Goal: Task Accomplishment & Management: Use online tool/utility

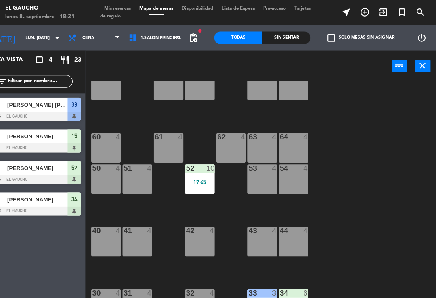
scroll to position [81, 0]
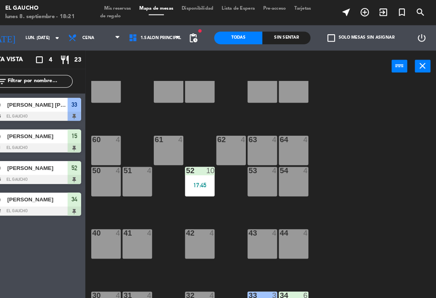
click at [256, 142] on div "63 4" at bounding box center [270, 144] width 28 height 28
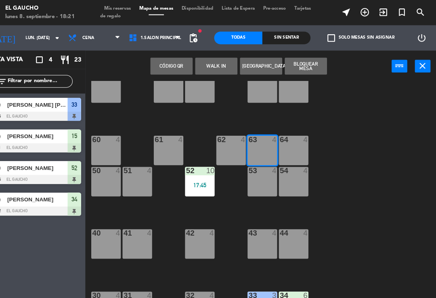
click at [206, 62] on button "WALK IN" at bounding box center [226, 63] width 40 height 16
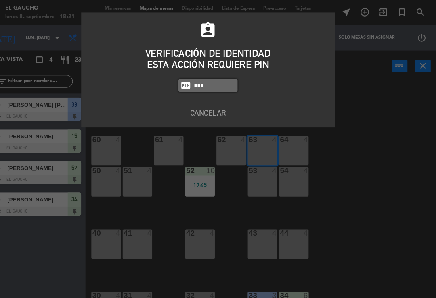
type input "0009"
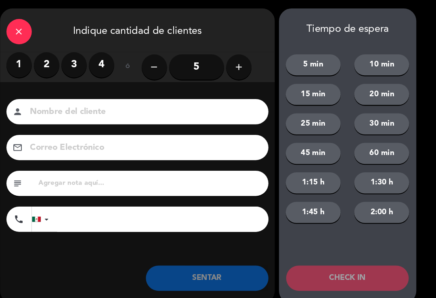
click at [52, 64] on label "2" at bounding box center [64, 62] width 24 height 24
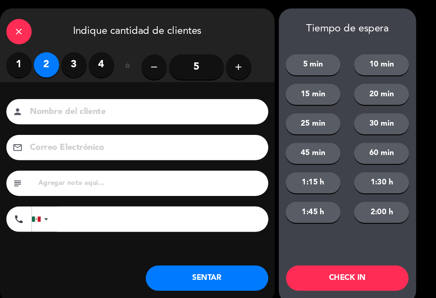
click at [76, 109] on input at bounding box center [156, 107] width 218 height 14
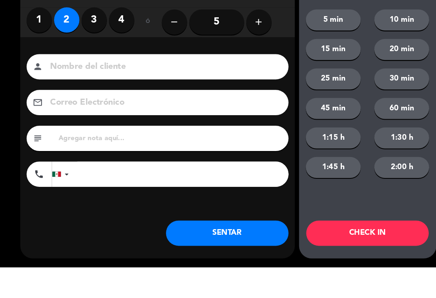
type input "A"
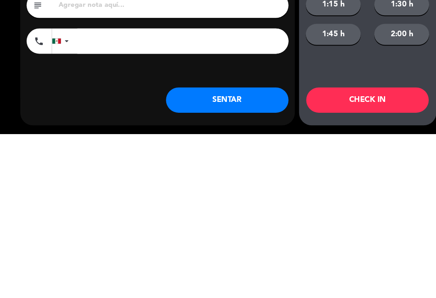
type input "[PERSON_NAME]"
click at [228, 254] on button "SENTAR" at bounding box center [216, 266] width 117 height 24
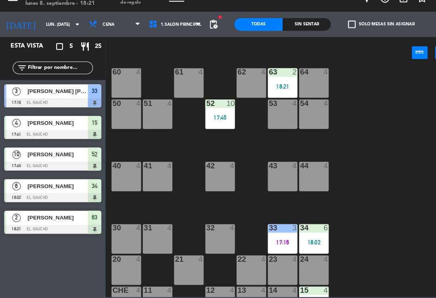
scroll to position [138, 0]
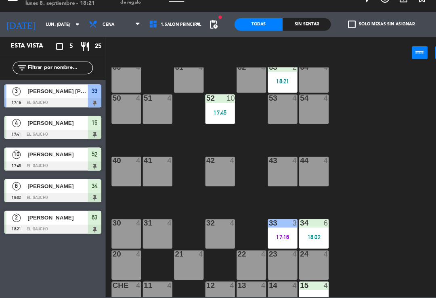
click at [270, 237] on div "17:16" at bounding box center [270, 240] width 28 height 6
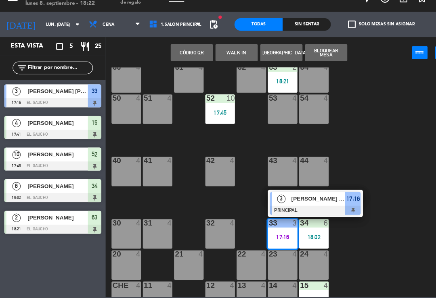
click at [300, 199] on span "Luis Antonio Ruiz Pinzón" at bounding box center [304, 203] width 52 height 8
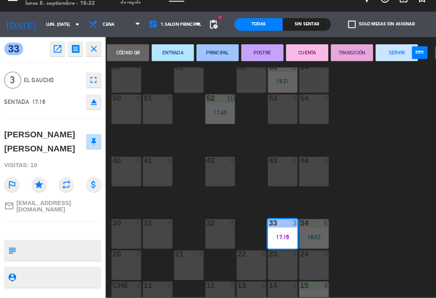
click at [379, 55] on button "SERVIR" at bounding box center [379, 63] width 40 height 16
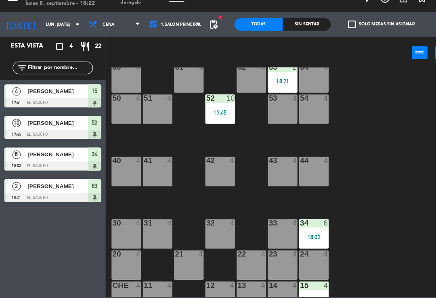
click at [265, 227] on div "33 4" at bounding box center [270, 237] width 28 height 28
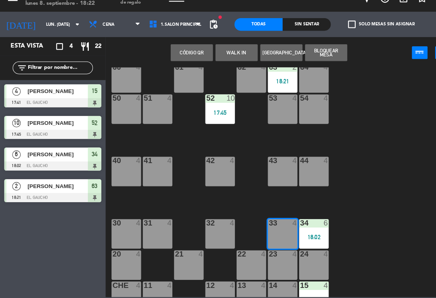
click at [269, 223] on div at bounding box center [269, 226] width 13 height 7
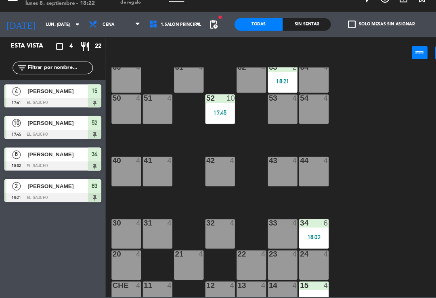
click at [270, 232] on div "33 4" at bounding box center [270, 237] width 28 height 28
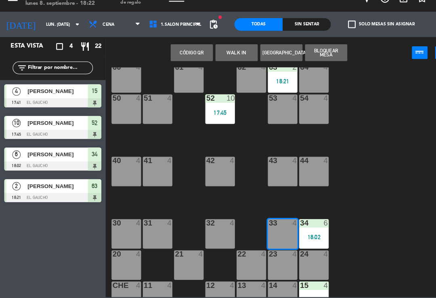
click at [229, 55] on button "WALK IN" at bounding box center [226, 63] width 40 height 16
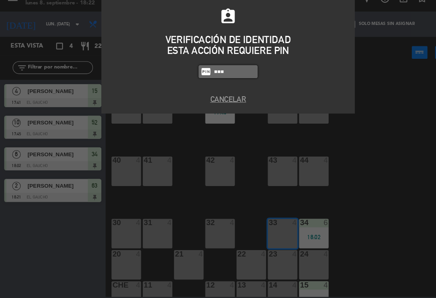
type input "0009"
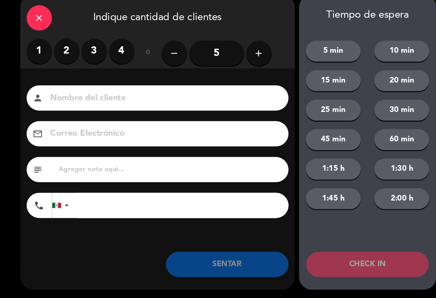
click at [65, 54] on label "2" at bounding box center [64, 62] width 24 height 24
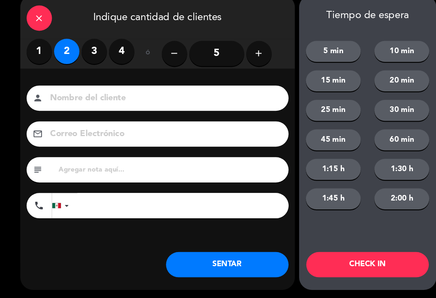
click at [121, 100] on input at bounding box center [156, 107] width 218 height 14
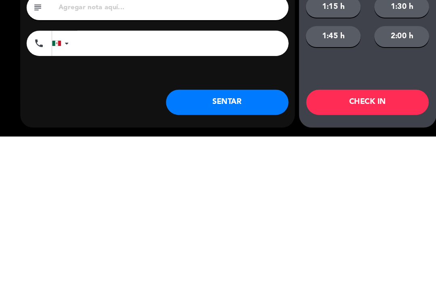
type input "[PERSON_NAME]"
click at [241, 254] on button "SENTAR" at bounding box center [216, 266] width 117 height 24
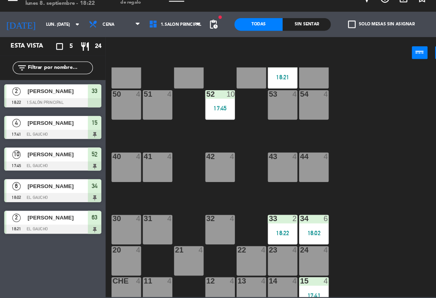
scroll to position [141, 0]
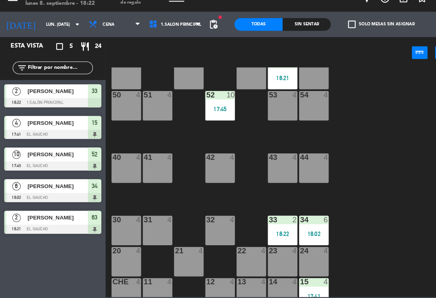
click at [154, 160] on div "41 4" at bounding box center [150, 174] width 28 height 28
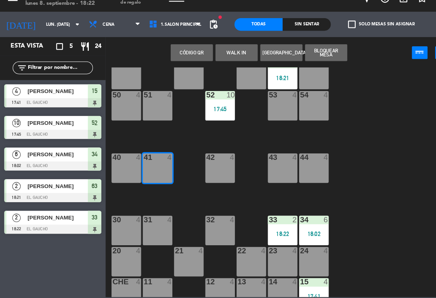
click at [226, 55] on button "WALK IN" at bounding box center [226, 63] width 40 height 16
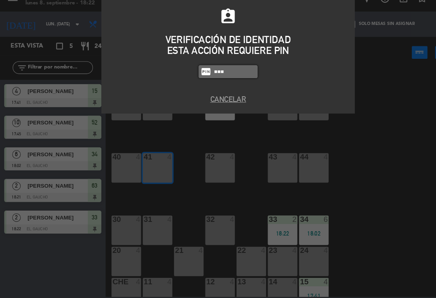
type input "0009"
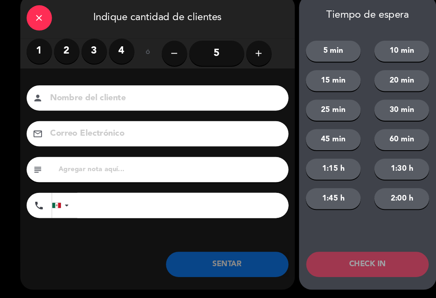
click at [65, 50] on label "2" at bounding box center [64, 62] width 24 height 24
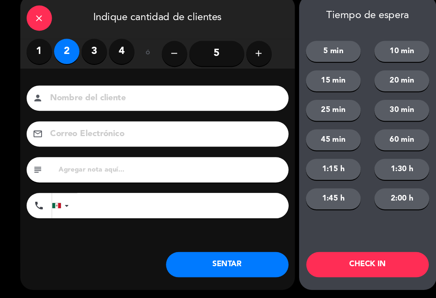
click at [111, 100] on input at bounding box center [156, 107] width 218 height 14
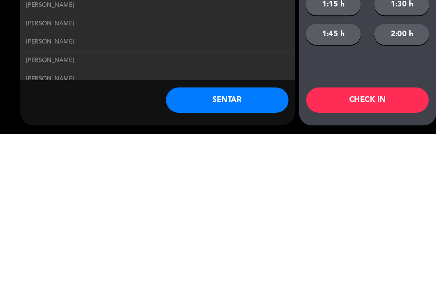
type input "[PERSON_NAME]"
click at [244, 254] on button "SENTAR" at bounding box center [216, 266] width 117 height 24
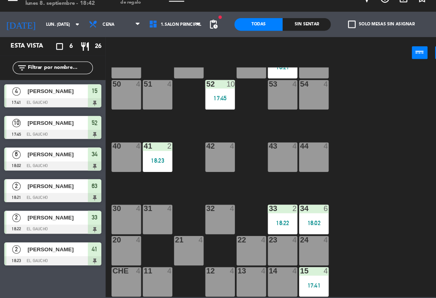
scroll to position [151, 0]
click at [233, 271] on div "13 4" at bounding box center [240, 283] width 28 height 28
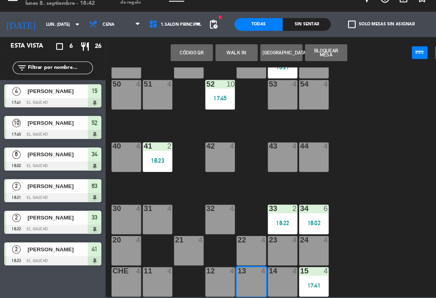
click at [237, 269] on div "13 4" at bounding box center [240, 283] width 28 height 28
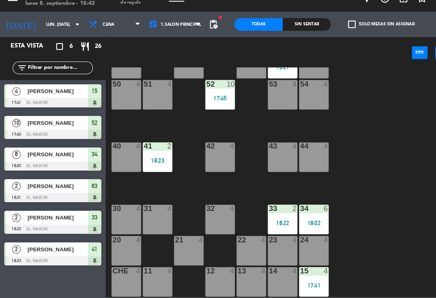
click at [244, 278] on div "13 4" at bounding box center [240, 283] width 28 height 28
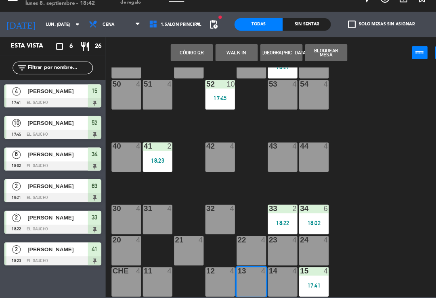
click at [229, 55] on button "WALK IN" at bounding box center [226, 63] width 40 height 16
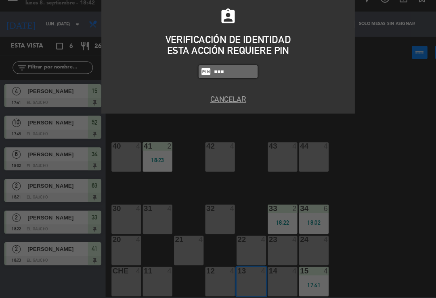
type input "3124"
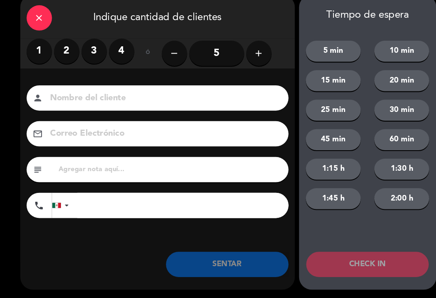
type input "E"
type input "[PERSON_NAME]"
click at [67, 51] on label "2" at bounding box center [64, 62] width 24 height 24
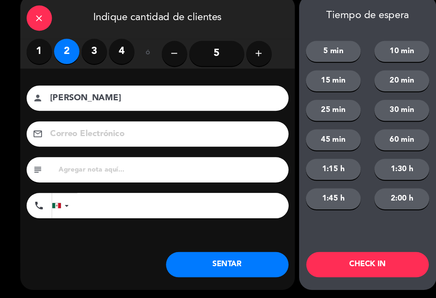
click at [74, 129] on div "email" at bounding box center [150, 141] width 250 height 24
click at [60, 134] on input at bounding box center [156, 141] width 218 height 14
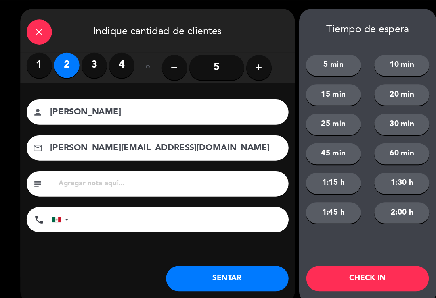
type input "[PERSON_NAME][EMAIL_ADDRESS][DOMAIN_NAME]"
click at [227, 255] on button "SENTAR" at bounding box center [216, 266] width 117 height 24
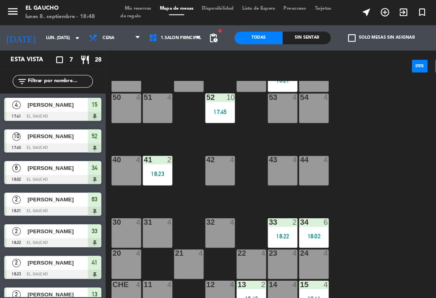
click at [235, 271] on div at bounding box center [239, 272] width 13 height 7
click at [349, 213] on div "84 4 80 4 83 4 82 4 81 4 70 4 71 4 72 4 73 4 74 4 63 2 18:21 62 4 61 4 60 4 64 …" at bounding box center [270, 187] width 330 height 220
click at [301, 273] on div at bounding box center [299, 272] width 13 height 7
click at [334, 238] on div "84 4 80 4 83 4 82 4 81 4 70 4 71 4 72 4 73 4 74 4 63 2 18:21 62 4 61 4 60 4 64 …" at bounding box center [270, 187] width 330 height 220
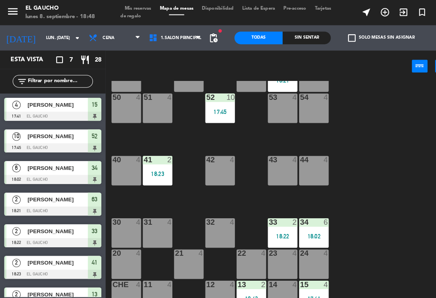
click at [300, 272] on div at bounding box center [299, 272] width 13 height 7
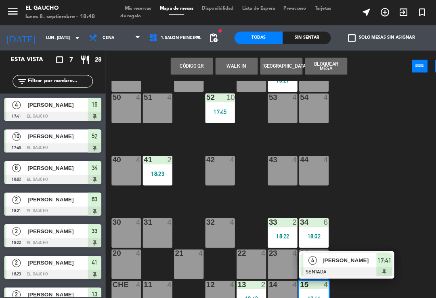
click at [313, 242] on div "4 Hugo Fuentes SENTADA 17:41" at bounding box center [331, 253] width 91 height 26
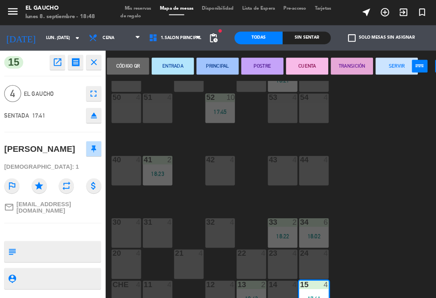
click at [200, 55] on button "PRINCIPAL" at bounding box center [208, 63] width 40 height 16
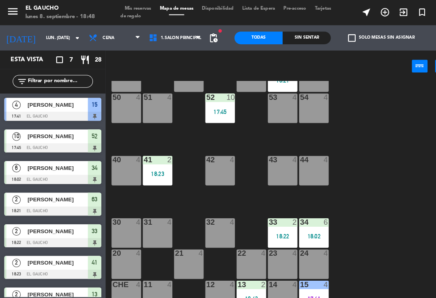
click at [308, 204] on div "84 4 80 4 83 4 82 4 81 4 70 4 71 4 72 4 73 4 74 4 63 2 18:21 62 4 61 4 60 4 64 …" at bounding box center [270, 187] width 330 height 220
click at [342, 183] on div "84 4 80 4 83 4 82 4 81 4 70 4 71 4 72 4 73 4 74 4 63 2 18:21 62 4 61 4 60 4 64 …" at bounding box center [270, 187] width 330 height 220
click at [303, 206] on div "84 4 80 4 83 4 82 4 81 4 70 4 71 4 72 4 73 4 74 4 63 2 18:21 62 4 61 4 60 4 64 …" at bounding box center [270, 187] width 330 height 220
click at [348, 161] on div "84 4 80 4 83 4 82 4 81 4 70 4 71 4 72 4 73 4 74 4 63 2 18:21 62 4 61 4 60 4 64 …" at bounding box center [270, 187] width 330 height 220
click at [310, 209] on div "6" at bounding box center [311, 212] width 5 height 7
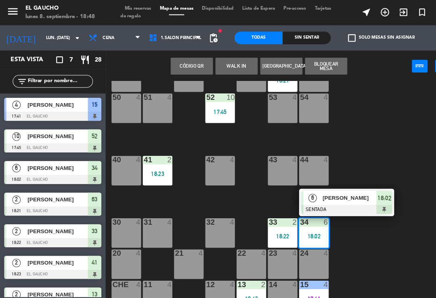
click at [325, 185] on div "[PERSON_NAME]" at bounding box center [333, 189] width 52 height 13
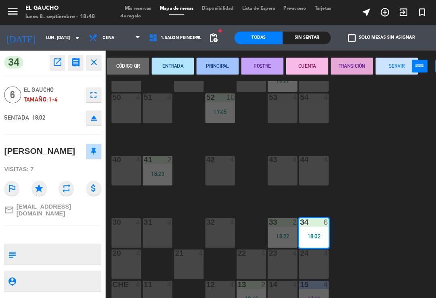
click at [166, 55] on button "ENTRADA" at bounding box center [165, 63] width 40 height 16
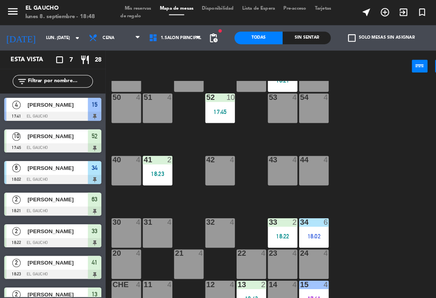
click at [268, 209] on div at bounding box center [269, 212] width 13 height 7
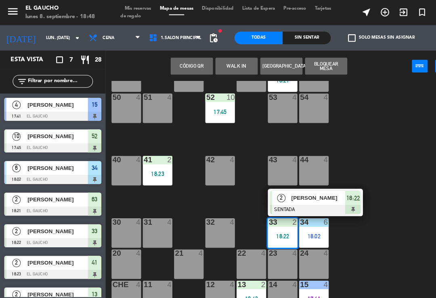
click at [290, 183] on div "[PERSON_NAME]" at bounding box center [303, 189] width 52 height 13
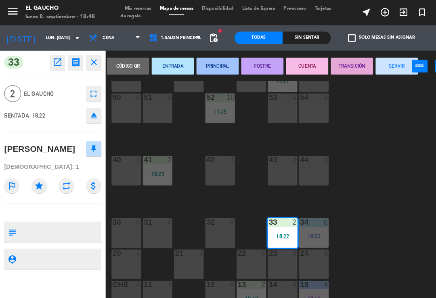
click at [205, 61] on button "PRINCIPAL" at bounding box center [208, 63] width 40 height 16
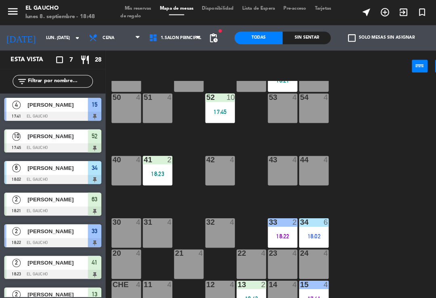
click at [323, 183] on div "84 4 80 4 83 4 82 4 81 4 70 4 71 4 72 4 73 4 74 4 63 2 18:21 62 4 61 4 60 4 64 …" at bounding box center [270, 187] width 330 height 220
click at [267, 210] on div at bounding box center [269, 212] width 13 height 7
click at [347, 138] on div "84 4 80 4 83 4 82 4 81 4 70 4 71 4 72 4 73 4 74 4 63 2 18:21 62 4 61 4 60 4 64 …" at bounding box center [270, 187] width 330 height 220
click at [298, 279] on div "15 4 17:41" at bounding box center [300, 283] width 28 height 28
click at [344, 235] on div "84 4 80 4 83 4 82 4 81 4 70 4 71 4 72 4 73 4 74 4 63 2 18:21 62 4 61 4 60 4 64 …" at bounding box center [270, 187] width 330 height 220
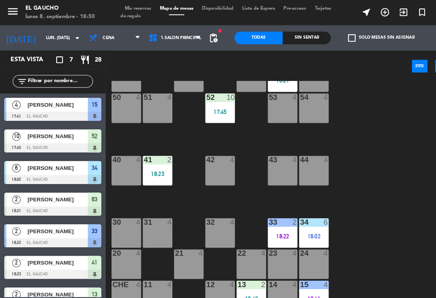
click at [351, 182] on div "84 4 80 4 83 4 82 4 81 4 70 4 71 4 72 4 73 4 74 4 63 2 18:21 62 4 61 4 60 4 64 …" at bounding box center [270, 187] width 330 height 220
click at [300, 277] on div "15 4 17:41" at bounding box center [300, 283] width 28 height 28
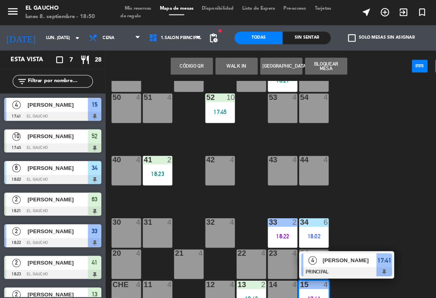
click at [348, 242] on div "Hugo Fuentes" at bounding box center [333, 248] width 52 height 13
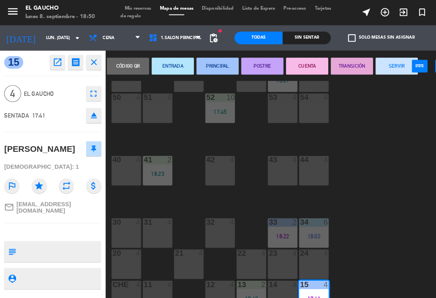
click at [372, 55] on button "SERVIR" at bounding box center [379, 63] width 40 height 16
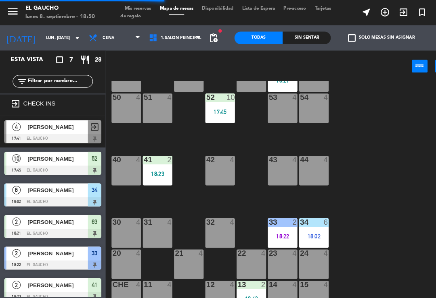
click at [150, 155] on div at bounding box center [150, 152] width 13 height 7
click at [177, 173] on div "84 4 80 4 83 4 82 4 81 4 70 4 71 4 72 4 73 4 74 4 63 2 18:21 62 4 61 4 60 4 64 …" at bounding box center [270, 187] width 330 height 220
click at [162, 182] on div "84 4 80 4 83 4 82 4 81 4 70 4 71 4 72 4 73 4 74 4 63 2 18:21 62 4 61 4 60 4 64 …" at bounding box center [270, 187] width 330 height 220
click at [152, 157] on div "41 2" at bounding box center [150, 153] width 28 height 8
click at [178, 179] on div "84 4 80 4 83 4 82 4 81 4 70 4 71 4 72 4 73 4 74 4 63 2 18:21 62 4 61 4 60 4 64 …" at bounding box center [270, 187] width 330 height 220
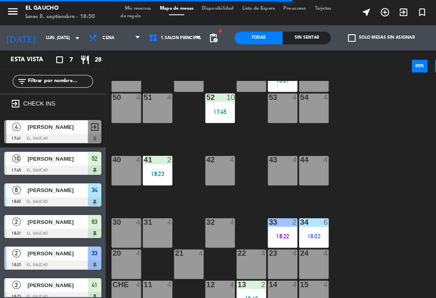
click at [184, 135] on div "84 4 80 4 83 4 82 4 81 4 70 4 71 4 72 4 73 4 74 4 63 2 18:21 62 4 61 4 60 4 64 …" at bounding box center [270, 187] width 330 height 220
click at [151, 166] on div "18:23" at bounding box center [150, 167] width 28 height 6
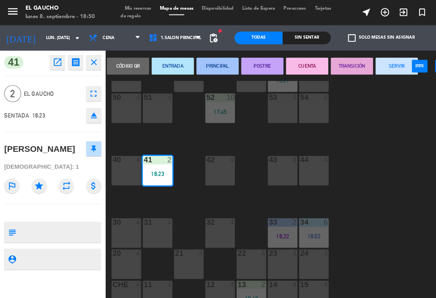
click at [165, 51] on div "Código qr ENTRADA PRINCIPAL POSTRE CUENTA TRANSICIÓN SERVIR power_input close" at bounding box center [250, 63] width 299 height 31
click at [166, 52] on div "Código qr ENTRADA PRINCIPAL POSTRE CUENTA TRANSICIÓN SERVIR power_input close" at bounding box center [250, 63] width 299 height 31
click at [167, 55] on button "ENTRADA" at bounding box center [165, 63] width 40 height 16
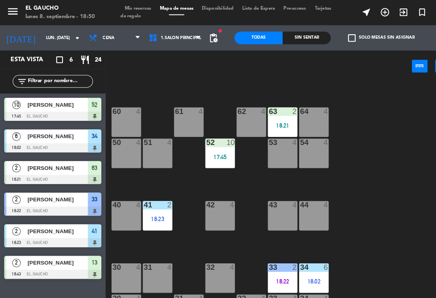
scroll to position [62, 0]
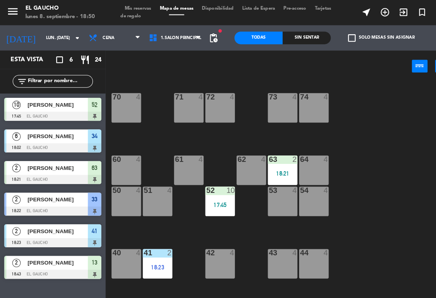
click at [239, 151] on div at bounding box center [239, 152] width 13 height 7
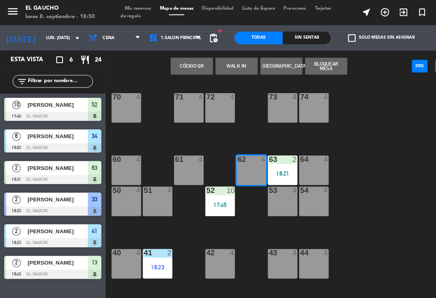
click at [221, 55] on button "WALK IN" at bounding box center [226, 63] width 40 height 16
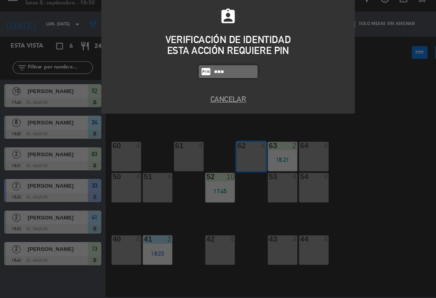
type input "3124"
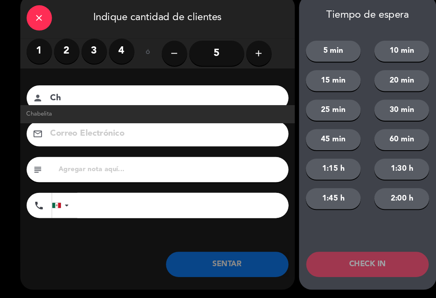
type input "C"
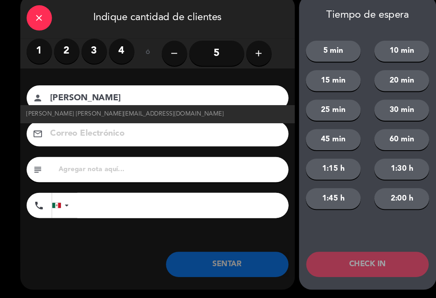
click at [92, 118] on span "Isabel Escalante Guerra escalante@correo.com" at bounding box center [119, 122] width 188 height 9
type input "[PERSON_NAME]"
type input "[PERSON_NAME][EMAIL_ADDRESS][DOMAIN_NAME]"
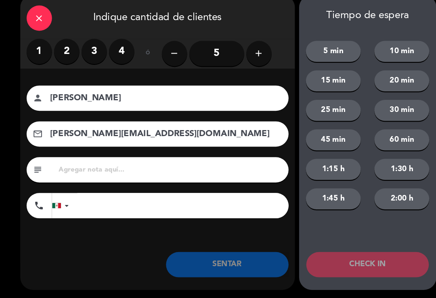
click at [211, 52] on input "5" at bounding box center [207, 64] width 52 height 24
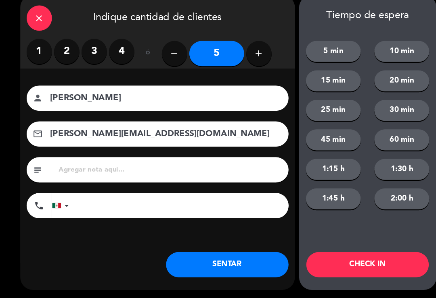
click at [252, 57] on button "add" at bounding box center [247, 64] width 24 height 24
type input "6"
click at [219, 254] on button "SENTAR" at bounding box center [216, 266] width 117 height 24
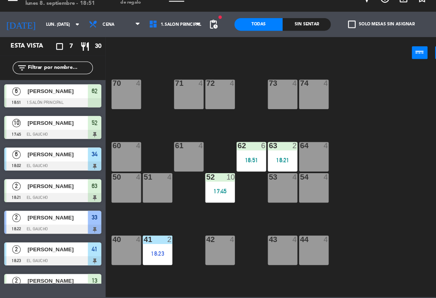
click at [269, 163] on div "18:21" at bounding box center [270, 166] width 28 height 6
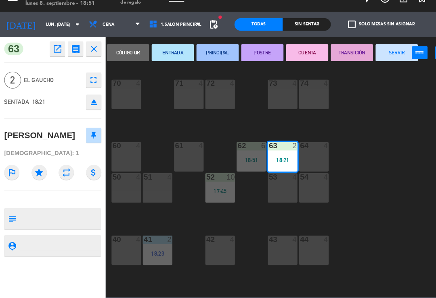
click at [205, 55] on button "PRINCIPAL" at bounding box center [208, 63] width 40 height 16
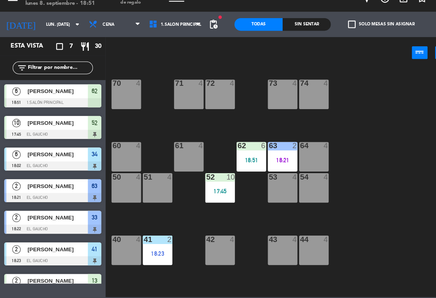
click at [207, 189] on div "52 10 17:45" at bounding box center [210, 193] width 28 height 28
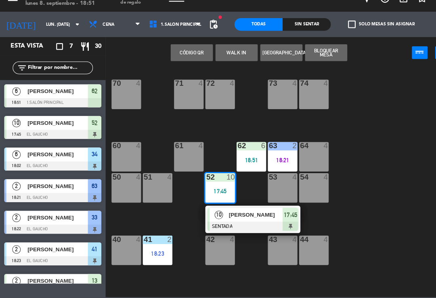
click at [241, 225] on div at bounding box center [241, 229] width 87 height 9
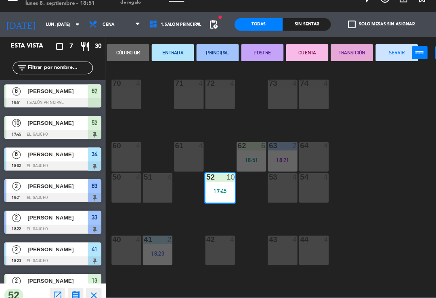
click at [160, 55] on button "ENTRADA" at bounding box center [165, 63] width 40 height 16
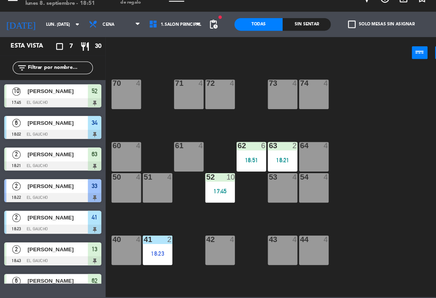
click at [243, 174] on div "84 4 80 4 83 4 82 4 81 4 70 4 71 4 72 4 73 4 74 4 63 2 18:21 62 6 18:51 61 4 60…" at bounding box center [270, 187] width 330 height 220
click at [235, 149] on div "62 6 18:51" at bounding box center [240, 163] width 28 height 28
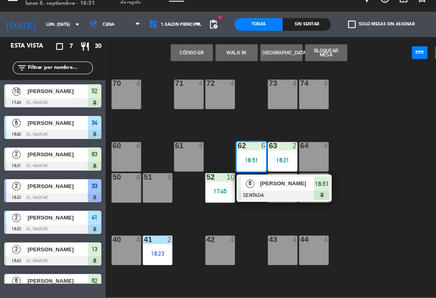
click at [242, 195] on div at bounding box center [271, 199] width 87 height 9
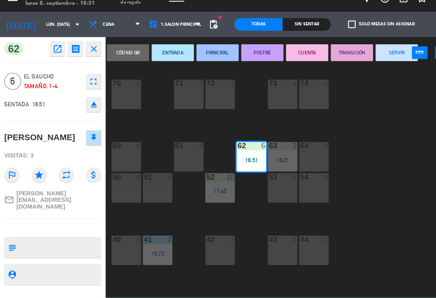
click at [164, 56] on button "ENTRADA" at bounding box center [165, 63] width 40 height 16
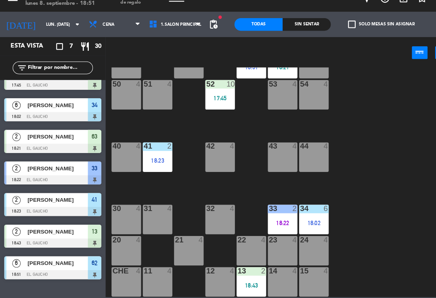
scroll to position [151, 0]
click at [269, 209] on div "33 2" at bounding box center [270, 213] width 28 height 8
click at [343, 219] on div "84 4 80 4 83 4 82 4 81 4 70 4 71 4 72 4 73 4 74 4 63 2 18:21 62 6 18:51 61 4 60…" at bounding box center [270, 187] width 330 height 220
click at [267, 270] on div "14 4" at bounding box center [270, 283] width 28 height 28
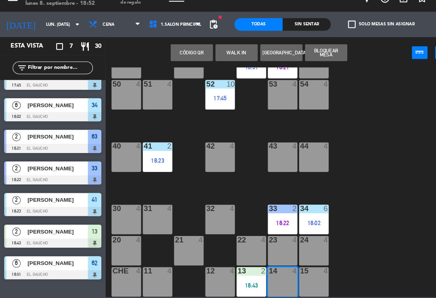
click at [217, 55] on button "WALK IN" at bounding box center [226, 63] width 40 height 16
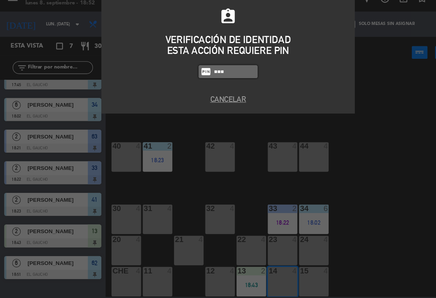
type input "3124"
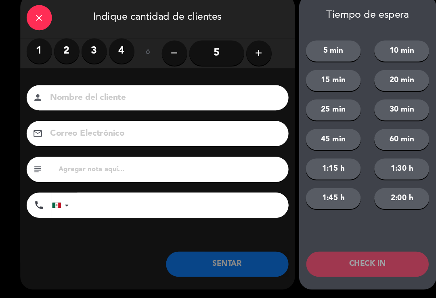
click at [44, 51] on label "1" at bounding box center [37, 62] width 24 height 24
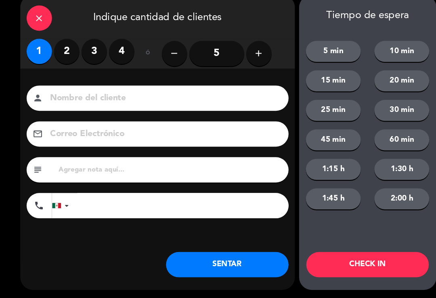
click at [209, 260] on button "SENTAR" at bounding box center [216, 266] width 117 height 24
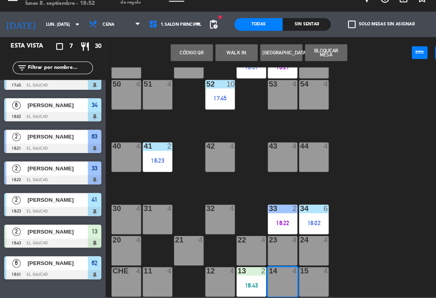
scroll to position [0, 0]
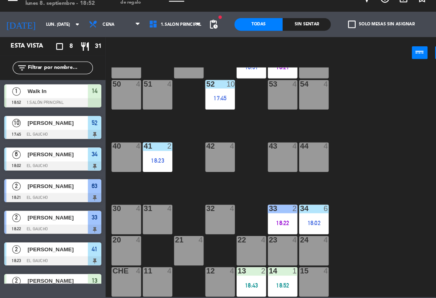
click at [300, 273] on div "15 4" at bounding box center [300, 283] width 28 height 28
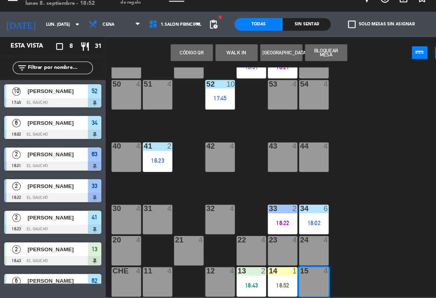
click at [226, 55] on button "WALK IN" at bounding box center [226, 63] width 40 height 16
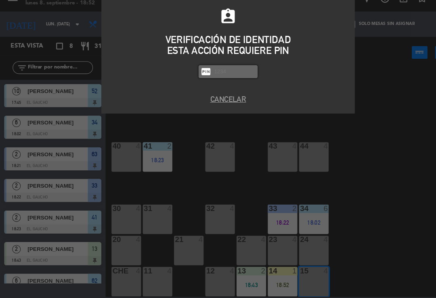
type input "E"
type input "3124"
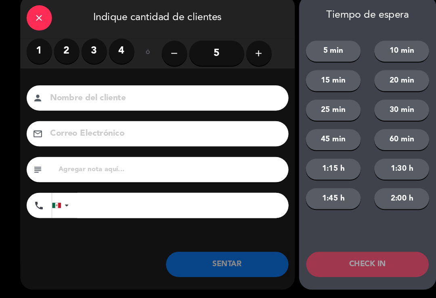
click at [241, 57] on button "add" at bounding box center [247, 64] width 24 height 24
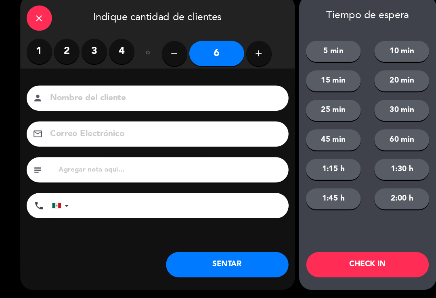
click at [243, 58] on button "add" at bounding box center [247, 64] width 24 height 24
click at [247, 59] on button "add" at bounding box center [247, 64] width 24 height 24
type input "8"
click at [151, 102] on input at bounding box center [156, 107] width 218 height 14
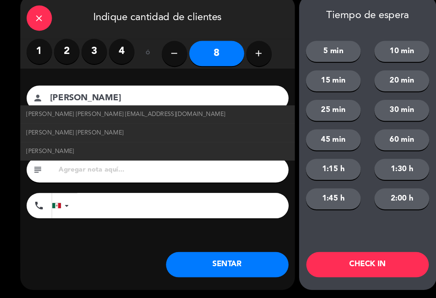
click at [60, 118] on span "Tomas Torres Manjarrez tomastorresmanjarrez@correo.com" at bounding box center [120, 122] width 190 height 9
type input "[PERSON_NAME] [PERSON_NAME]"
type input "[EMAIL_ADDRESS][DOMAIN_NAME]"
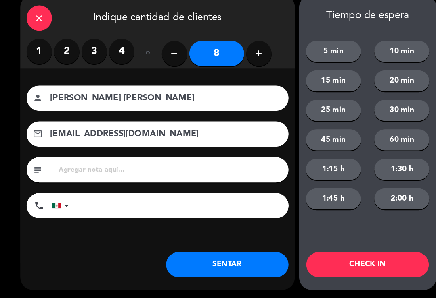
click at [206, 256] on button "SENTAR" at bounding box center [216, 266] width 117 height 24
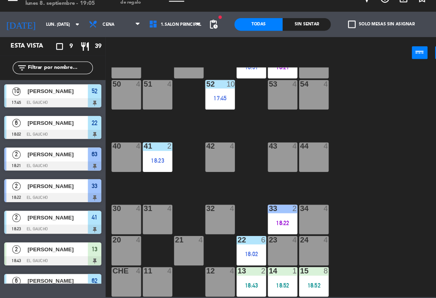
click at [101, 27] on span "Cena" at bounding box center [110, 36] width 58 height 18
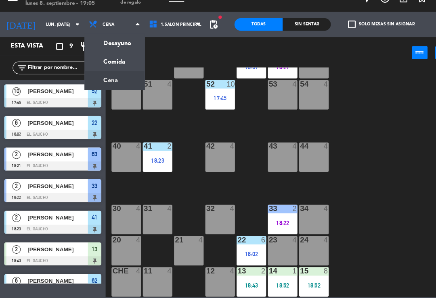
click at [91, 78] on ng-component "menu El Gaucho lunes 8. septiembre - 19:05 Mis reservas Mapa de mesas Disponibi…" at bounding box center [218, 148] width 436 height 297
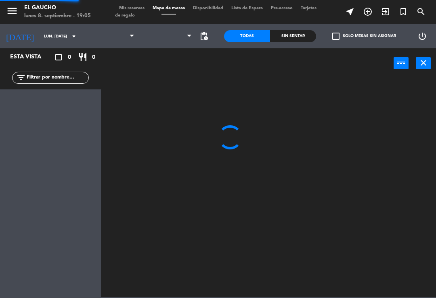
scroll to position [13, 0]
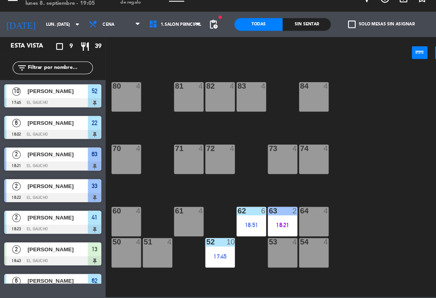
click at [179, 34] on span "1.Salón Principal" at bounding box center [173, 36] width 39 height 4
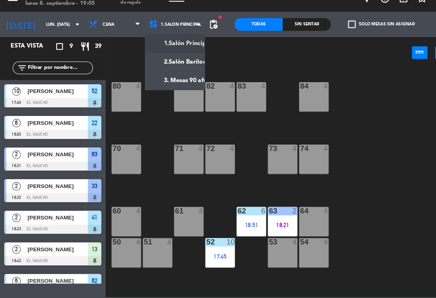
click at [184, 77] on ng-component "menu El Gaucho lunes 8. septiembre - 19:05 Mis reservas Mapa de mesas Disponibi…" at bounding box center [218, 148] width 436 height 297
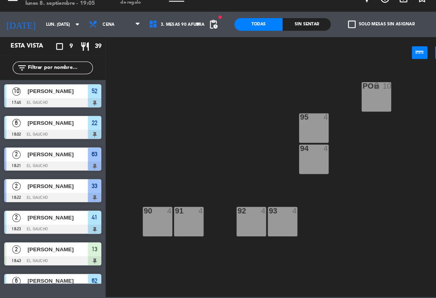
click at [145, 212] on div "90 4" at bounding box center [150, 225] width 28 height 28
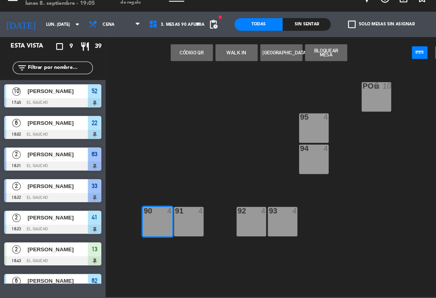
click at [225, 55] on button "WALK IN" at bounding box center [226, 63] width 40 height 16
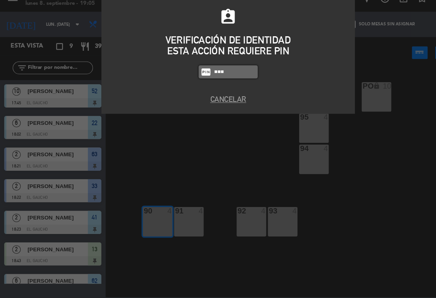
type input "3124"
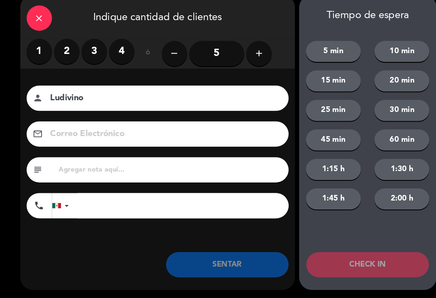
type input "Ludivino"
click at [92, 57] on label "3" at bounding box center [90, 62] width 24 height 24
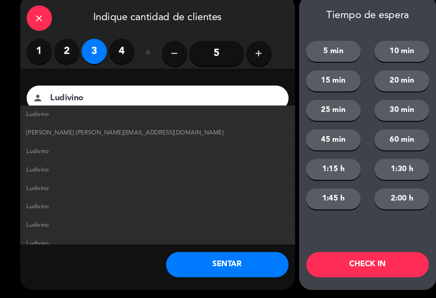
click at [83, 136] on span "[PERSON_NAME] [PERSON_NAME][EMAIL_ADDRESS][DOMAIN_NAME]" at bounding box center [119, 140] width 188 height 9
type input "[EMAIL_ADDRESS][DOMAIN_NAME]"
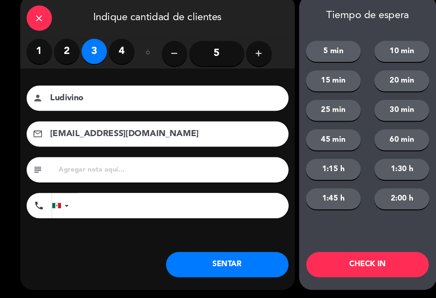
click at [198, 254] on button "SENTAR" at bounding box center [216, 266] width 117 height 24
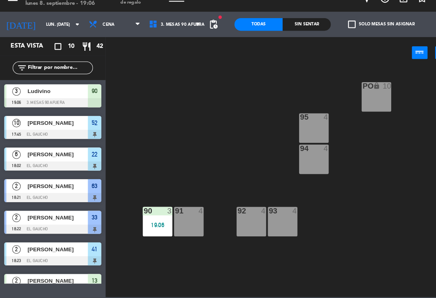
click at [153, 211] on div "90 3 19:06" at bounding box center [150, 225] width 28 height 28
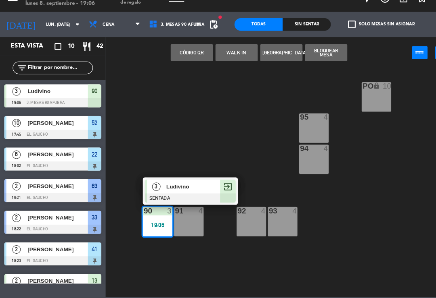
click at [169, 187] on span "Ludivino" at bounding box center [185, 191] width 52 height 8
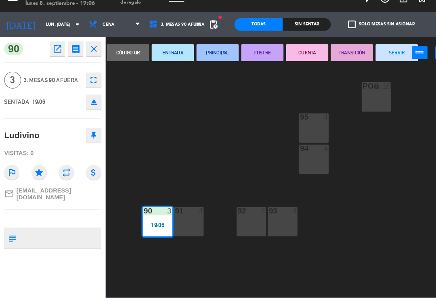
click at [168, 55] on button "ENTRADA" at bounding box center [165, 63] width 40 height 16
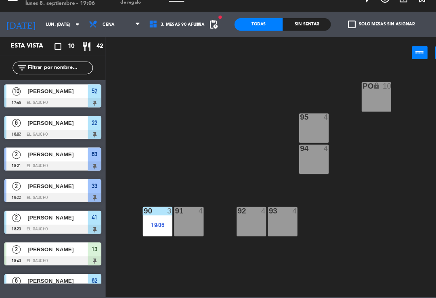
scroll to position [79, 0]
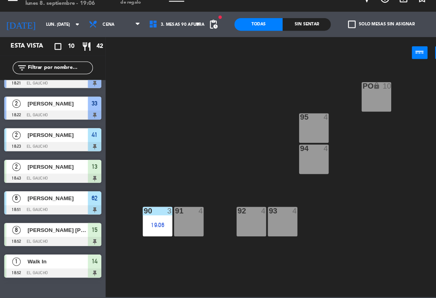
click at [49, 138] on span "[PERSON_NAME]" at bounding box center [55, 142] width 58 height 8
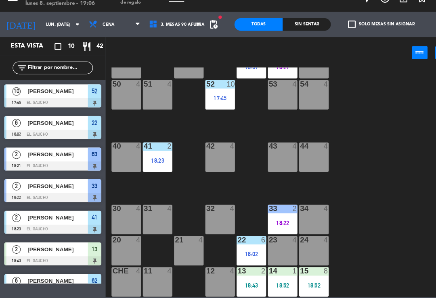
scroll to position [151, 0]
click at [266, 209] on div "33 2 18:22" at bounding box center [270, 223] width 28 height 28
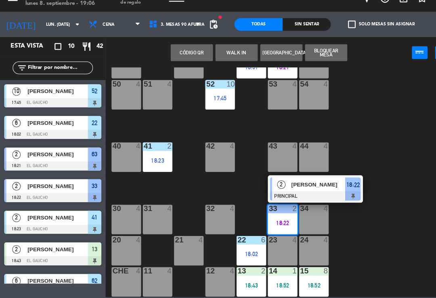
click at [289, 185] on span "[PERSON_NAME]" at bounding box center [304, 189] width 52 height 8
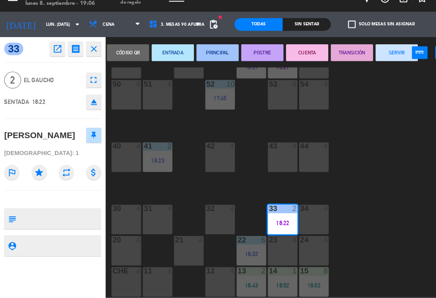
click at [288, 55] on button "CUENTA" at bounding box center [293, 63] width 40 height 16
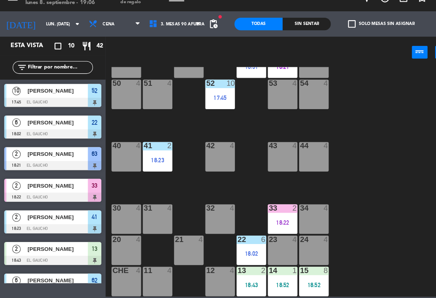
click at [238, 253] on div "18:02" at bounding box center [240, 256] width 28 height 6
click at [328, 270] on div "84 4 80 4 83 4 82 4 81 4 70 4 71 4 72 4 73 4 74 4 63 2 18:21 62 6 18:51 61 4 60…" at bounding box center [270, 187] width 330 height 220
click at [245, 269] on div "13 2 18:43" at bounding box center [240, 283] width 28 height 28
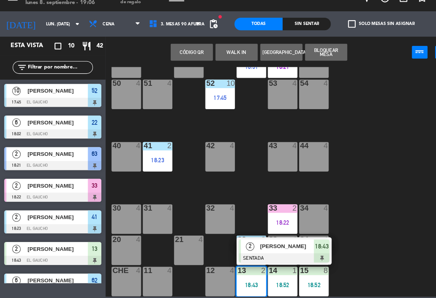
click at [248, 242] on div "[PERSON_NAME]" at bounding box center [274, 248] width 52 height 13
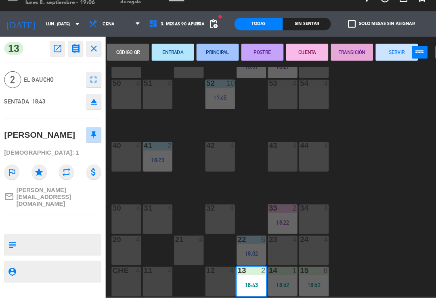
click at [163, 56] on button "ENTRADA" at bounding box center [165, 63] width 40 height 16
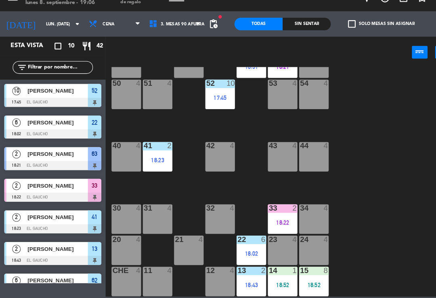
click at [271, 283] on div "18:52" at bounding box center [270, 286] width 28 height 6
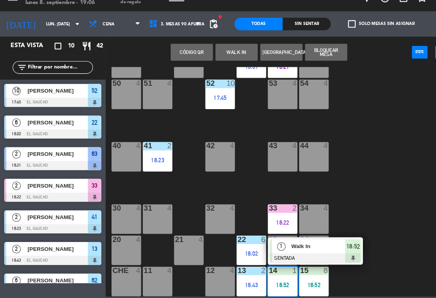
click at [275, 242] on div "1" at bounding box center [268, 248] width 17 height 13
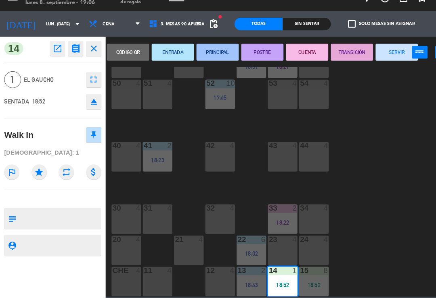
click at [169, 55] on button "ENTRADA" at bounding box center [165, 63] width 40 height 16
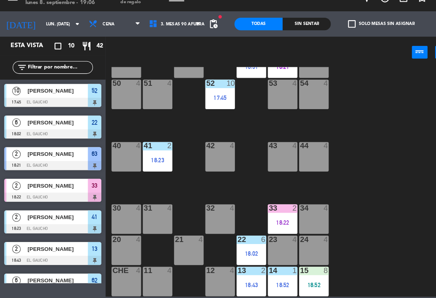
scroll to position [49, 0]
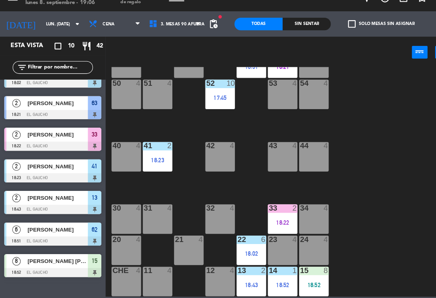
click at [289, 269] on div "15 8 18:52" at bounding box center [300, 283] width 28 height 28
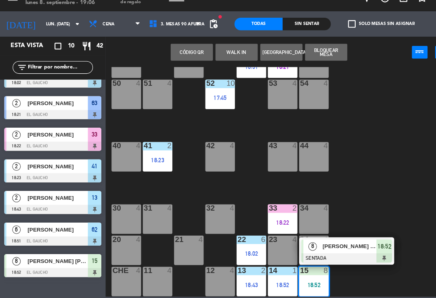
click at [321, 245] on span "[PERSON_NAME] [PERSON_NAME]" at bounding box center [334, 249] width 52 height 8
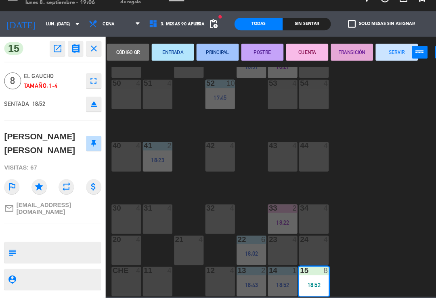
click at [163, 55] on button "ENTRADA" at bounding box center [165, 63] width 40 height 16
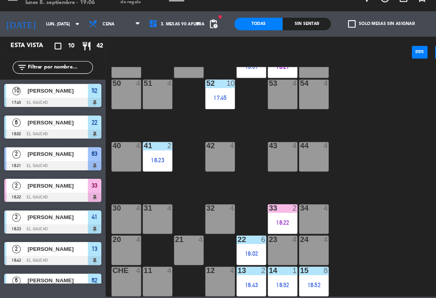
scroll to position [19, 0]
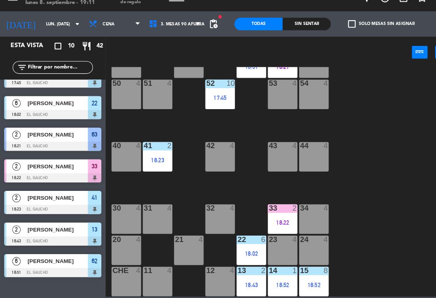
click at [274, 223] on div "18:22" at bounding box center [270, 226] width 28 height 6
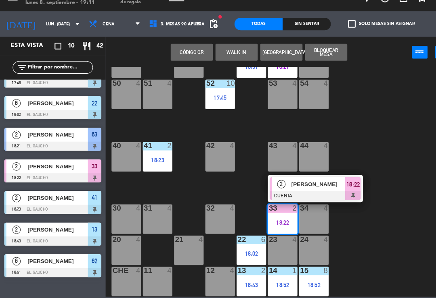
click at [284, 185] on span "[PERSON_NAME]" at bounding box center [304, 189] width 52 height 8
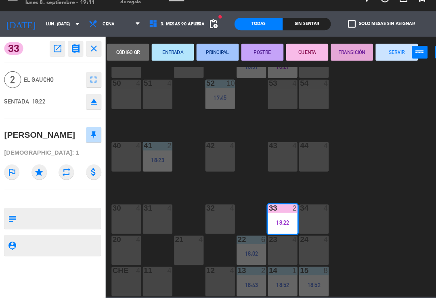
click at [379, 55] on button "SERVIR" at bounding box center [379, 63] width 40 height 16
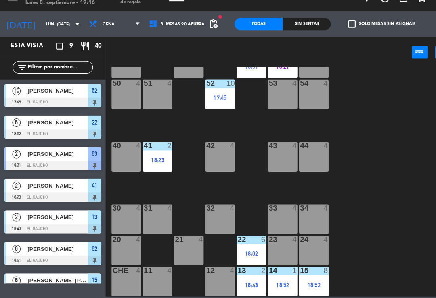
click at [121, 149] on div "40 4" at bounding box center [120, 163] width 28 height 28
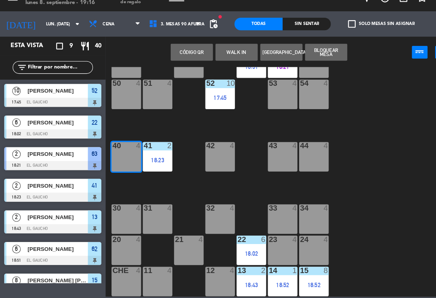
click at [230, 55] on button "WALK IN" at bounding box center [226, 63] width 40 height 16
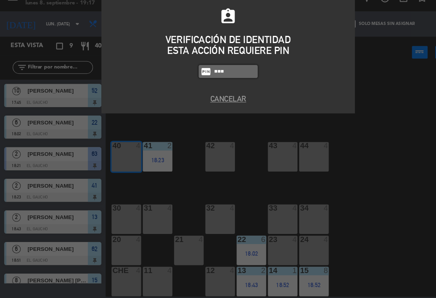
type input "3124"
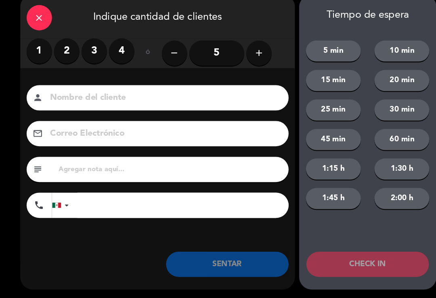
click at [91, 50] on label "3" at bounding box center [90, 62] width 24 height 24
click at [81, 100] on input at bounding box center [156, 107] width 218 height 14
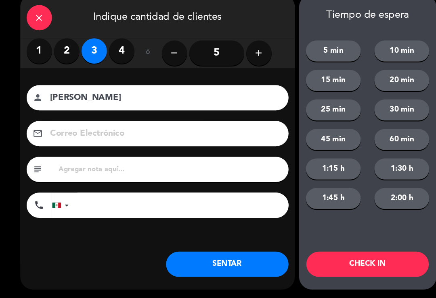
type input "[PERSON_NAME]"
click at [206, 264] on button "SENTAR" at bounding box center [216, 266] width 117 height 24
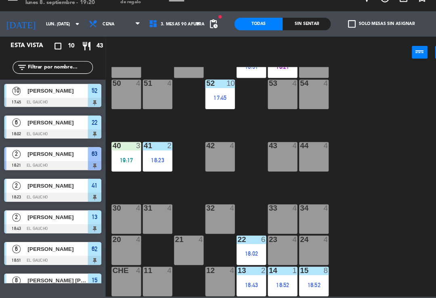
click at [294, 93] on div "54 4" at bounding box center [300, 104] width 28 height 28
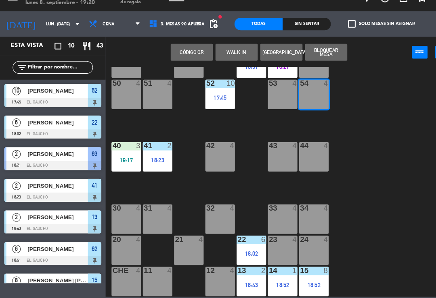
click at [221, 55] on button "WALK IN" at bounding box center [226, 63] width 40 height 16
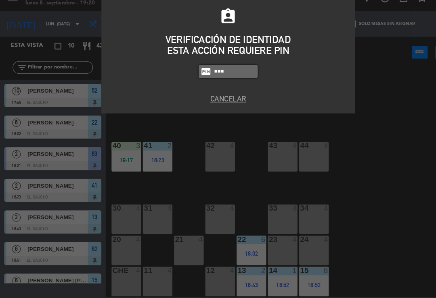
type input "3124"
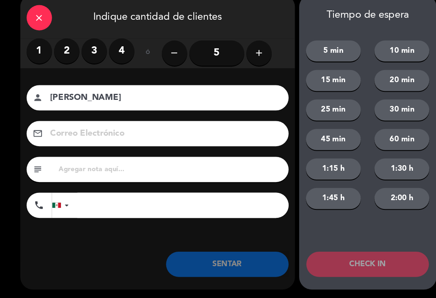
type input "[PERSON_NAME]"
click at [42, 51] on label "1" at bounding box center [37, 62] width 24 height 24
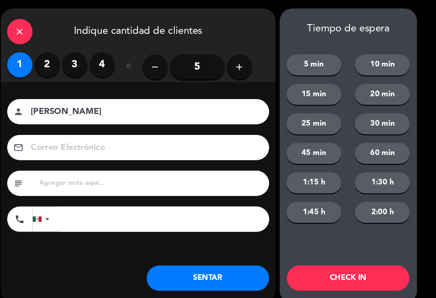
click at [187, 268] on button "SENTAR" at bounding box center [216, 266] width 117 height 24
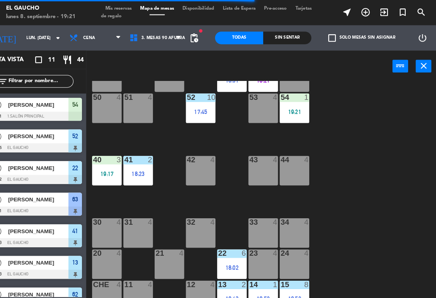
click at [211, 124] on div "84 4 80 4 83 4 82 4 81 4 70 4 71 4 72 4 73 4 74 4 63 2 18:21 62 6 18:51 61 4 60…" at bounding box center [270, 187] width 330 height 220
click at [196, 110] on div "17:45" at bounding box center [210, 107] width 28 height 6
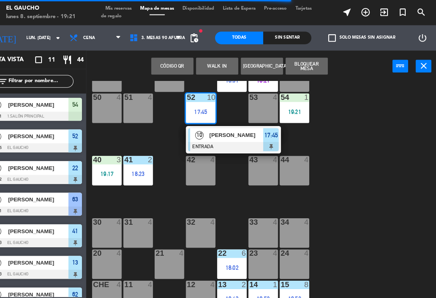
click at [209, 136] on div at bounding box center [241, 140] width 87 height 9
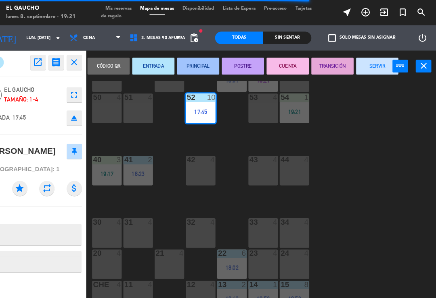
click at [188, 65] on button "PRINCIPAL" at bounding box center [208, 63] width 40 height 16
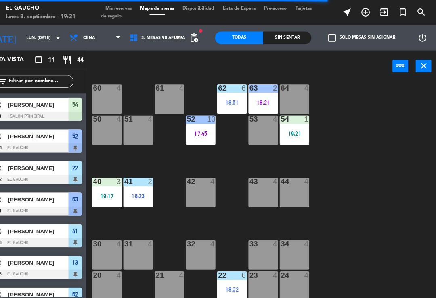
scroll to position [118, 0]
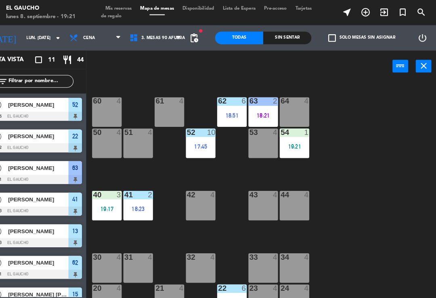
click at [215, 146] on div "84 4 80 4 83 4 82 4 81 4 70 4 71 4 72 4 73 4 74 4 63 2 18:21 62 6 18:51 61 4 60…" at bounding box center [270, 187] width 330 height 220
click at [226, 115] on div "62 6 18:51" at bounding box center [240, 107] width 28 height 28
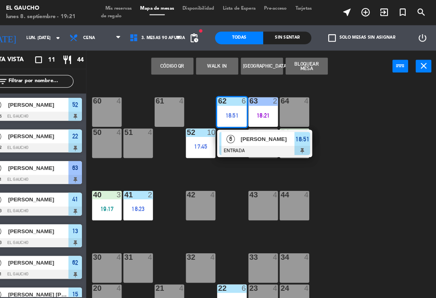
click at [228, 140] on div at bounding box center [271, 144] width 87 height 9
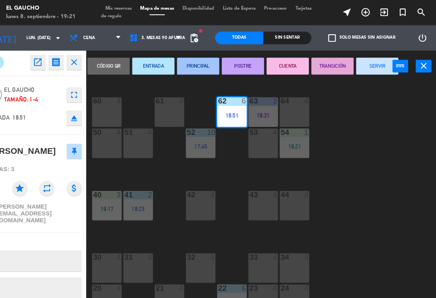
click at [194, 66] on button "PRINCIPAL" at bounding box center [208, 63] width 40 height 16
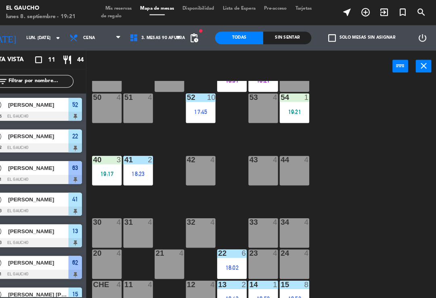
scroll to position [151, 0]
click at [136, 169] on div "18:23" at bounding box center [150, 167] width 28 height 6
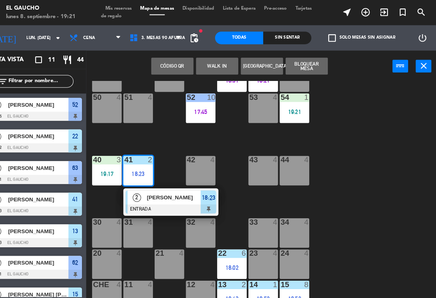
click at [153, 198] on div at bounding box center [181, 200] width 87 height 9
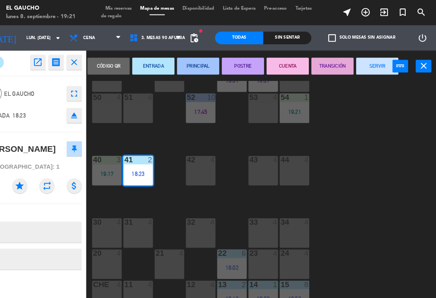
click at [188, 66] on button "PRINCIPAL" at bounding box center [208, 63] width 40 height 16
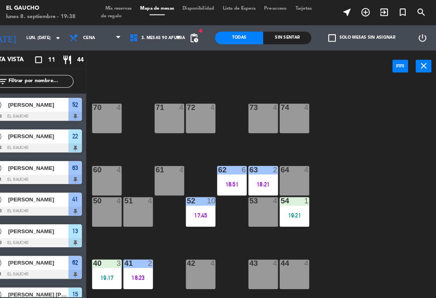
scroll to position [39, 0]
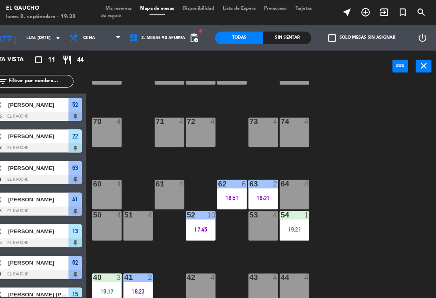
click at [166, 181] on div "61 4" at bounding box center [180, 186] width 28 height 28
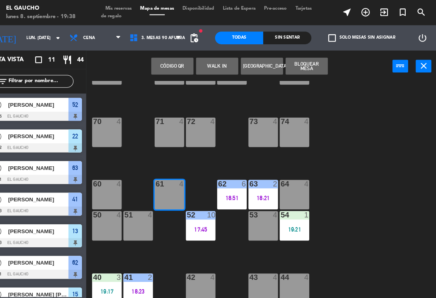
click at [206, 64] on button "WALK IN" at bounding box center [226, 63] width 40 height 16
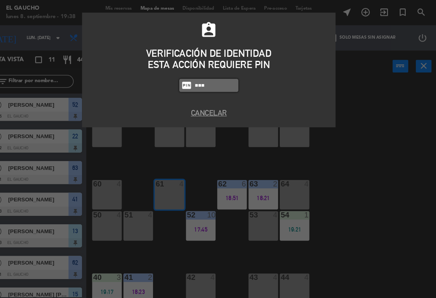
type input "3124"
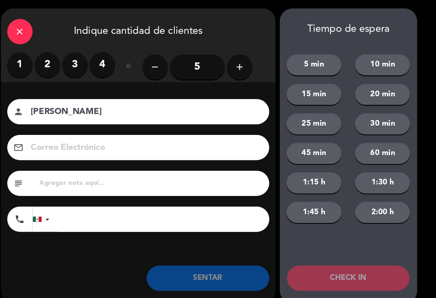
type input "[PERSON_NAME]"
click at [25, 62] on label "1" at bounding box center [37, 62] width 24 height 24
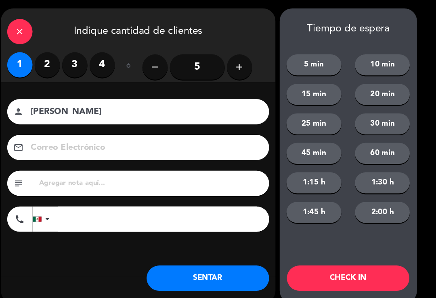
click at [217, 272] on button "SENTAR" at bounding box center [216, 266] width 117 height 24
click at [210, 281] on div "close Indique cantidad de clientes 1 2 3 4 ó remove 5 add Nombre del cliente pe…" at bounding box center [150, 149] width 262 height 282
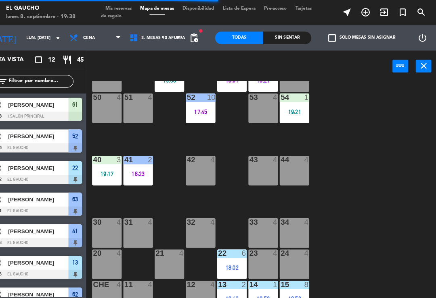
scroll to position [151, 0]
click at [136, 222] on div "31 4" at bounding box center [150, 223] width 28 height 28
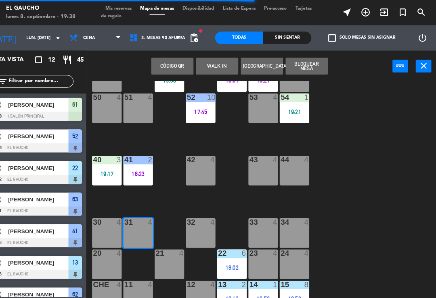
click at [208, 58] on button "WALK IN" at bounding box center [226, 63] width 40 height 16
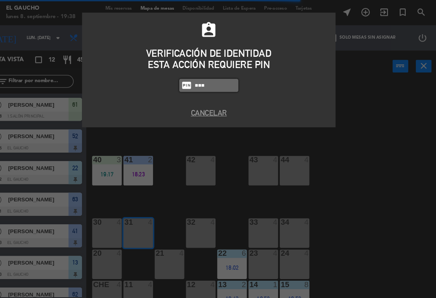
type input "3124"
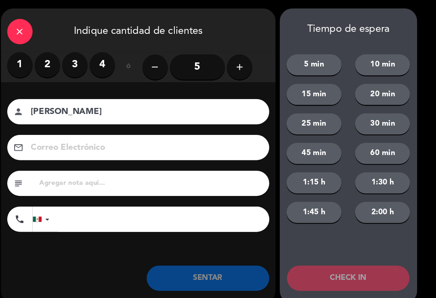
type input "[PERSON_NAME]"
click at [104, 62] on label "4" at bounding box center [116, 62] width 24 height 24
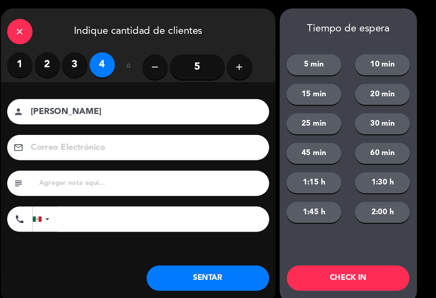
click at [218, 269] on button "SENTAR" at bounding box center [216, 266] width 117 height 24
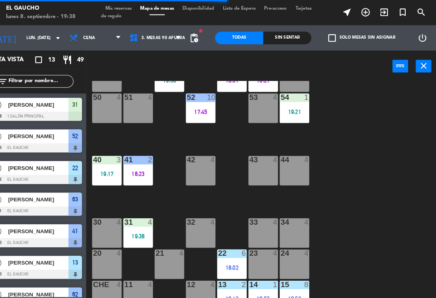
click at [226, 249] on div "22 6 18:02" at bounding box center [240, 253] width 28 height 28
click at [221, 186] on div "84 4 80 4 83 4 82 4 81 4 70 4 71 4 72 4 73 4 74 4 63 2 18:21 62 6 18:51 61 1 19…" at bounding box center [270, 187] width 330 height 220
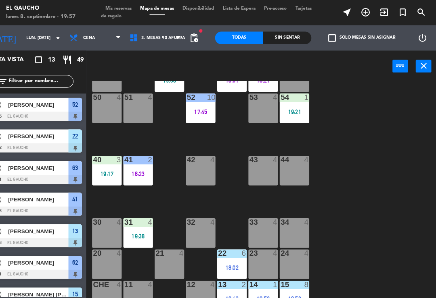
click at [106, 171] on div "40 3 19:17" at bounding box center [120, 163] width 28 height 28
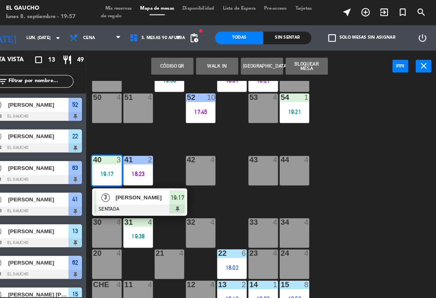
click at [129, 192] on span "[PERSON_NAME]" at bounding box center [155, 189] width 52 height 8
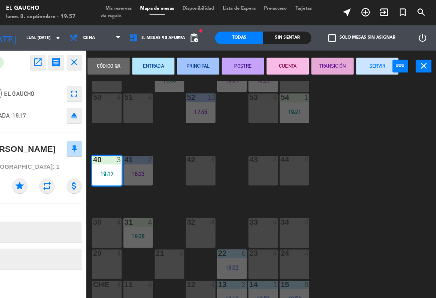
click at [192, 69] on button "PRINCIPAL" at bounding box center [208, 63] width 40 height 16
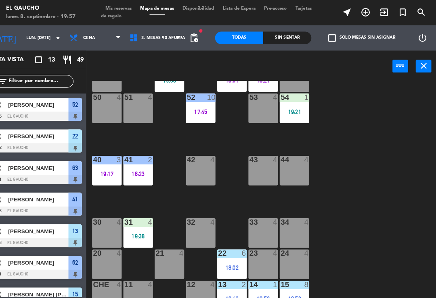
scroll to position [20, 0]
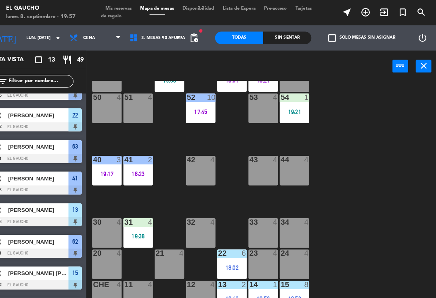
click at [286, 106] on div "19:21" at bounding box center [300, 107] width 28 height 6
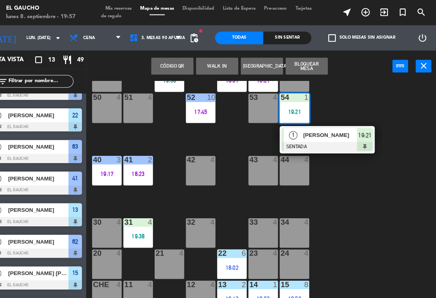
click at [308, 127] on span "[PERSON_NAME]" at bounding box center [334, 129] width 52 height 8
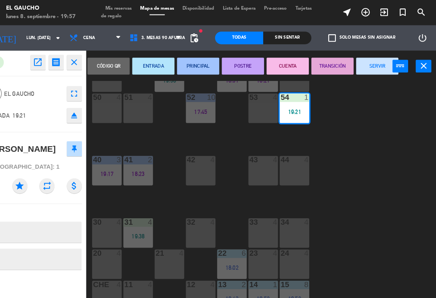
click at [188, 65] on button "PRINCIPAL" at bounding box center [208, 63] width 40 height 16
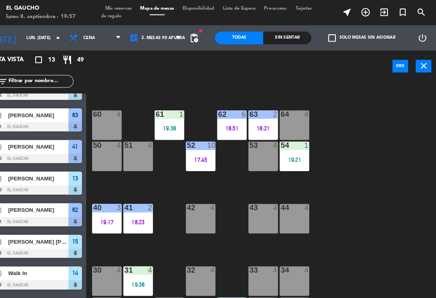
scroll to position [103, 0]
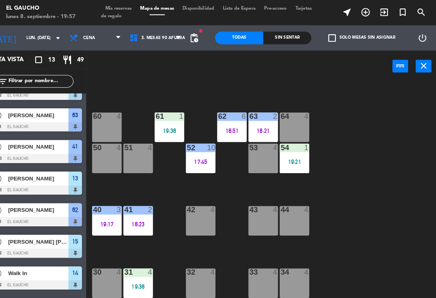
click at [166, 117] on div "61 1 19:38" at bounding box center [180, 122] width 28 height 28
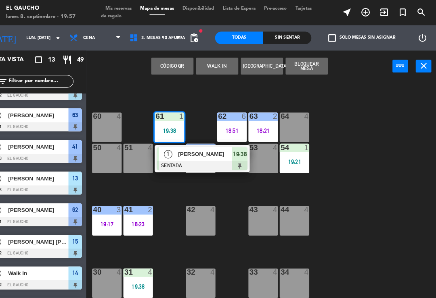
click at [175, 145] on span "1" at bounding box center [179, 148] width 8 height 8
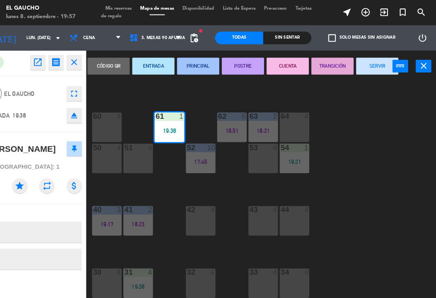
click at [191, 67] on button "PRINCIPAL" at bounding box center [208, 63] width 40 height 16
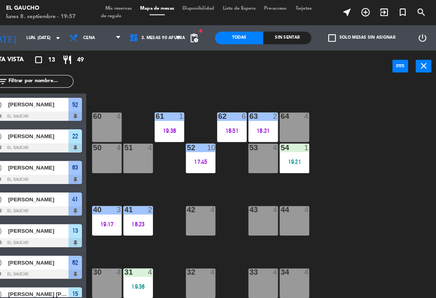
scroll to position [81, 0]
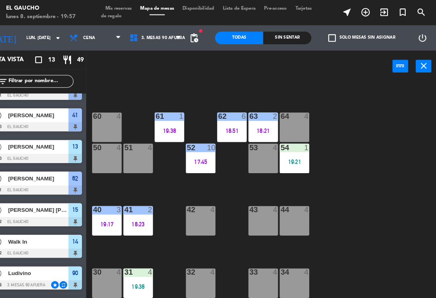
click at [262, 120] on div "63 2 18:21" at bounding box center [270, 122] width 28 height 28
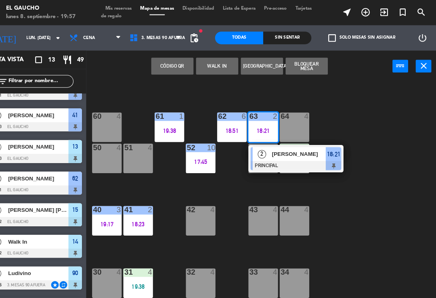
click at [278, 148] on span "[PERSON_NAME]" at bounding box center [304, 147] width 52 height 8
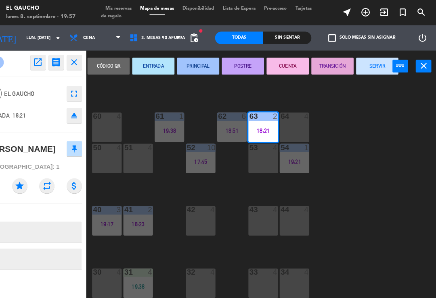
click at [316, 59] on button "TRANSICIÓN" at bounding box center [336, 63] width 40 height 16
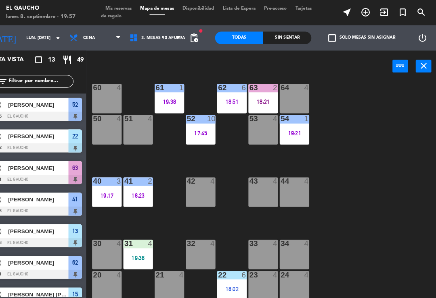
scroll to position [129, 0]
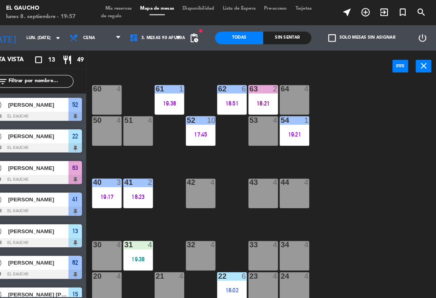
click at [198, 128] on div "17:45" at bounding box center [210, 129] width 28 height 6
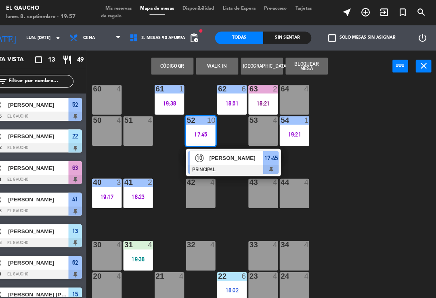
click at [224, 153] on span "[PERSON_NAME]" at bounding box center [245, 151] width 52 height 8
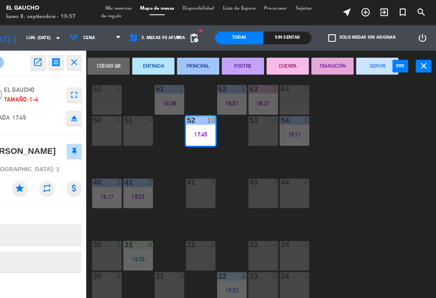
click at [230, 68] on button "POSTRE" at bounding box center [250, 63] width 40 height 16
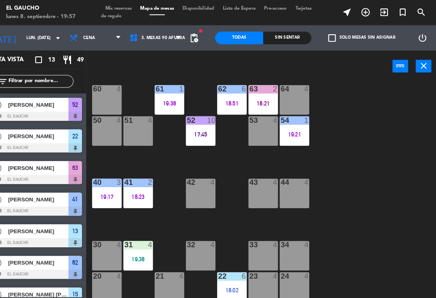
click at [224, 122] on div "84 4 80 4 83 4 82 4 81 4 70 4 71 4 72 4 73 4 74 4 63 2 18:21 62 6 18:51 61 1 19…" at bounding box center [270, 187] width 330 height 220
click at [221, 124] on div "84 4 80 4 83 4 82 4 81 4 70 4 71 4 72 4 73 4 74 4 63 2 18:21 62 6 18:51 61 1 19…" at bounding box center [270, 187] width 330 height 220
click at [226, 102] on div "62 6 18:51" at bounding box center [240, 95] width 28 height 28
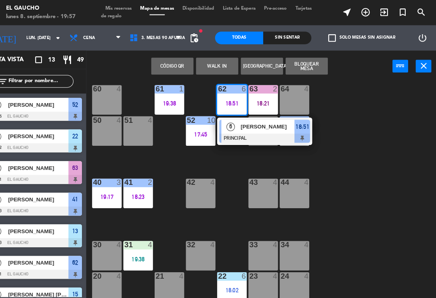
click at [248, 125] on div "[PERSON_NAME]" at bounding box center [274, 121] width 52 height 13
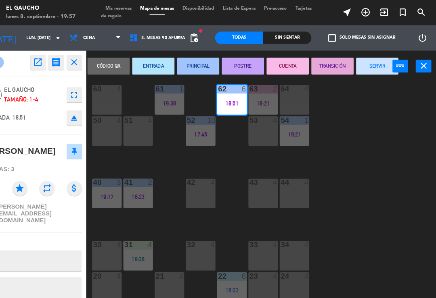
click at [194, 69] on button "PRINCIPAL" at bounding box center [208, 63] width 40 height 16
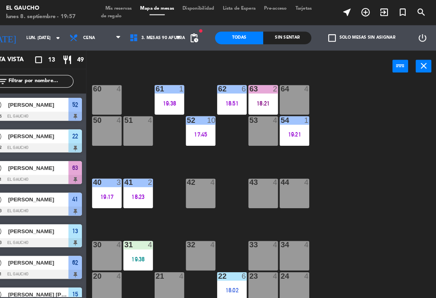
click at [226, 96] on div "18:51" at bounding box center [240, 99] width 28 height 6
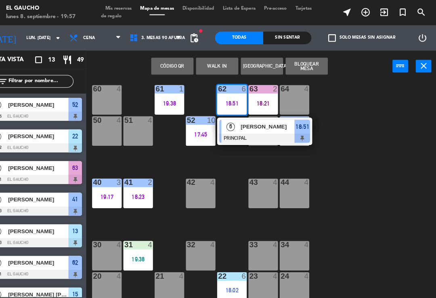
click at [230, 123] on div "6" at bounding box center [238, 121] width 17 height 13
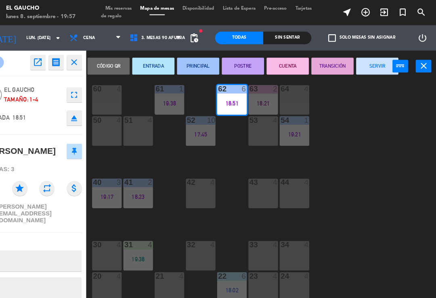
click at [230, 66] on button "POSTRE" at bounding box center [250, 63] width 40 height 16
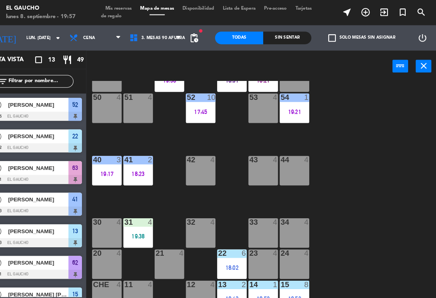
scroll to position [151, 0]
click at [290, 217] on div "34 4" at bounding box center [300, 223] width 28 height 28
click at [319, 152] on div "84 4 80 4 83 4 82 4 81 4 70 4 71 4 72 4 73 4 74 4 63 2 18:21 62 6 18:51 61 1 19…" at bounding box center [270, 187] width 330 height 220
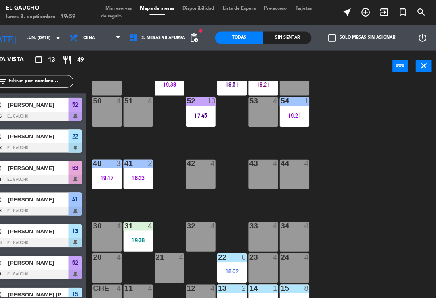
scroll to position [149, 0]
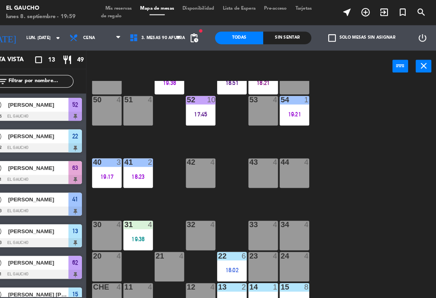
click at [286, 84] on div "64 4" at bounding box center [300, 76] width 28 height 28
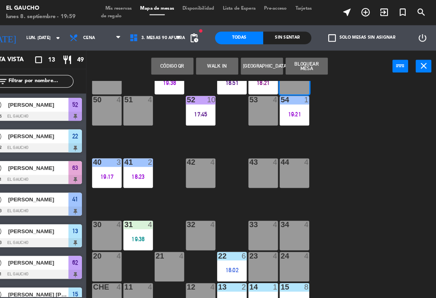
click at [206, 62] on button "WALK IN" at bounding box center [226, 63] width 40 height 16
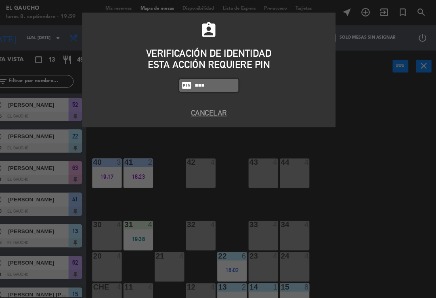
type input "3124"
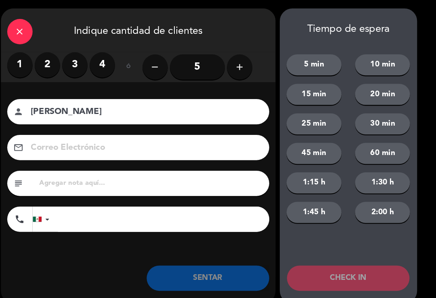
type input "[PERSON_NAME]"
click at [104, 60] on label "4" at bounding box center [116, 62] width 24 height 24
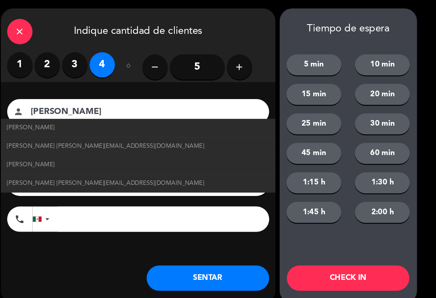
click at [94, 136] on span "[PERSON_NAME] [PERSON_NAME][EMAIL_ADDRESS][DOMAIN_NAME]" at bounding box center [119, 140] width 188 height 9
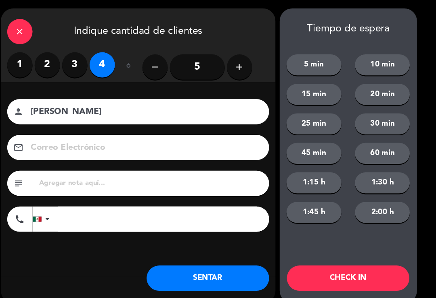
type input "[EMAIL_ADDRESS][DOMAIN_NAME]"
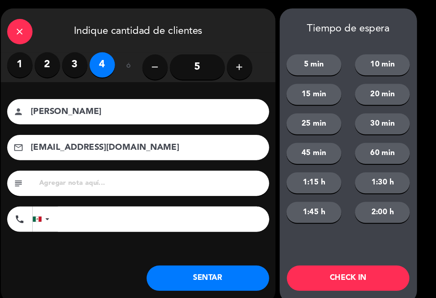
click at [184, 277] on button "SENTAR" at bounding box center [216, 266] width 117 height 24
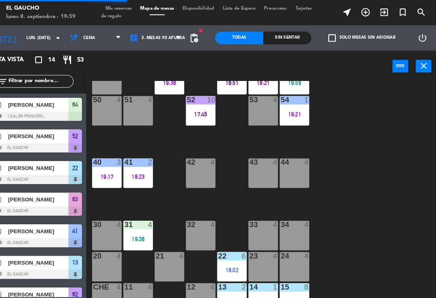
click at [286, 224] on div "34 4" at bounding box center [300, 225] width 28 height 28
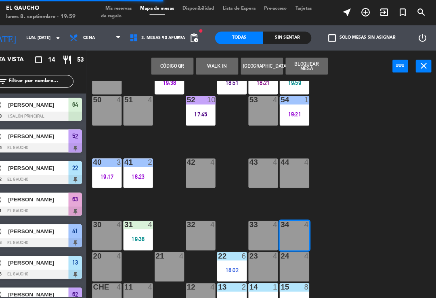
click at [206, 67] on button "WALK IN" at bounding box center [226, 63] width 40 height 16
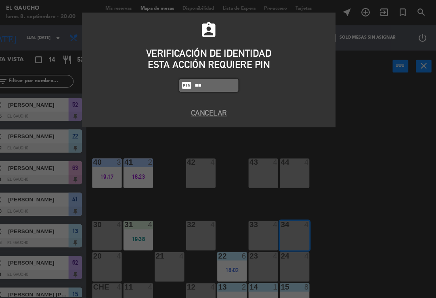
type input "3"
type input "3124"
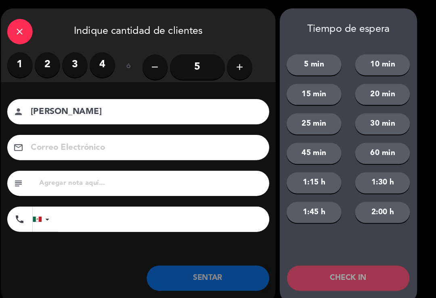
click at [78, 72] on label "3" at bounding box center [90, 62] width 24 height 24
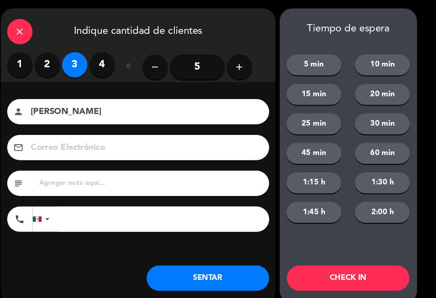
click at [127, 110] on input "[PERSON_NAME]" at bounding box center [156, 107] width 218 height 14
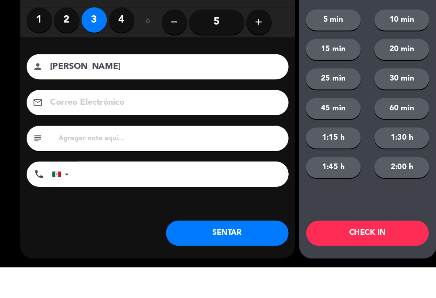
click at [137, 100] on input "[PERSON_NAME]" at bounding box center [156, 107] width 218 height 14
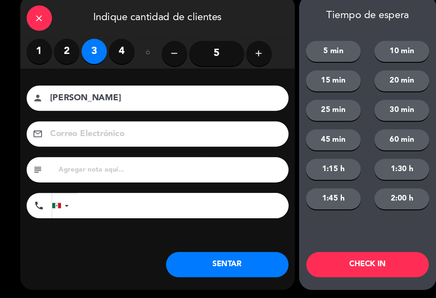
type input "[PERSON_NAME]"
click at [41, 25] on icon "close" at bounding box center [38, 30] width 10 height 10
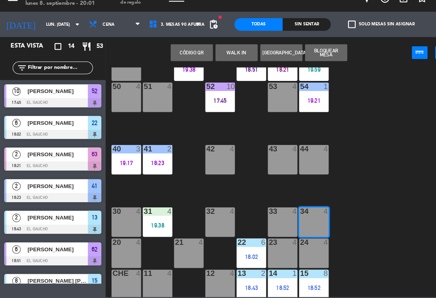
click at [223, 55] on button "WALK IN" at bounding box center [226, 63] width 40 height 16
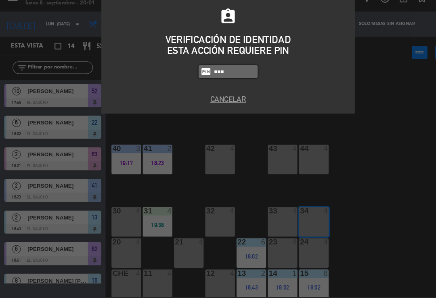
type input "3124"
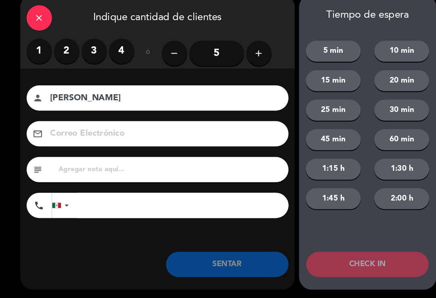
type input "[PERSON_NAME]"
click at [95, 50] on label "3" at bounding box center [90, 62] width 24 height 24
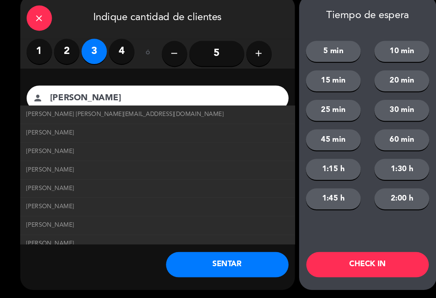
click at [138, 118] on span "[PERSON_NAME] [PERSON_NAME][EMAIL_ADDRESS][DOMAIN_NAME]" at bounding box center [119, 122] width 188 height 9
type input "[EMAIL_ADDRESS][DOMAIN_NAME]"
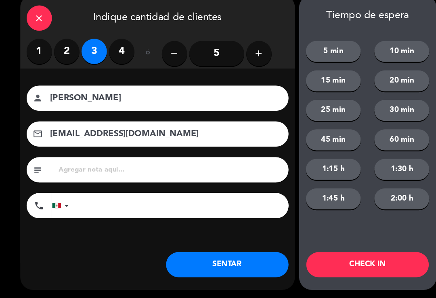
click at [222, 258] on button "SENTAR" at bounding box center [216, 266] width 117 height 24
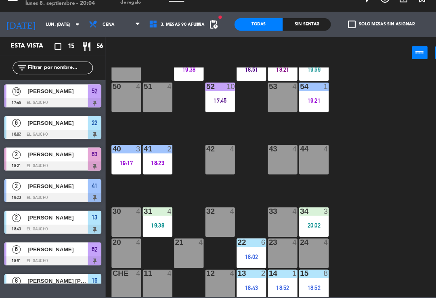
click at [265, 286] on div "18:52" at bounding box center [270, 289] width 28 height 6
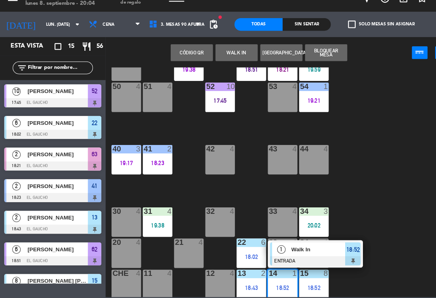
click at [310, 247] on span "Walk In" at bounding box center [304, 251] width 52 height 8
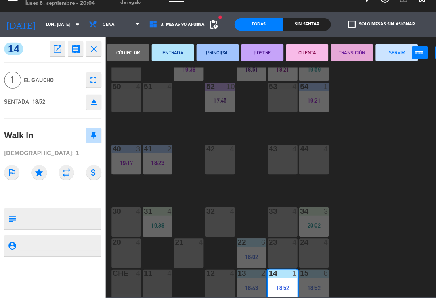
click at [378, 55] on button "SERVIR" at bounding box center [379, 63] width 40 height 16
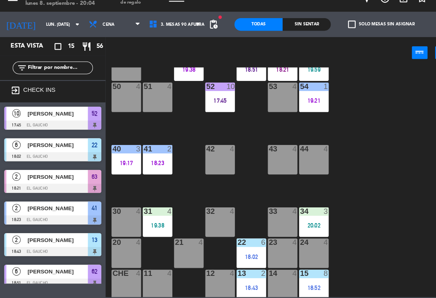
click at [266, 271] on div "14 4" at bounding box center [270, 285] width 28 height 28
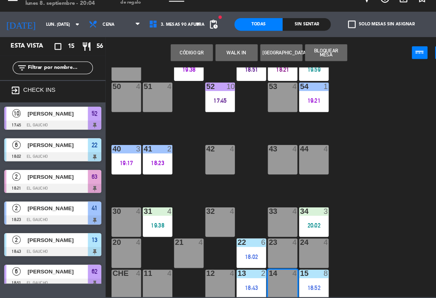
click at [223, 55] on button "WALK IN" at bounding box center [226, 63] width 40 height 16
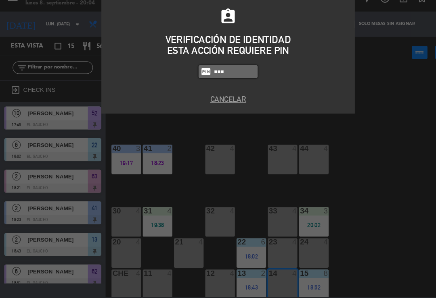
type input "3124"
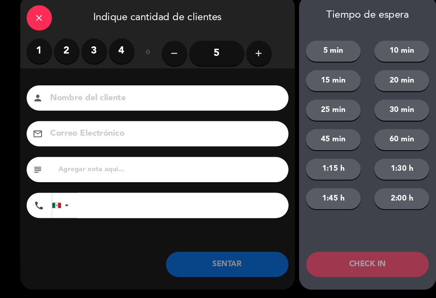
type input "F"
type input "[PERSON_NAME]"
click at [96, 50] on label "3" at bounding box center [90, 62] width 24 height 24
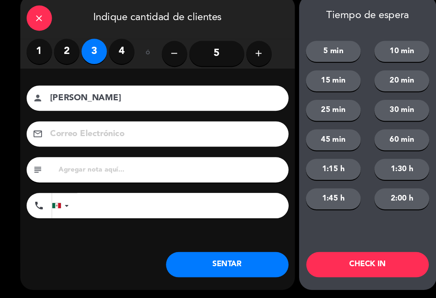
click at [117, 52] on label "4" at bounding box center [116, 62] width 24 height 24
click at [129, 134] on input at bounding box center [156, 141] width 218 height 14
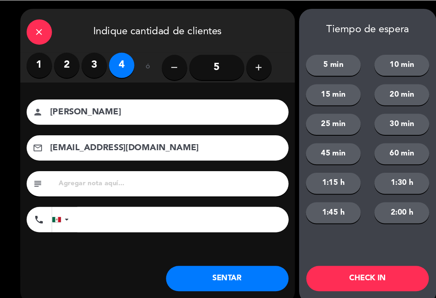
type input "[EMAIL_ADDRESS][DOMAIN_NAME]"
click at [197, 261] on button "SENTAR" at bounding box center [216, 266] width 117 height 24
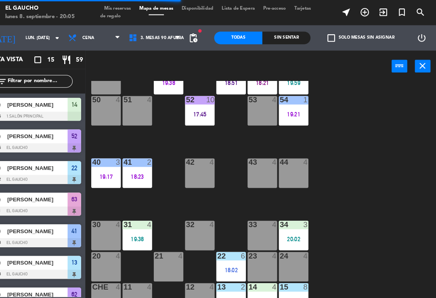
click at [106, 231] on div "30 4" at bounding box center [120, 225] width 28 height 28
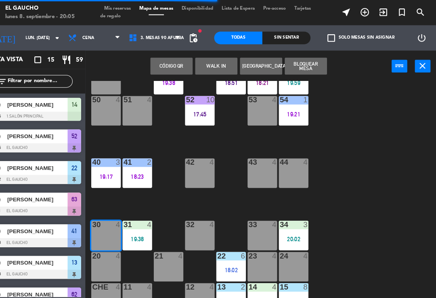
click at [206, 67] on button "WALK IN" at bounding box center [226, 63] width 40 height 16
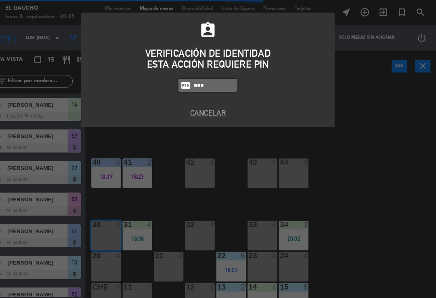
type input "3124"
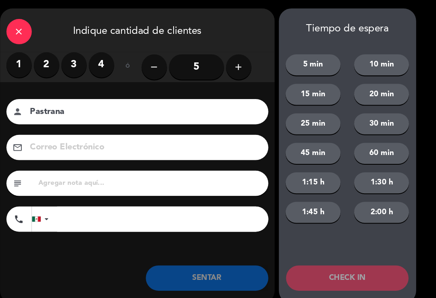
click at [52, 64] on label "2" at bounding box center [64, 62] width 24 height 24
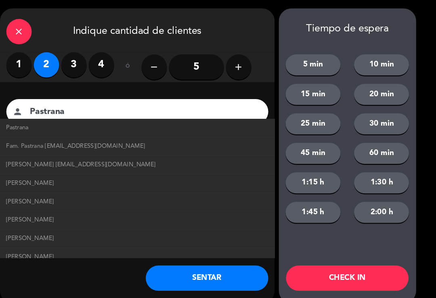
click at [97, 136] on span "Fam. Pastrana [EMAIL_ADDRESS][DOMAIN_NAME]" at bounding box center [91, 140] width 133 height 9
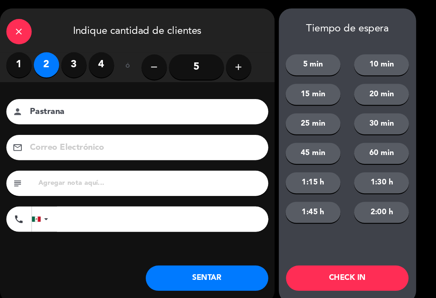
type input "Fam. [GEOGRAPHIC_DATA]"
type input "[EMAIL_ADDRESS][DOMAIN_NAME]"
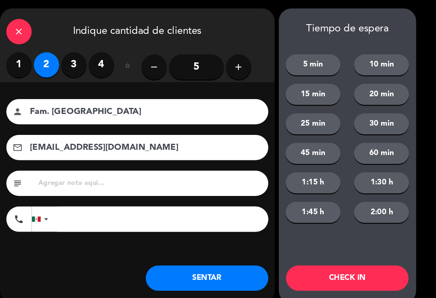
click at [193, 270] on button "SENTAR" at bounding box center [216, 266] width 117 height 24
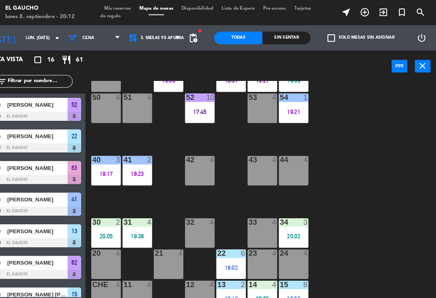
scroll to position [151, 0]
click at [226, 253] on div "18:02" at bounding box center [240, 256] width 28 height 6
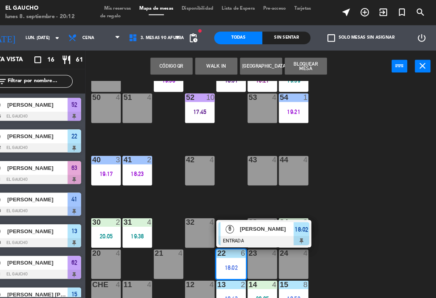
click at [235, 227] on div at bounding box center [271, 230] width 87 height 9
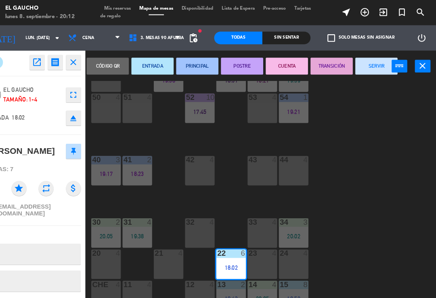
click at [188, 64] on button "PRINCIPAL" at bounding box center [208, 63] width 40 height 16
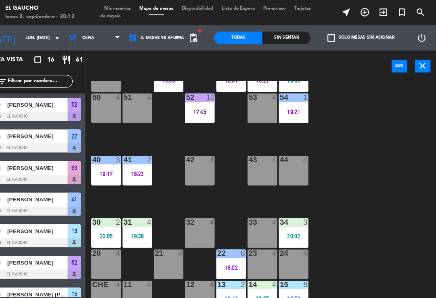
click at [286, 279] on div "15 8 18:52" at bounding box center [300, 283] width 28 height 28
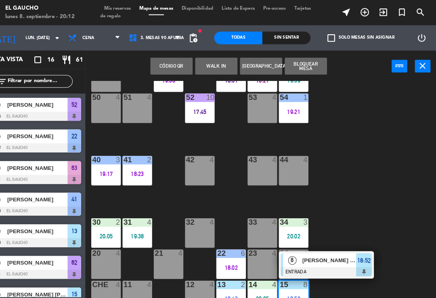
click at [307, 254] on div "[PERSON_NAME] [PERSON_NAME]" at bounding box center [333, 248] width 52 height 13
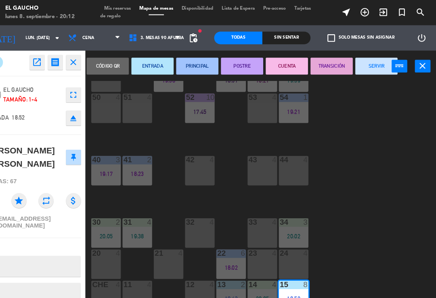
click at [188, 66] on button "PRINCIPAL" at bounding box center [208, 63] width 40 height 16
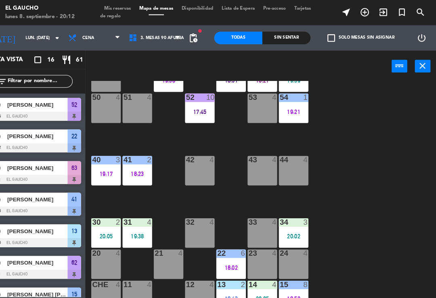
scroll to position [0, 0]
click at [256, 277] on div "14 4" at bounding box center [270, 273] width 28 height 8
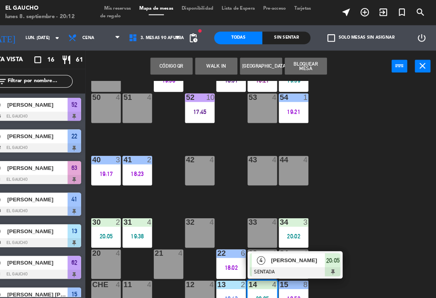
click at [258, 256] on div at bounding box center [301, 260] width 87 height 9
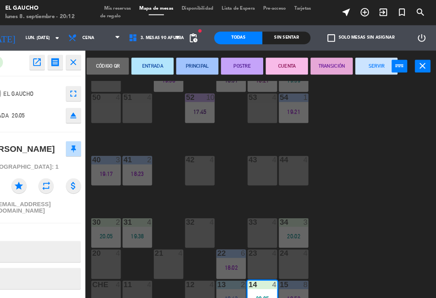
click at [188, 65] on button "PRINCIPAL" at bounding box center [208, 63] width 40 height 16
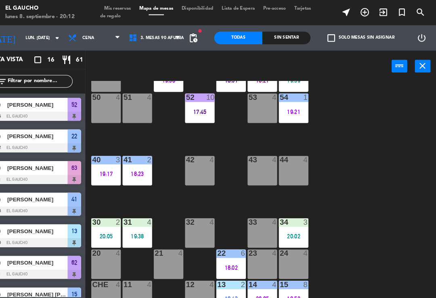
scroll to position [113, 0]
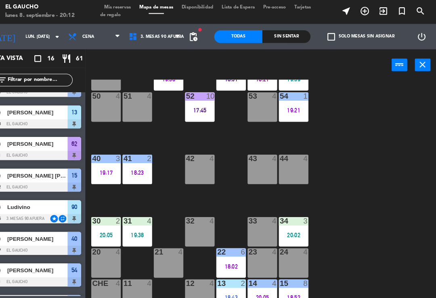
click at [226, 280] on div "13 2 18:43" at bounding box center [240, 283] width 28 height 28
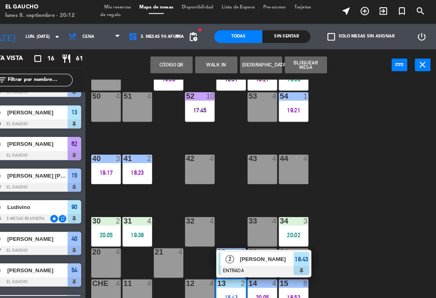
click at [231, 258] on div at bounding box center [271, 260] width 87 height 9
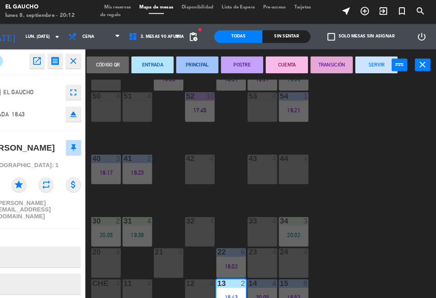
click at [188, 64] on button "PRINCIPAL" at bounding box center [208, 63] width 40 height 16
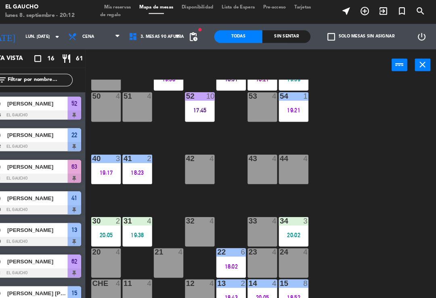
click at [106, 221] on div "30 2 20:05" at bounding box center [120, 223] width 28 height 28
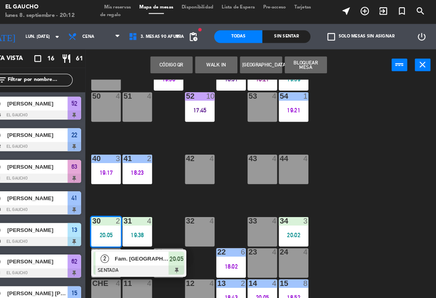
click at [129, 247] on span "Fam. [GEOGRAPHIC_DATA]" at bounding box center [155, 248] width 52 height 8
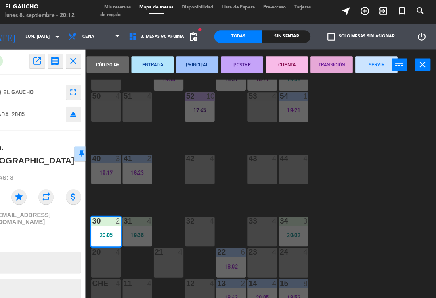
click at [188, 67] on button "PRINCIPAL" at bounding box center [208, 63] width 40 height 16
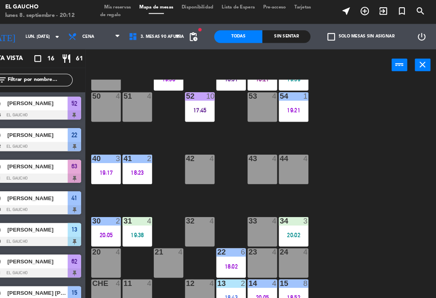
scroll to position [143, 0]
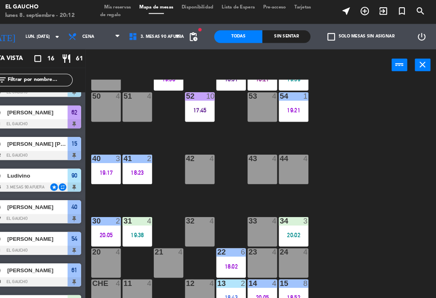
click at [136, 224] on div "19:38" at bounding box center [150, 226] width 28 height 6
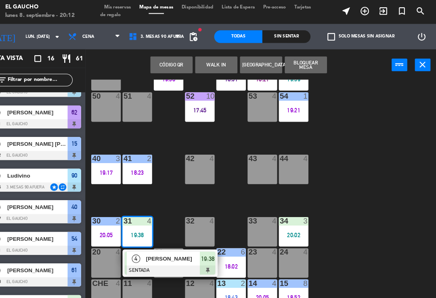
click at [170, 248] on span "[PERSON_NAME]" at bounding box center [185, 248] width 52 height 8
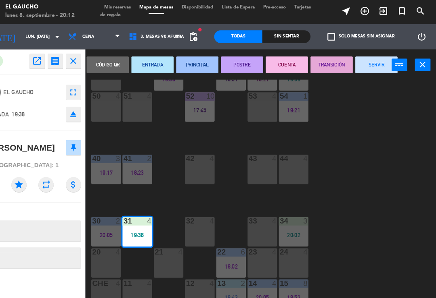
click at [188, 65] on button "PRINCIPAL" at bounding box center [208, 63] width 40 height 16
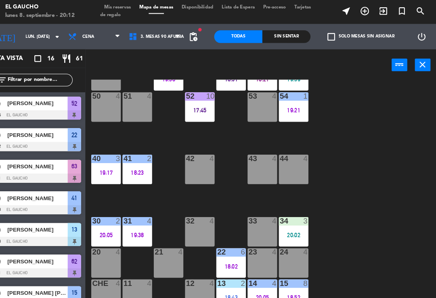
scroll to position [22, 0]
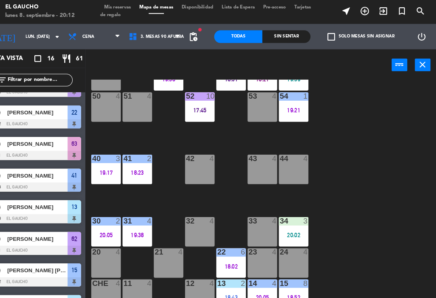
click at [286, 220] on div "34 3 20:02" at bounding box center [300, 223] width 28 height 28
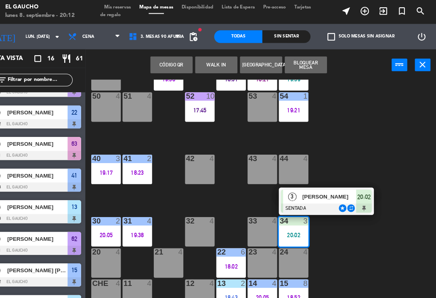
click at [308, 190] on span "[PERSON_NAME]" at bounding box center [334, 189] width 52 height 8
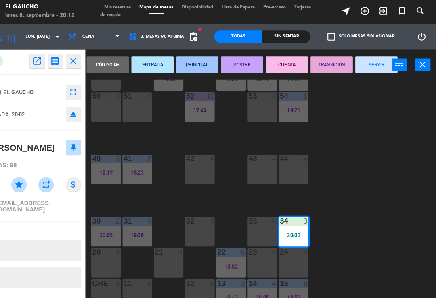
click at [190, 68] on button "PRINCIPAL" at bounding box center [208, 63] width 40 height 16
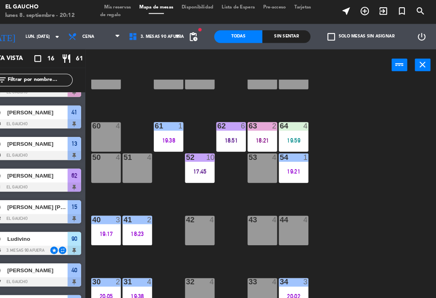
scroll to position [90, 0]
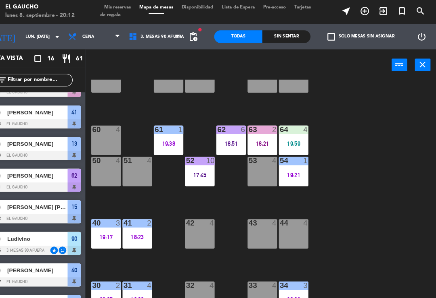
click at [110, 229] on div "19:17" at bounding box center [120, 228] width 28 height 6
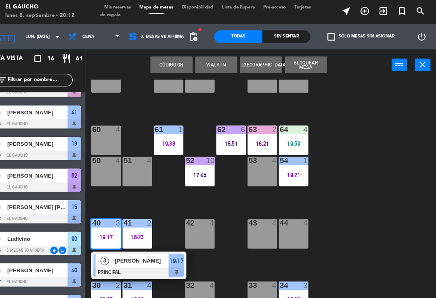
click at [154, 258] on div at bounding box center [151, 261] width 87 height 9
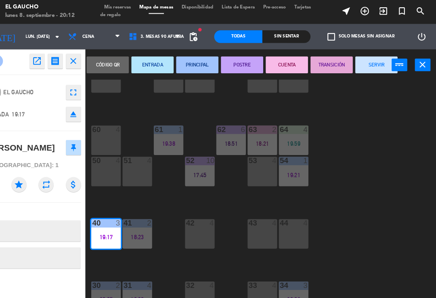
click at [359, 60] on button "SERVIR" at bounding box center [379, 63] width 40 height 16
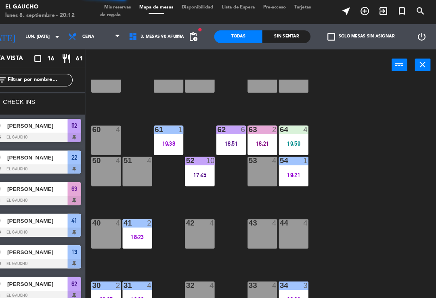
click at [137, 233] on div "41 2 18:23" at bounding box center [150, 225] width 28 height 28
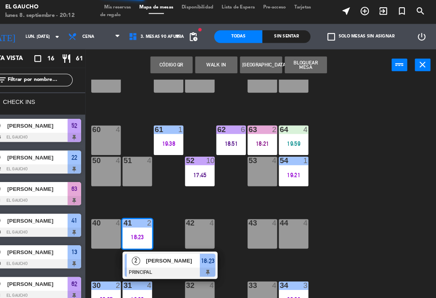
click at [162, 252] on span "[PERSON_NAME]" at bounding box center [185, 250] width 52 height 8
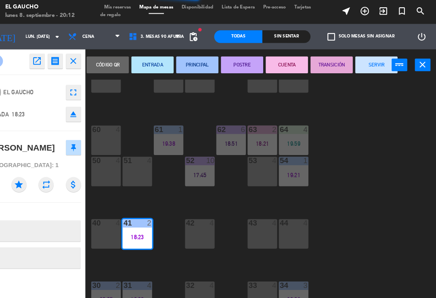
click at [359, 65] on button "SERVIR" at bounding box center [379, 63] width 40 height 16
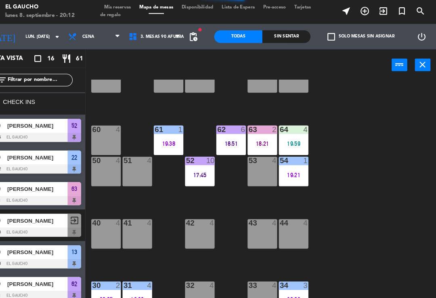
click at [286, 169] on div "19:21" at bounding box center [300, 169] width 28 height 6
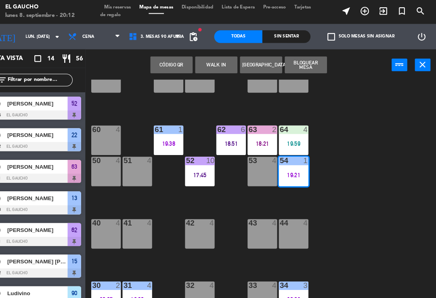
click at [350, 67] on div "Código qr WALK IN Crear Reserva Bloquear Mesa power_input close" at bounding box center [247, 63] width 292 height 31
click at [286, 177] on div "54 1 19:21" at bounding box center [300, 165] width 28 height 28
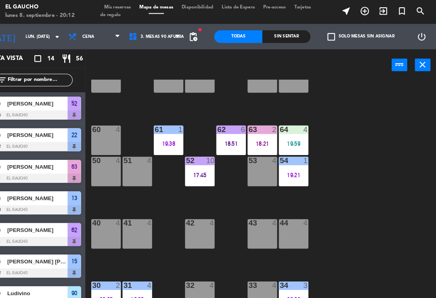
click at [286, 175] on div "54 1 19:21" at bounding box center [300, 165] width 28 height 28
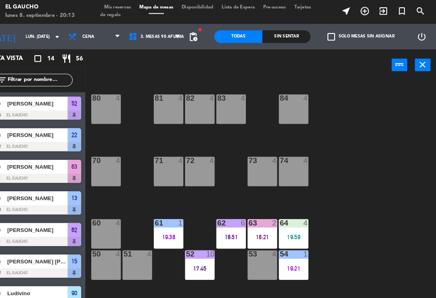
click at [294, 267] on div "54 1 19:21" at bounding box center [300, 255] width 28 height 28
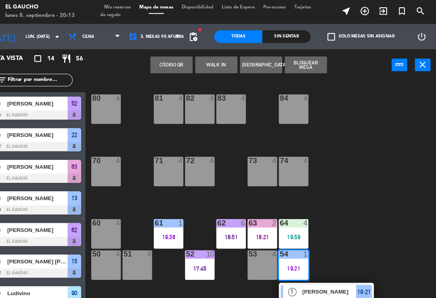
click at [309, 247] on div "1" at bounding box center [311, 244] width 5 height 7
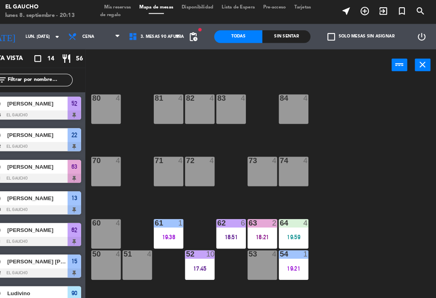
click at [286, 261] on div "54 1 19:21" at bounding box center [300, 255] width 28 height 28
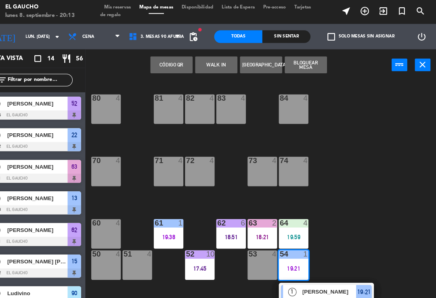
click at [328, 282] on span "[PERSON_NAME]" at bounding box center [334, 280] width 52 height 8
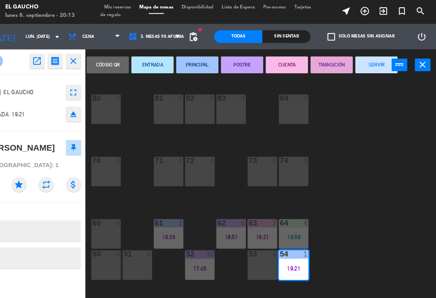
click at [359, 67] on button "SERVIR" at bounding box center [379, 63] width 40 height 16
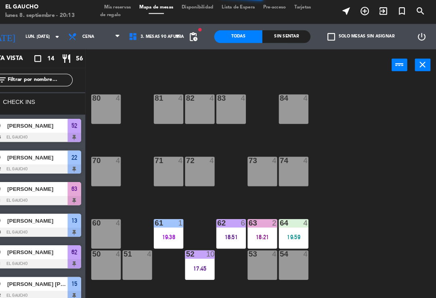
click at [167, 226] on div "19:38" at bounding box center [180, 228] width 28 height 6
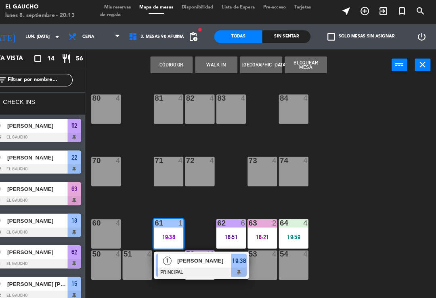
click at [189, 253] on span "[PERSON_NAME]" at bounding box center [215, 250] width 52 height 8
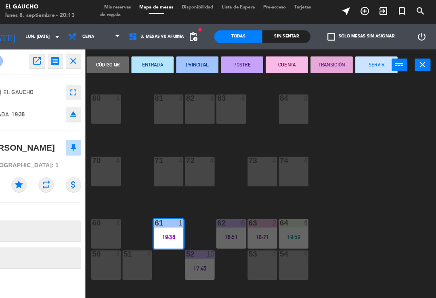
click at [359, 67] on button "SERVIR" at bounding box center [379, 63] width 40 height 16
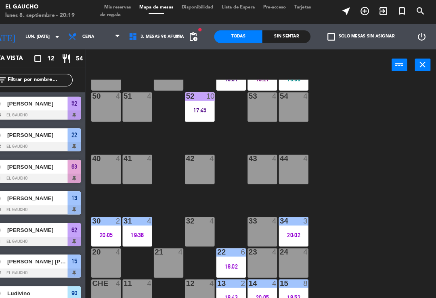
scroll to position [151, 0]
click at [286, 163] on div "44 4" at bounding box center [300, 163] width 28 height 28
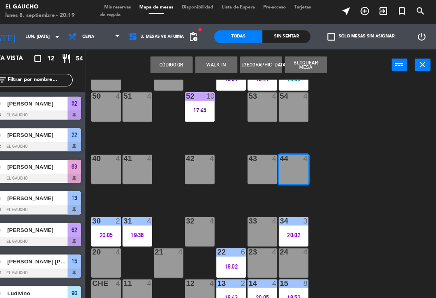
click at [207, 64] on button "WALK IN" at bounding box center [226, 63] width 40 height 16
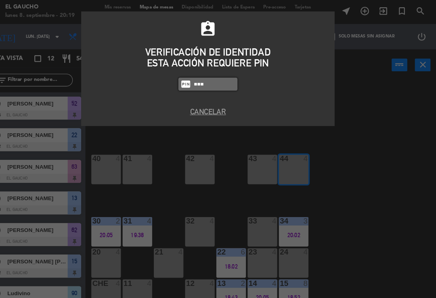
type input "3124"
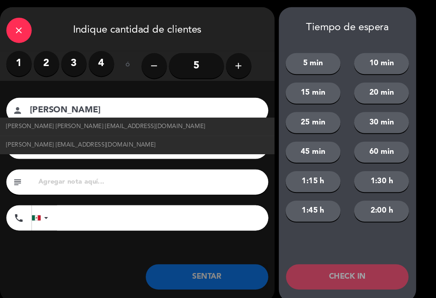
click at [136, 121] on span "[PERSON_NAME] [PERSON_NAME] [EMAIL_ADDRESS][DOMAIN_NAME]" at bounding box center [120, 122] width 190 height 9
type input "[PERSON_NAME] [PERSON_NAME]"
type input "[EMAIL_ADDRESS][DOMAIN_NAME]"
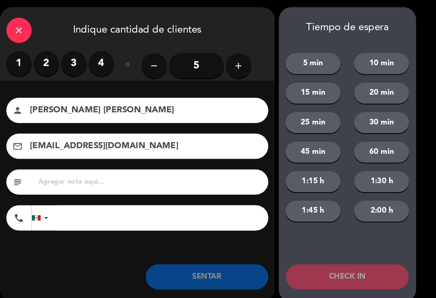
click at [33, 32] on icon "close" at bounding box center [38, 30] width 10 height 10
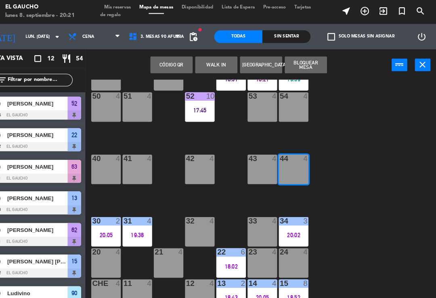
click at [206, 63] on button "WALK IN" at bounding box center [226, 63] width 40 height 16
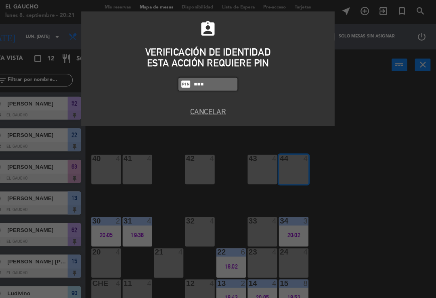
type input "3243"
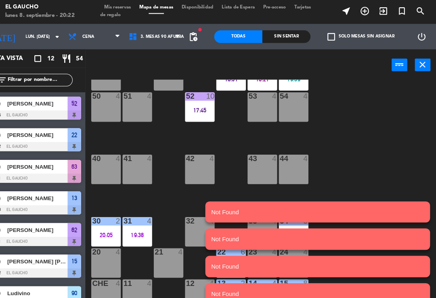
click at [287, 163] on div "44 4" at bounding box center [300, 163] width 28 height 28
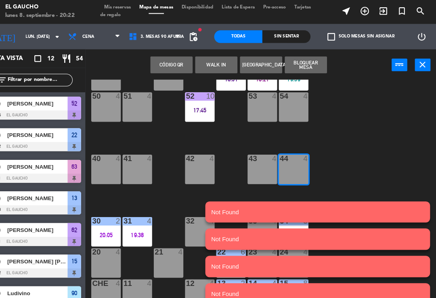
click at [206, 63] on button "WALK IN" at bounding box center [226, 63] width 40 height 16
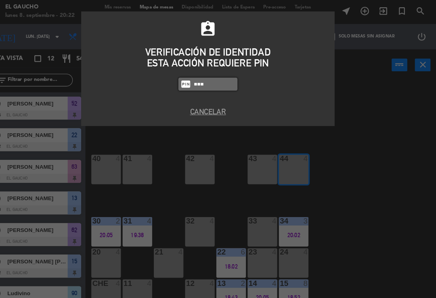
type input "3124"
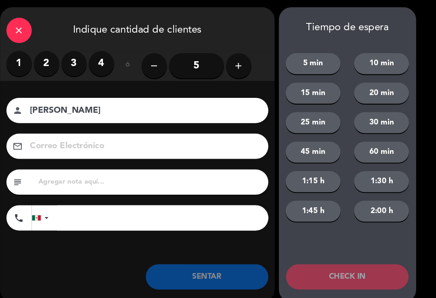
click at [25, 58] on label "1" at bounding box center [37, 62] width 24 height 24
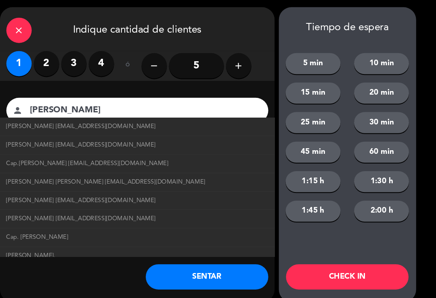
click at [96, 160] on span "Cap.[PERSON_NAME] [EMAIL_ADDRESS][DOMAIN_NAME]" at bounding box center [102, 157] width 155 height 9
type input "Cap.[PERSON_NAME]"
type input "[EMAIL_ADDRESS][DOMAIN_NAME]"
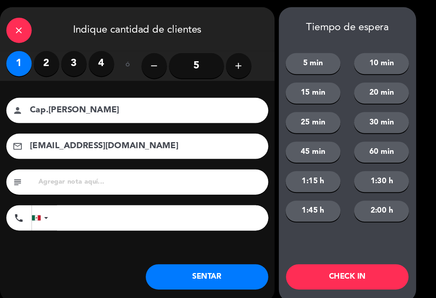
click at [180, 266] on button "SENTAR" at bounding box center [216, 266] width 117 height 24
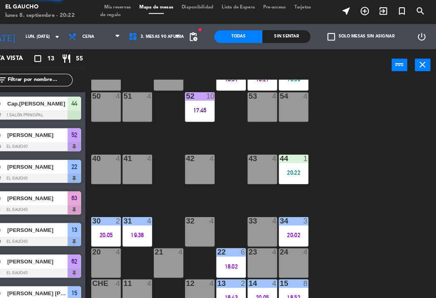
click at [136, 164] on div "41 4" at bounding box center [150, 163] width 28 height 28
click at [220, 135] on div "84 4 80 4 83 4 82 4 81 4 70 4 71 4 72 4 73 4 74 4 63 2 18:21 62 6 18:51 61 4 60…" at bounding box center [270, 187] width 330 height 220
click at [106, 168] on div "40 4" at bounding box center [120, 163] width 28 height 28
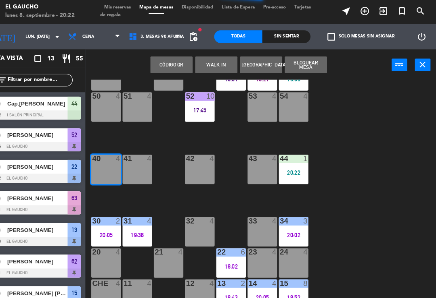
click at [206, 58] on button "WALK IN" at bounding box center [226, 63] width 40 height 16
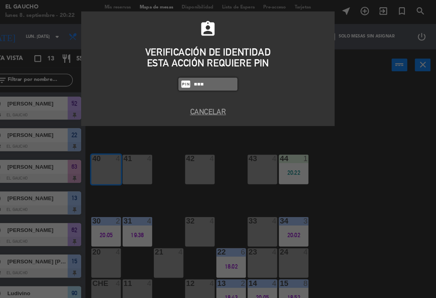
type input "3124"
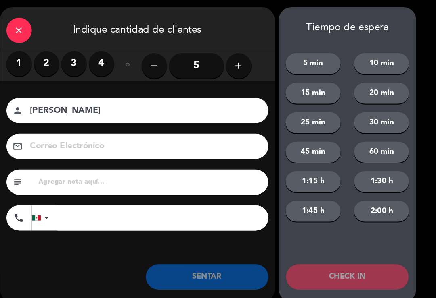
type input "[PERSON_NAME]"
click at [78, 67] on label "3" at bounding box center [90, 62] width 24 height 24
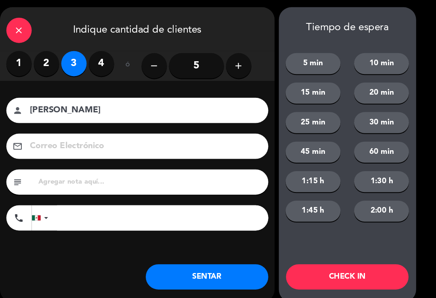
click at [225, 277] on button "SENTAR" at bounding box center [216, 266] width 117 height 24
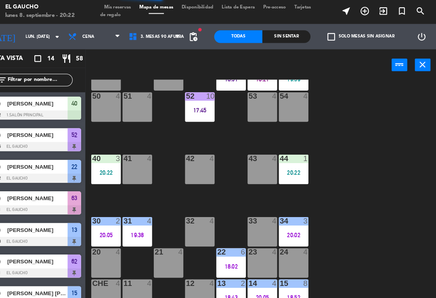
click at [136, 166] on div "41 4" at bounding box center [150, 163] width 28 height 28
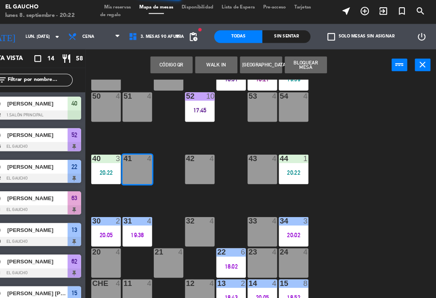
click at [206, 64] on button "WALK IN" at bounding box center [226, 63] width 40 height 16
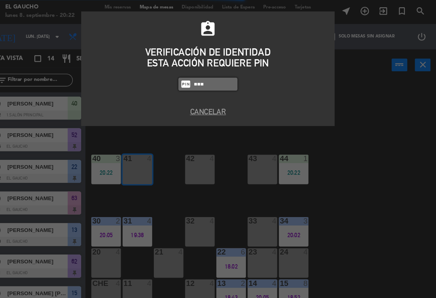
type input "3124"
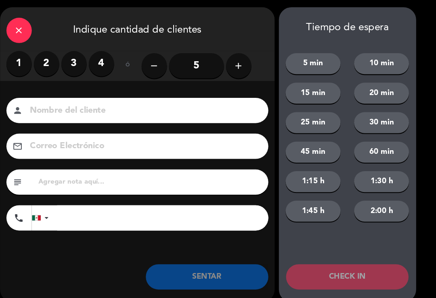
click at [25, 62] on label "1" at bounding box center [37, 62] width 24 height 24
click at [52, 108] on input at bounding box center [156, 107] width 218 height 14
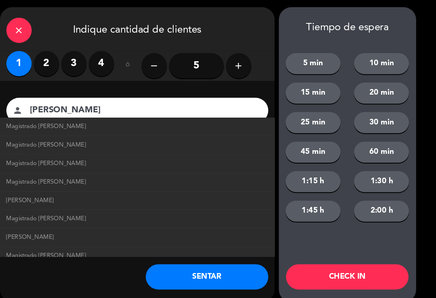
scroll to position [0, 0]
type input "[PERSON_NAME]"
click at [33, 29] on icon "close" at bounding box center [38, 30] width 10 height 10
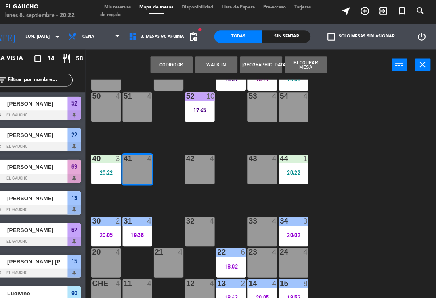
click at [206, 58] on button "WALK IN" at bounding box center [226, 63] width 40 height 16
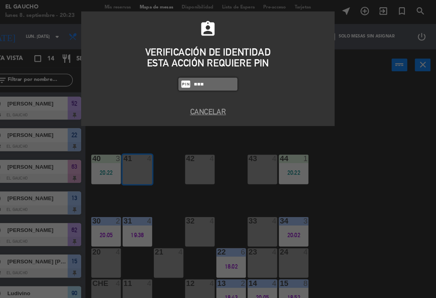
type input "3124"
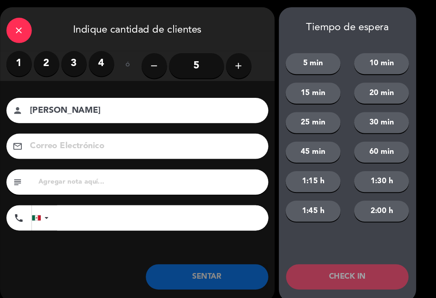
click at [52, 59] on label "2" at bounding box center [64, 62] width 24 height 24
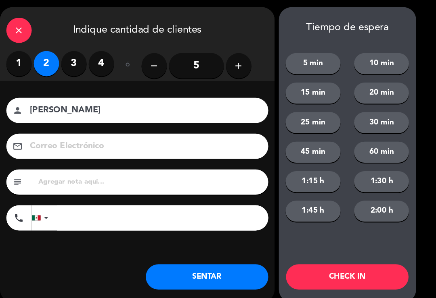
click at [25, 61] on label "1" at bounding box center [37, 62] width 24 height 24
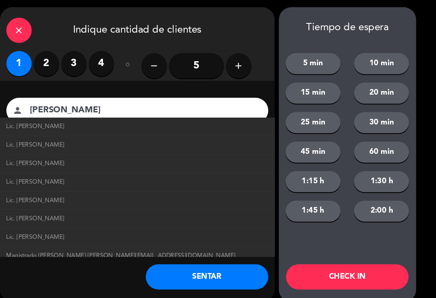
click at [99, 242] on span "Magistrado [PERSON_NAME] [PERSON_NAME][EMAIL_ADDRESS][DOMAIN_NAME]" at bounding box center [134, 246] width 219 height 9
type input "Magistrado [PERSON_NAME]"
type input "[EMAIL_ADDRESS][DOMAIN_NAME]"
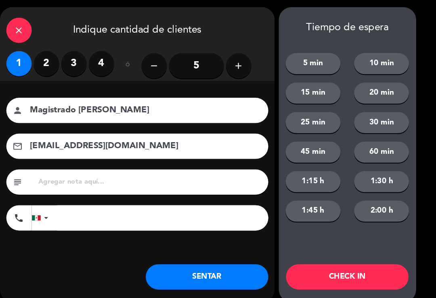
click at [189, 269] on button "SENTAR" at bounding box center [216, 266] width 117 height 24
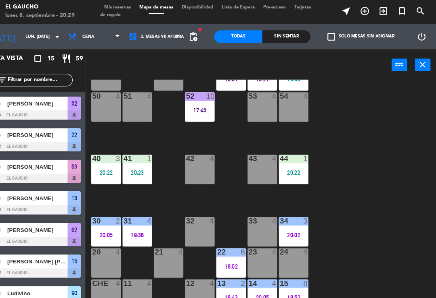
click at [256, 220] on div "33 4" at bounding box center [270, 223] width 28 height 28
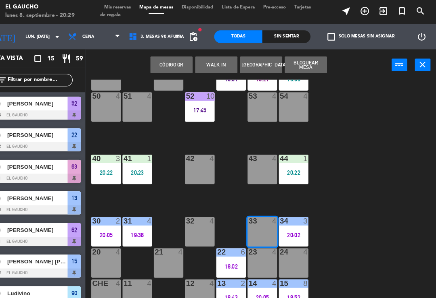
click at [206, 65] on button "WALK IN" at bounding box center [226, 63] width 40 height 16
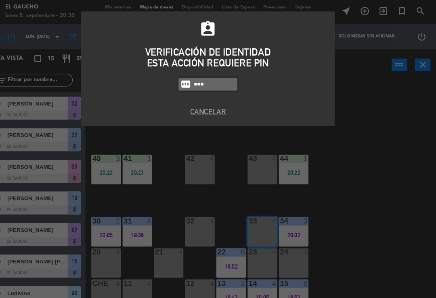
type input "3124"
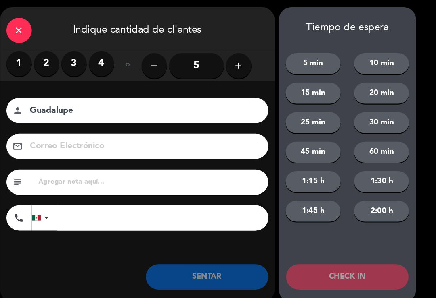
type input "Guadalupe"
click at [78, 64] on label "3" at bounding box center [90, 62] width 24 height 24
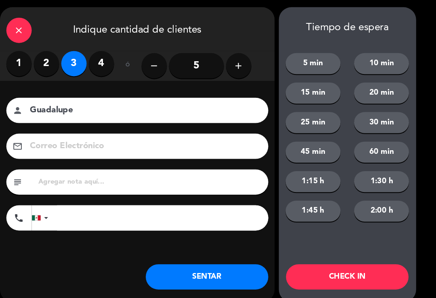
click at [202, 265] on button "SENTAR" at bounding box center [216, 266] width 117 height 24
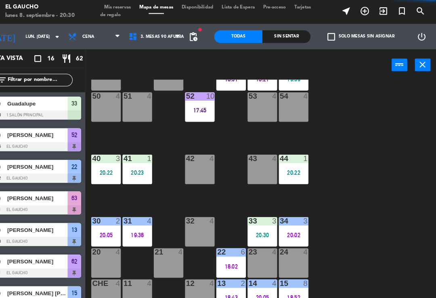
click at [106, 83] on div "60 4" at bounding box center [120, 74] width 28 height 28
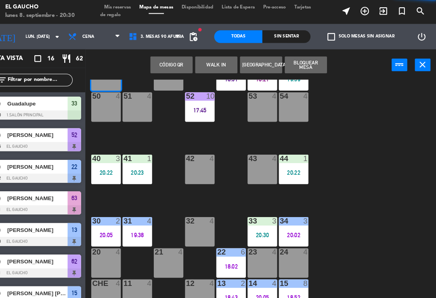
click at [206, 58] on button "WALK IN" at bounding box center [226, 63] width 40 height 16
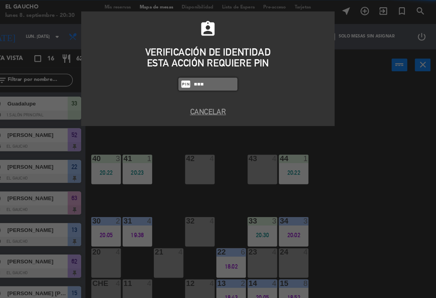
type input "3124"
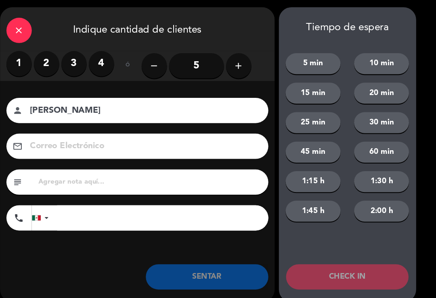
type input "[PERSON_NAME]"
click at [104, 65] on label "4" at bounding box center [116, 62] width 24 height 24
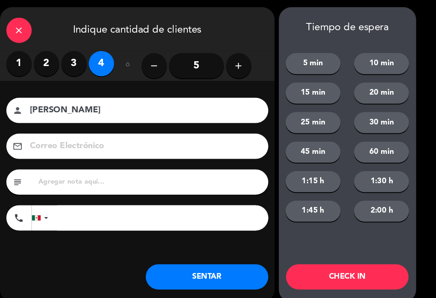
click at [188, 65] on input "5" at bounding box center [207, 64] width 52 height 24
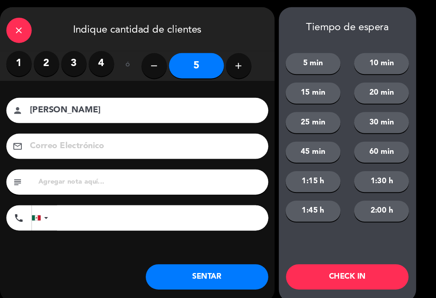
click at [200, 269] on button "SENTAR" at bounding box center [216, 266] width 117 height 24
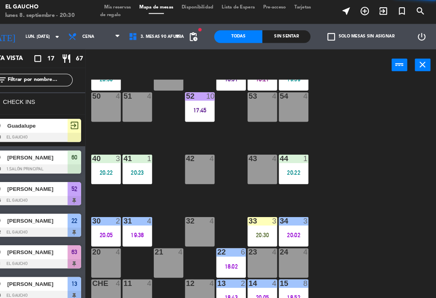
click at [288, 105] on div "54 4" at bounding box center [300, 104] width 28 height 28
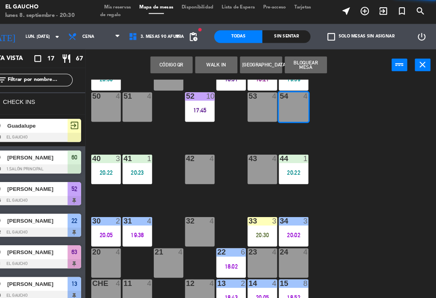
click at [207, 63] on button "WALK IN" at bounding box center [226, 63] width 40 height 16
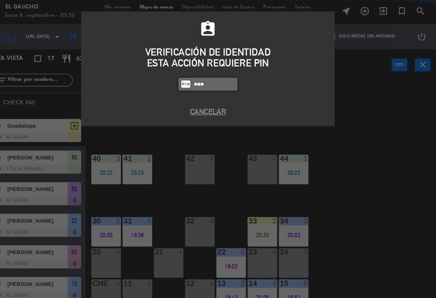
type input "3124"
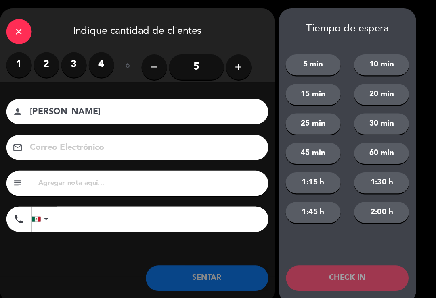
type input "[PERSON_NAME]"
click at [52, 60] on label "2" at bounding box center [64, 62] width 24 height 24
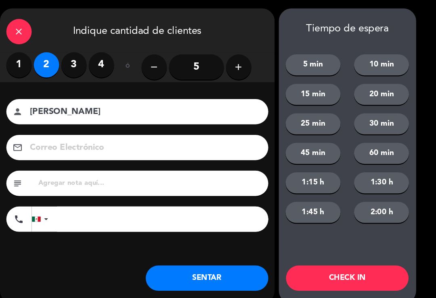
click at [33, 29] on icon "close" at bounding box center [38, 30] width 10 height 10
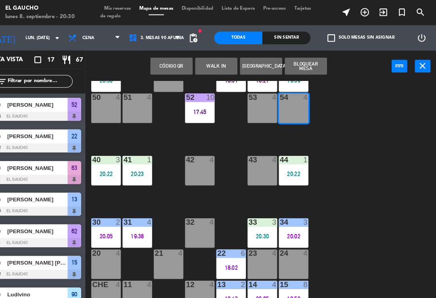
click at [206, 61] on button "WALK IN" at bounding box center [226, 63] width 40 height 16
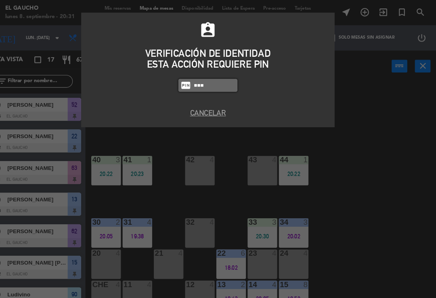
type input "3124"
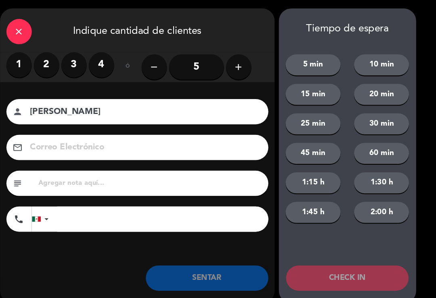
click at [54, 61] on label "2" at bounding box center [64, 62] width 24 height 24
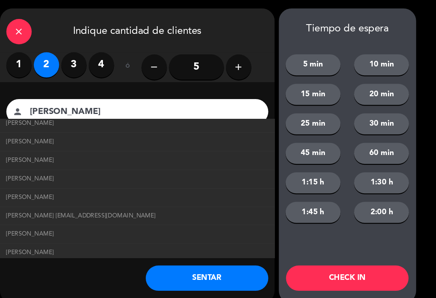
scroll to position [429, 0]
click at [168, 201] on span "[PERSON_NAME] [EMAIL_ADDRESS][DOMAIN_NAME]" at bounding box center [96, 205] width 143 height 9
type input "[PERSON_NAME]"
type input "[EMAIL_ADDRESS][DOMAIN_NAME]"
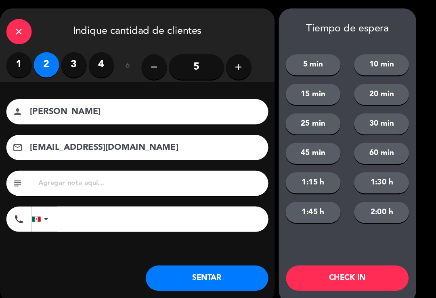
click at [199, 266] on button "SENTAR" at bounding box center [216, 266] width 117 height 24
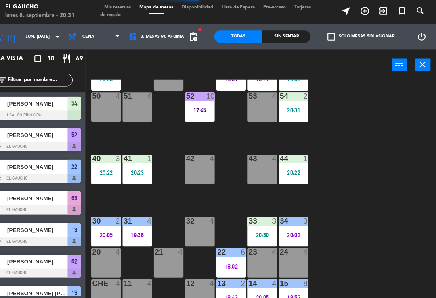
scroll to position [0, 0]
click at [226, 289] on div "13 2 18:43" at bounding box center [240, 283] width 28 height 28
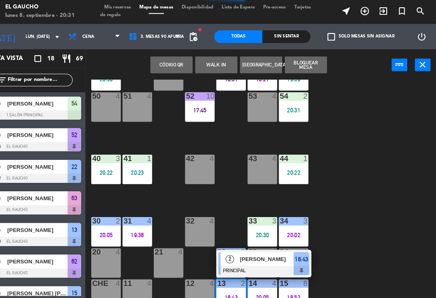
click at [248, 251] on span "[PERSON_NAME]" at bounding box center [274, 249] width 52 height 8
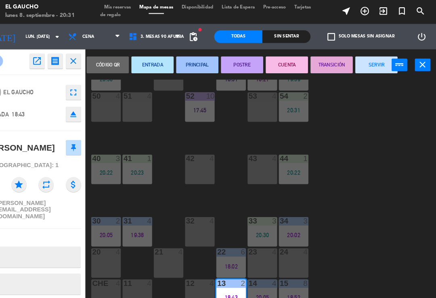
click at [359, 67] on button "SERVIR" at bounding box center [379, 63] width 40 height 16
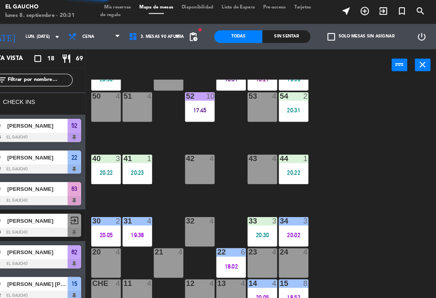
click at [342, 220] on div "84 4 80 4 83 4 82 4 81 4 70 4 71 4 72 4 73 4 74 4 63 2 18:21 62 6 18:51 61 4 60…" at bounding box center [270, 187] width 330 height 220
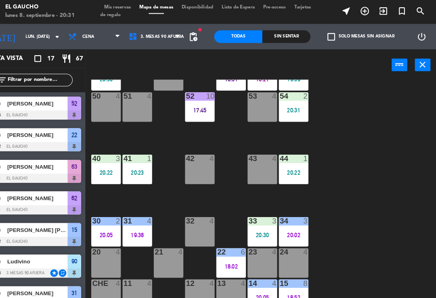
click at [286, 168] on div "20:22" at bounding box center [300, 167] width 28 height 6
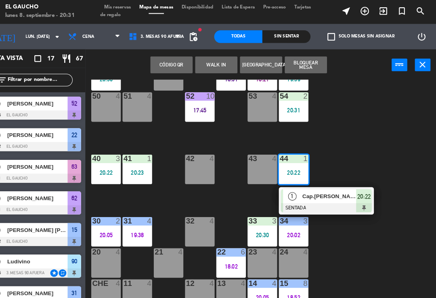
click at [308, 185] on span "Cap.[PERSON_NAME]" at bounding box center [334, 189] width 52 height 8
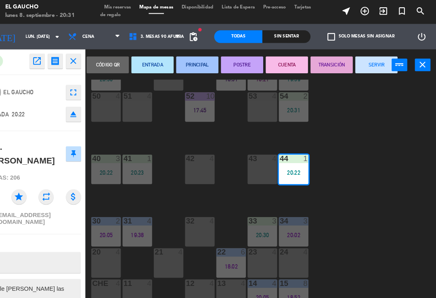
click at [188, 66] on button "PRINCIPAL" at bounding box center [208, 63] width 40 height 16
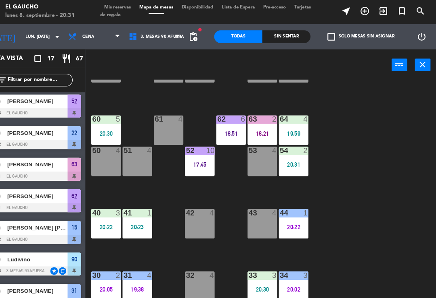
scroll to position [62, 0]
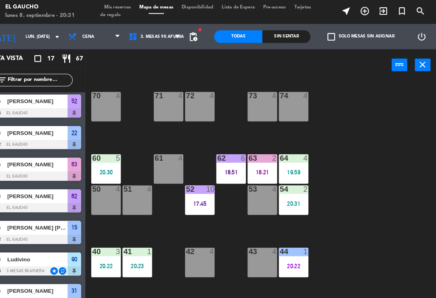
click at [290, 167] on div "19:59" at bounding box center [300, 166] width 28 height 6
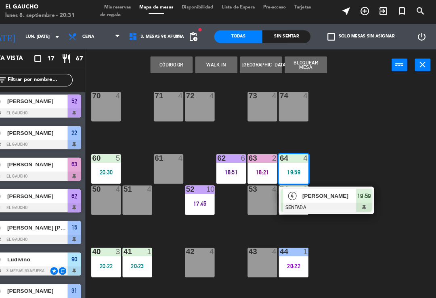
click at [308, 202] on div "4 [PERSON_NAME] SENTADA 19:59" at bounding box center [331, 193] width 91 height 26
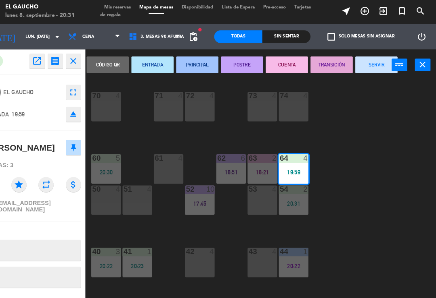
click at [188, 60] on button "PRINCIPAL" at bounding box center [208, 63] width 40 height 16
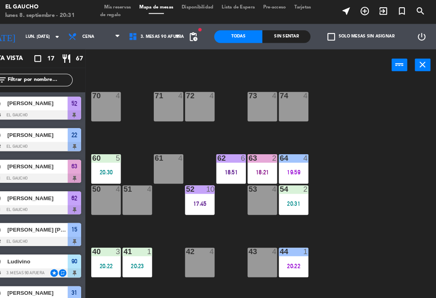
scroll to position [0, 0]
click at [344, 199] on div "84 4 80 4 83 4 82 4 81 4 70 4 71 4 72 4 73 4 74 4 63 2 18:21 62 6 18:51 61 4 60…" at bounding box center [270, 187] width 330 height 220
click at [256, 173] on div "63 2 18:21" at bounding box center [270, 163] width 28 height 28
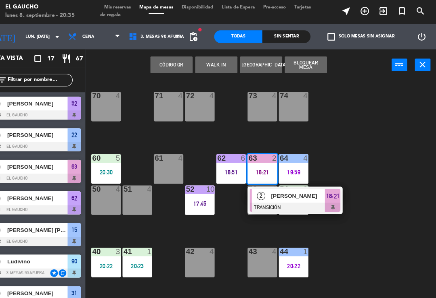
click at [278, 189] on span "[PERSON_NAME]" at bounding box center [304, 188] width 52 height 8
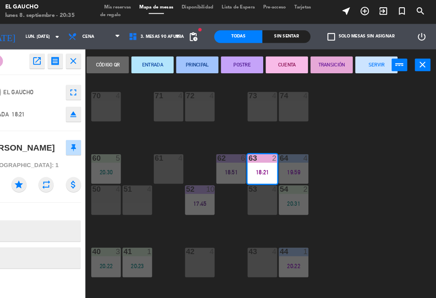
click at [359, 59] on button "SERVIR" at bounding box center [379, 63] width 40 height 16
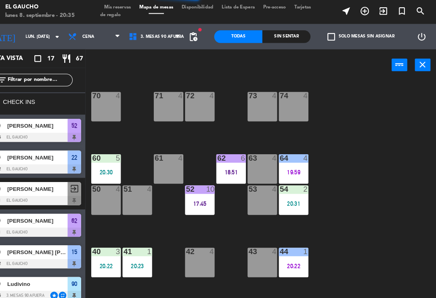
click at [290, 193] on div "20:31" at bounding box center [300, 196] width 28 height 6
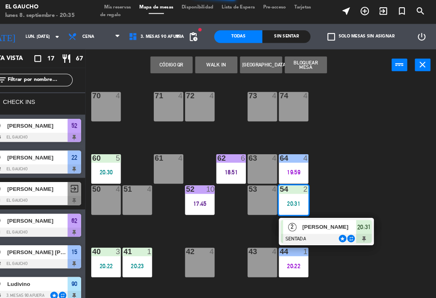
click at [312, 225] on div at bounding box center [331, 229] width 87 height 9
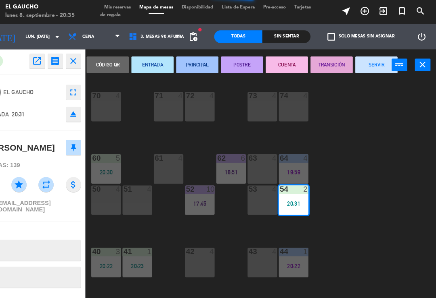
click at [145, 69] on button "ENTRADA" at bounding box center [165, 63] width 40 height 16
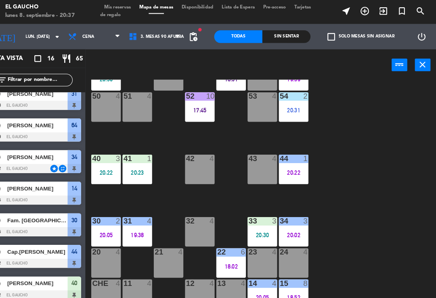
scroll to position [151, 0]
click at [226, 290] on div "13 4" at bounding box center [240, 283] width 28 height 28
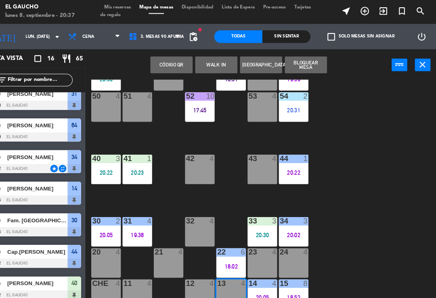
click at [206, 66] on button "WALK IN" at bounding box center [226, 63] width 40 height 16
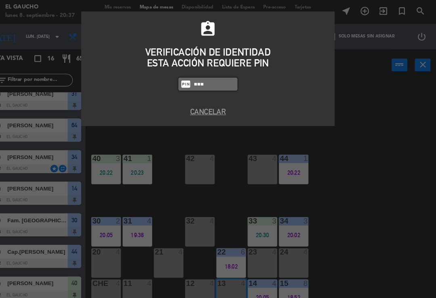
type input "3124"
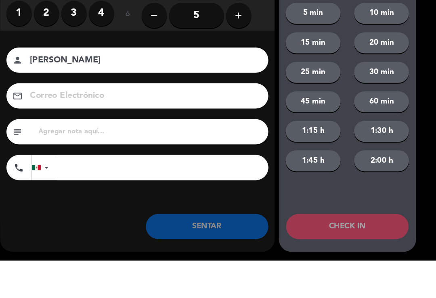
type input "[PERSON_NAME]"
click at [52, 50] on label "2" at bounding box center [64, 62] width 24 height 24
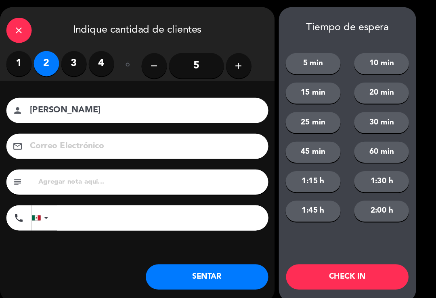
click at [202, 271] on button "SENTAR" at bounding box center [216, 266] width 117 height 24
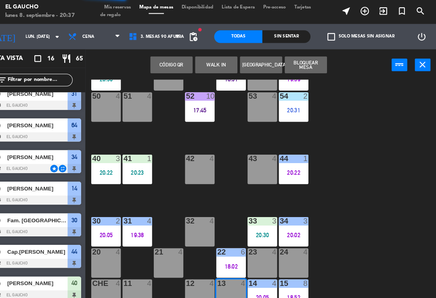
scroll to position [0, 0]
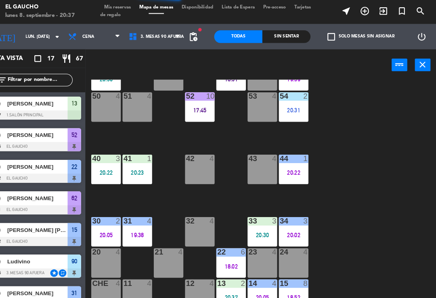
click at [196, 289] on div "12 4" at bounding box center [210, 283] width 28 height 28
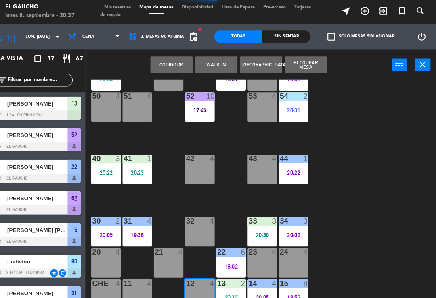
click at [206, 55] on button "WALK IN" at bounding box center [226, 63] width 40 height 16
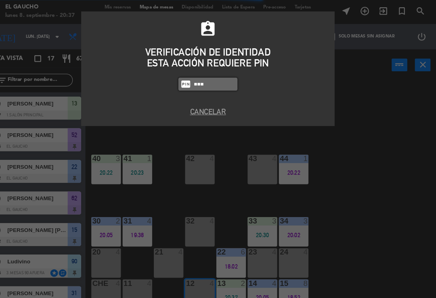
type input "3124"
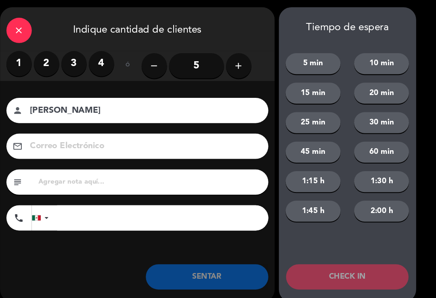
type input "[PERSON_NAME]"
click at [104, 56] on label "4" at bounding box center [116, 62] width 24 height 24
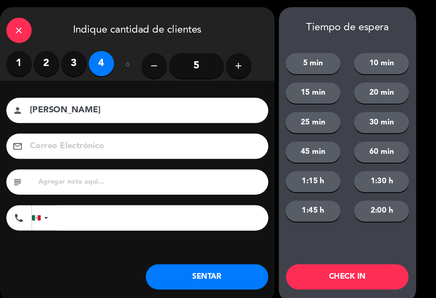
click at [195, 261] on button "SENTAR" at bounding box center [216, 266] width 117 height 24
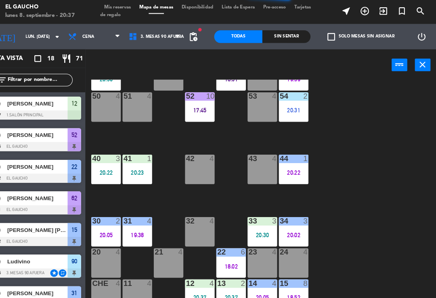
click at [106, 217] on div "30 2 20:05" at bounding box center [120, 223] width 28 height 28
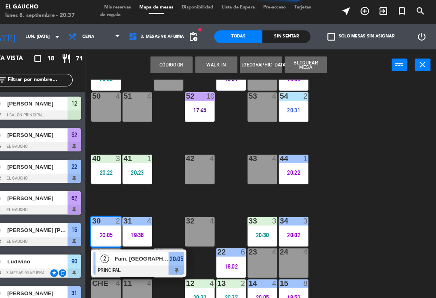
click at [140, 255] on div at bounding box center [151, 259] width 87 height 9
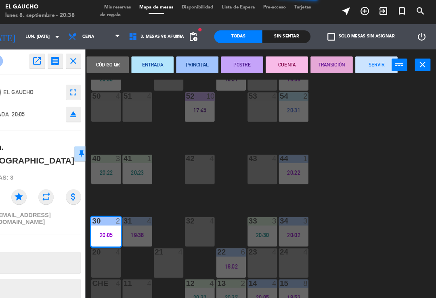
click at [359, 68] on button "SERVIR" at bounding box center [379, 63] width 40 height 16
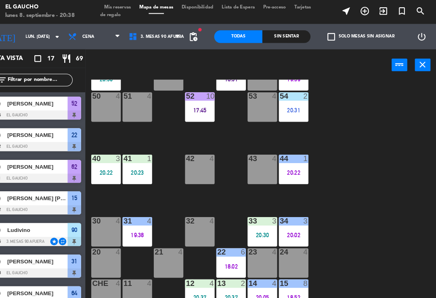
click at [256, 223] on div "20:30" at bounding box center [270, 226] width 28 height 6
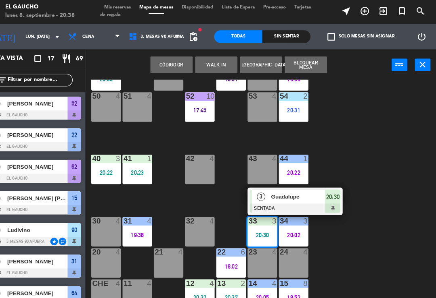
click at [278, 191] on span "Guadalupe" at bounding box center [304, 189] width 52 height 8
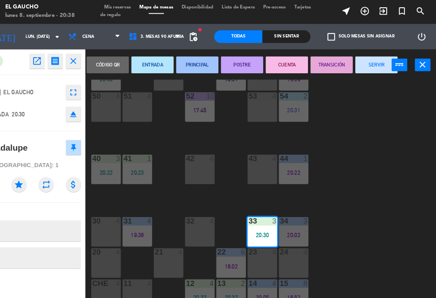
click at [145, 67] on button "ENTRADA" at bounding box center [165, 63] width 40 height 16
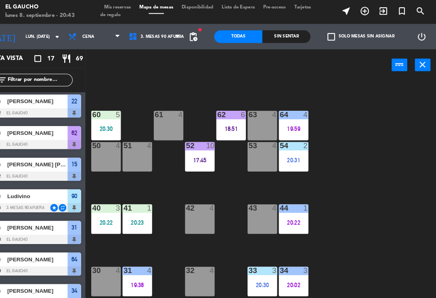
scroll to position [97, 0]
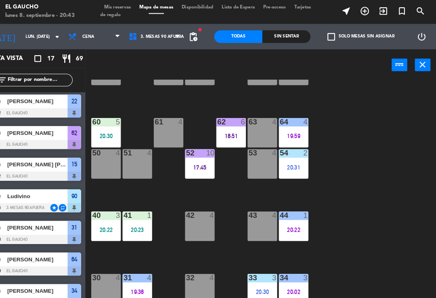
click at [107, 131] on div "20:30" at bounding box center [120, 132] width 28 height 6
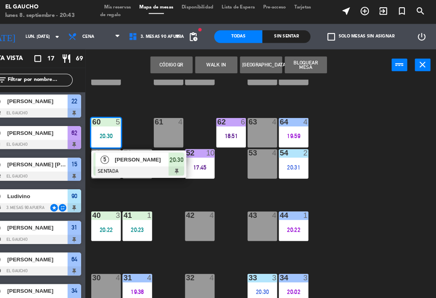
click at [129, 156] on span "[PERSON_NAME]" at bounding box center [155, 154] width 52 height 8
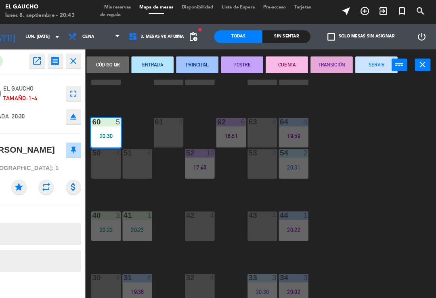
click at [194, 61] on button "PRINCIPAL" at bounding box center [208, 63] width 40 height 16
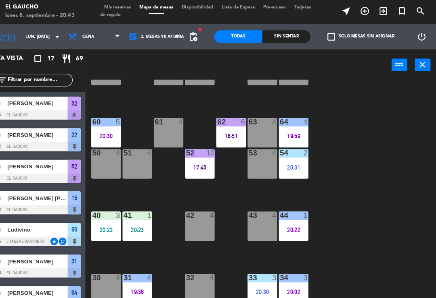
scroll to position [63, 0]
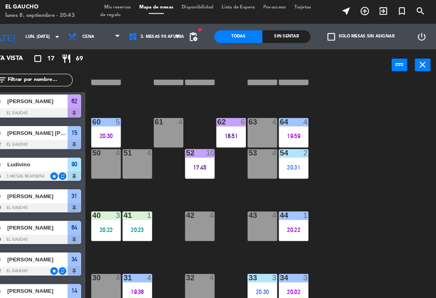
click at [106, 225] on div "40 3 20:22" at bounding box center [120, 218] width 28 height 28
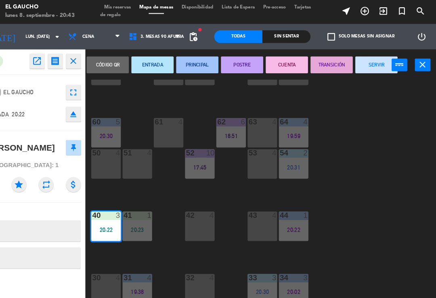
click at [189, 64] on button "PRINCIPAL" at bounding box center [208, 63] width 40 height 16
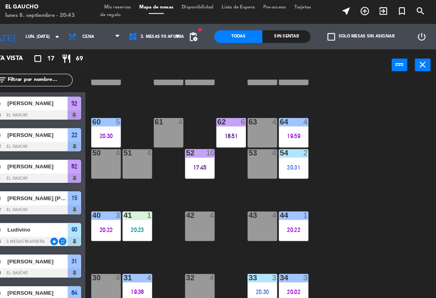
scroll to position [0, 0]
click at [158, 241] on div "84 4 80 4 83 4 82 4 81 4 70 4 71 4 72 4 73 4 74 4 63 4 62 6 18:51 61 4 60 5 20:…" at bounding box center [270, 187] width 330 height 220
click at [156, 241] on div "84 4 80 4 83 4 82 4 81 4 70 4 71 4 72 4 73 4 74 4 63 4 62 6 18:51 61 4 60 5 20:…" at bounding box center [270, 187] width 330 height 220
click at [136, 218] on div "20:23" at bounding box center [150, 221] width 28 height 6
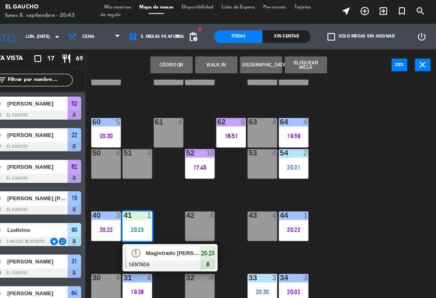
click at [159, 246] on span "Magistrado [PERSON_NAME]" at bounding box center [185, 243] width 52 height 8
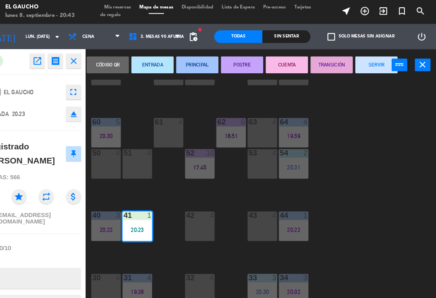
click at [188, 70] on button "PRINCIPAL" at bounding box center [208, 63] width 40 height 16
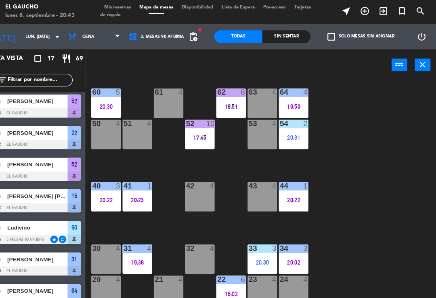
scroll to position [129, 0]
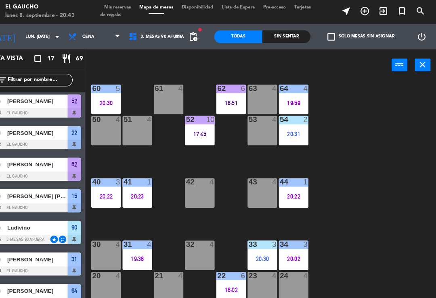
click at [256, 134] on div "53 4" at bounding box center [270, 126] width 28 height 28
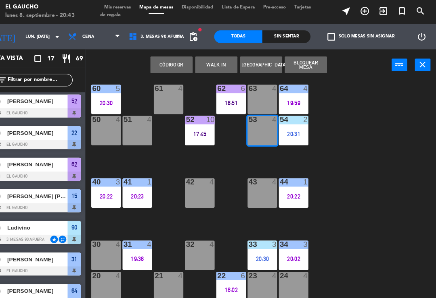
click at [206, 59] on button "WALK IN" at bounding box center [226, 63] width 40 height 16
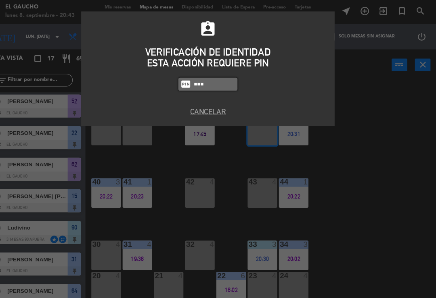
type input "3124"
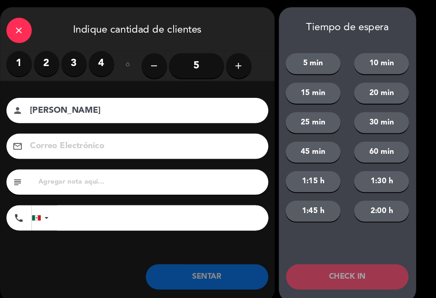
type input "[PERSON_NAME]"
click at [78, 56] on label "3" at bounding box center [90, 62] width 24 height 24
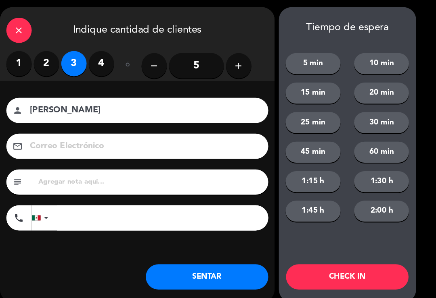
click at [194, 264] on button "SENTAR" at bounding box center [216, 266] width 117 height 24
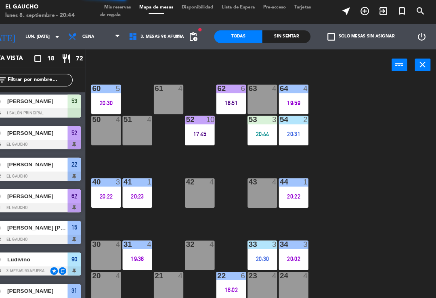
scroll to position [0, 0]
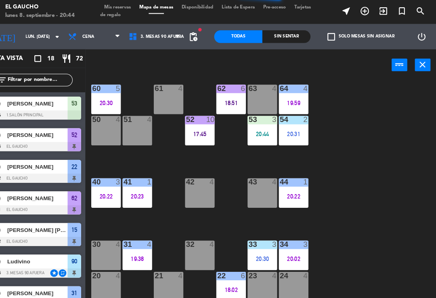
click at [256, 127] on div "20:44" at bounding box center [270, 130] width 28 height 6
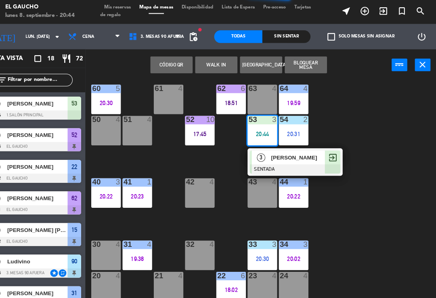
click at [260, 150] on div "3" at bounding box center [268, 151] width 17 height 13
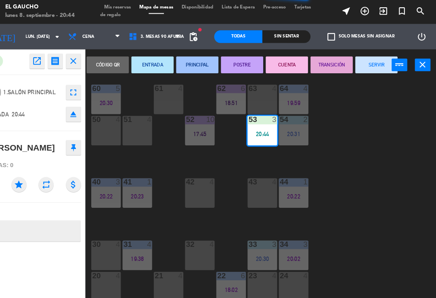
click at [145, 64] on button "ENTRADA" at bounding box center [165, 63] width 40 height 16
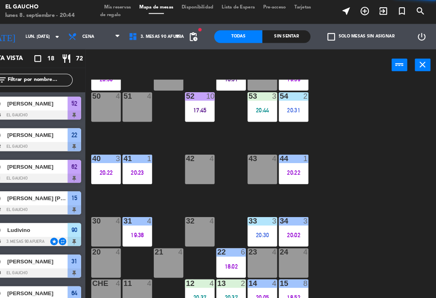
scroll to position [151, 0]
click at [286, 164] on div "20:22" at bounding box center [300, 167] width 28 height 6
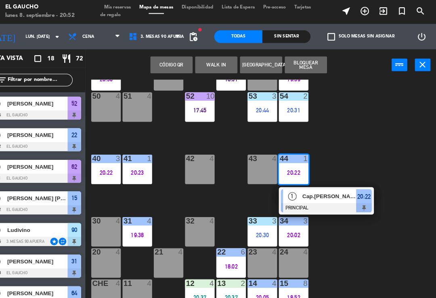
click at [308, 188] on span "Cap.[PERSON_NAME]" at bounding box center [334, 189] width 52 height 8
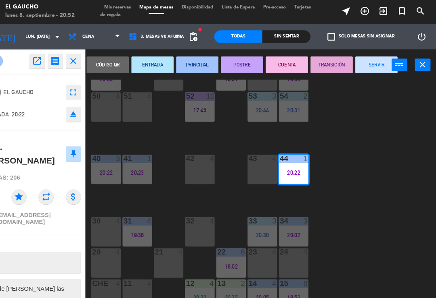
click at [359, 62] on button "SERVIR" at bounding box center [379, 63] width 40 height 16
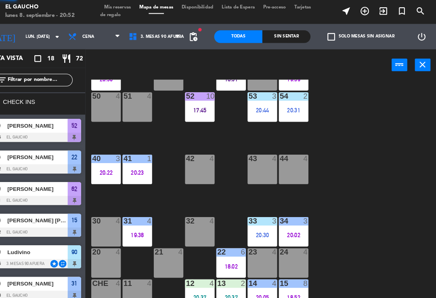
scroll to position [0, 0]
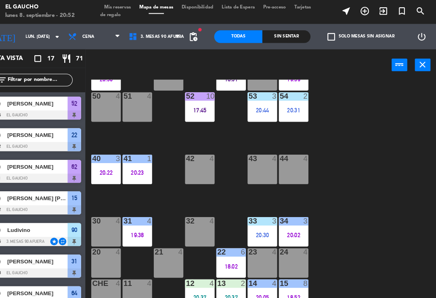
click at [196, 286] on div "20:37" at bounding box center [210, 286] width 28 height 6
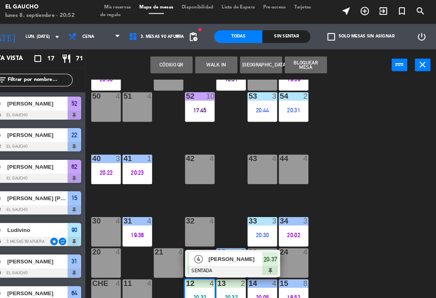
click at [219, 251] on span "[PERSON_NAME]" at bounding box center [245, 249] width 52 height 8
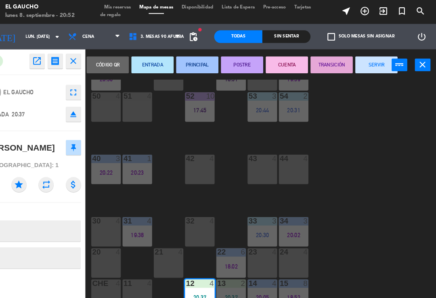
click at [188, 69] on button "PRINCIPAL" at bounding box center [208, 63] width 40 height 16
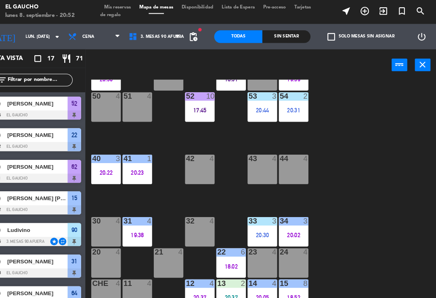
scroll to position [93, 0]
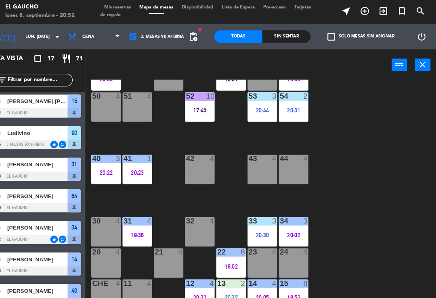
click at [226, 283] on div "20:37" at bounding box center [240, 286] width 28 height 6
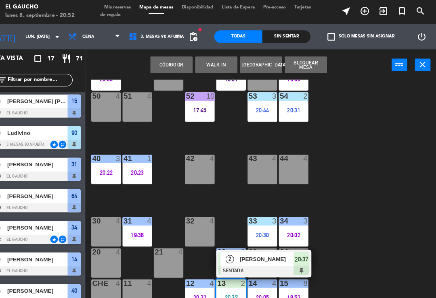
click at [248, 250] on span "[PERSON_NAME]" at bounding box center [274, 249] width 52 height 8
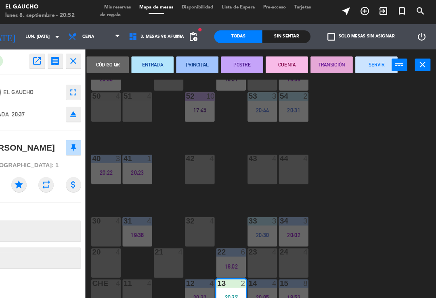
click at [192, 63] on button "PRINCIPAL" at bounding box center [208, 63] width 40 height 16
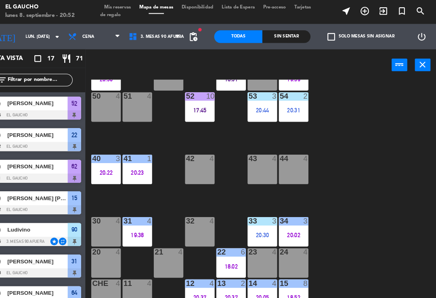
scroll to position [123, 0]
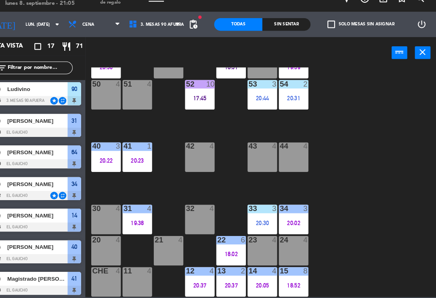
click at [226, 239] on div "22 6 18:02" at bounding box center [240, 253] width 28 height 28
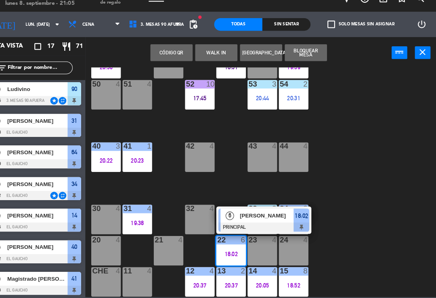
click at [256, 213] on div "[PERSON_NAME]" at bounding box center [274, 219] width 52 height 13
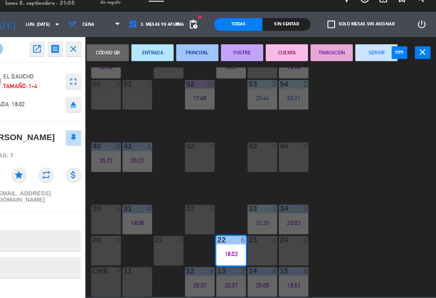
click at [359, 55] on button "SERVIR" at bounding box center [379, 63] width 40 height 16
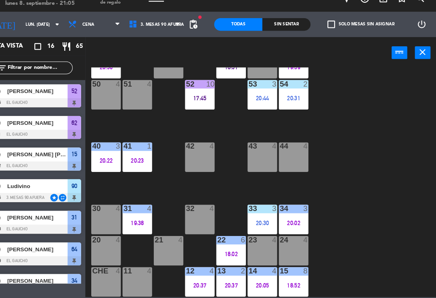
click at [286, 223] on div "20:02" at bounding box center [300, 226] width 28 height 6
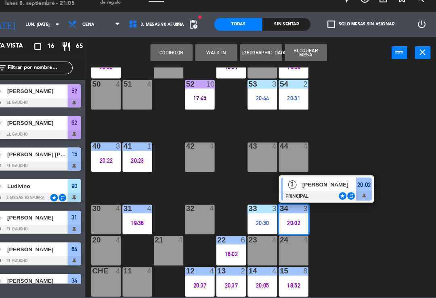
click at [323, 183] on div "[PERSON_NAME]" at bounding box center [333, 189] width 52 height 13
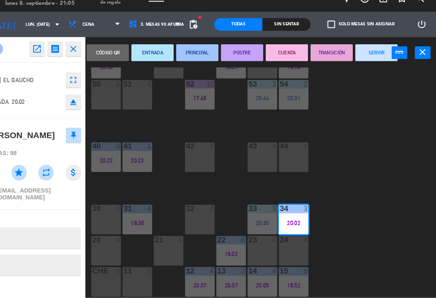
click at [359, 55] on button "SERVIR" at bounding box center [379, 63] width 40 height 16
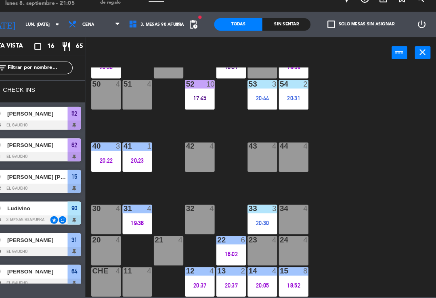
scroll to position [0, 0]
click at [256, 223] on div "20:30" at bounding box center [270, 226] width 28 height 6
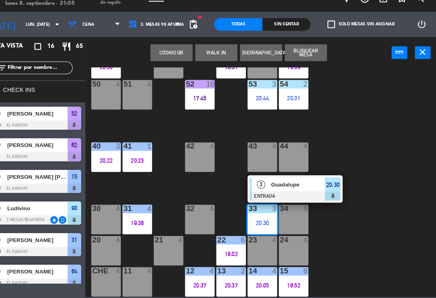
click at [279, 185] on span "Guadalupe" at bounding box center [304, 189] width 52 height 8
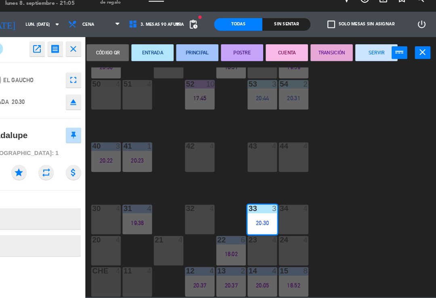
click at [188, 55] on button "PRINCIPAL" at bounding box center [208, 63] width 40 height 16
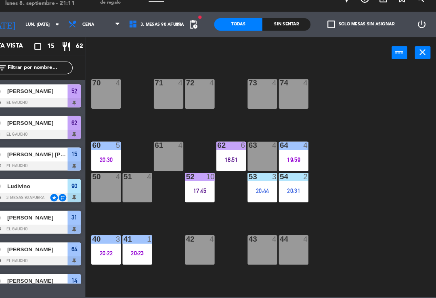
scroll to position [63, 0]
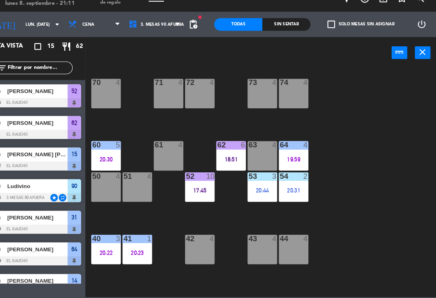
click at [256, 192] on div "20:44" at bounding box center [270, 195] width 28 height 6
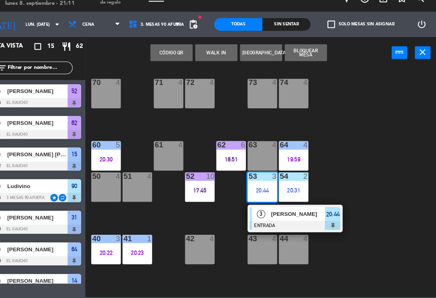
click at [258, 224] on div at bounding box center [301, 228] width 87 height 9
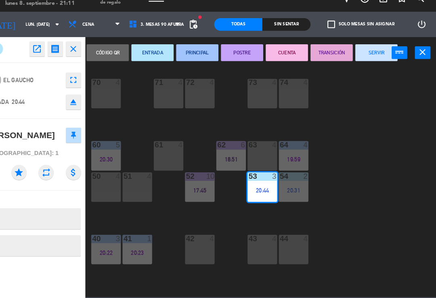
click at [359, 55] on button "SERVIR" at bounding box center [379, 63] width 40 height 16
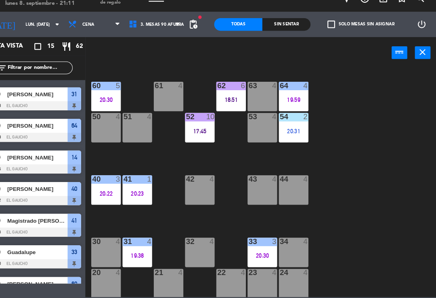
scroll to position [121, 0]
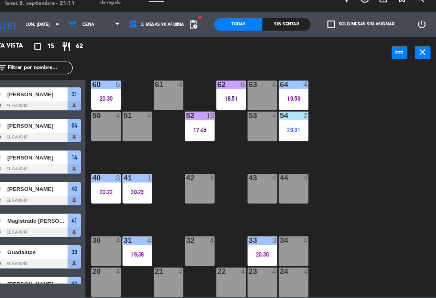
click at [106, 188] on div "40 3 20:22" at bounding box center [120, 193] width 28 height 28
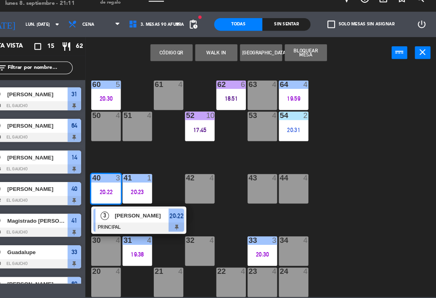
click at [128, 213] on div "[PERSON_NAME]" at bounding box center [154, 219] width 52 height 13
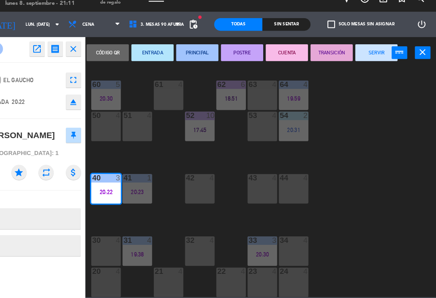
click at [359, 55] on button "SERVIR" at bounding box center [379, 63] width 40 height 16
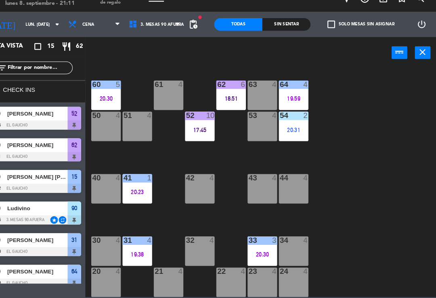
scroll to position [0, 0]
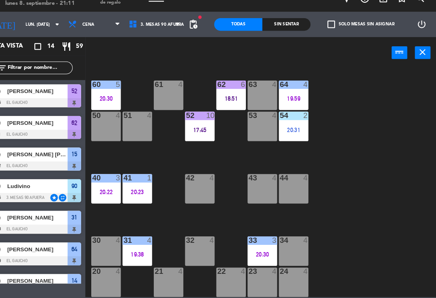
click at [154, 213] on div "84 4 80 4 83 4 82 4 81 4 70 4 71 4 72 4 73 4 74 4 63 4 62 6 18:51 61 4 60 5 20:…" at bounding box center [270, 187] width 330 height 220
click at [157, 213] on div "84 4 80 4 83 4 82 4 81 4 70 4 71 4 72 4 73 4 74 4 63 4 62 6 18:51 61 4 60 5 20:…" at bounding box center [270, 187] width 330 height 220
click at [138, 194] on div "20:23" at bounding box center [150, 197] width 28 height 6
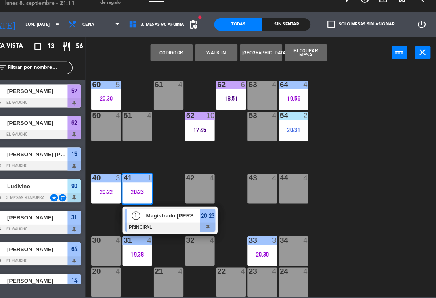
click at [158, 213] on div "Magistrado [PERSON_NAME]" at bounding box center [184, 219] width 52 height 13
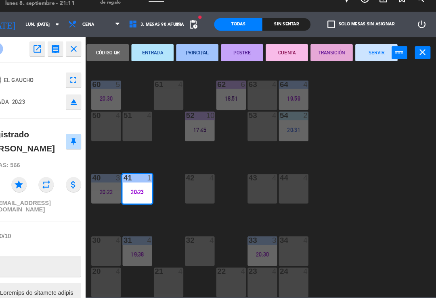
click at [359, 55] on button "SERVIR" at bounding box center [379, 63] width 40 height 16
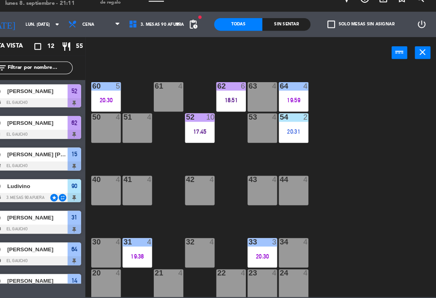
scroll to position [114, 0]
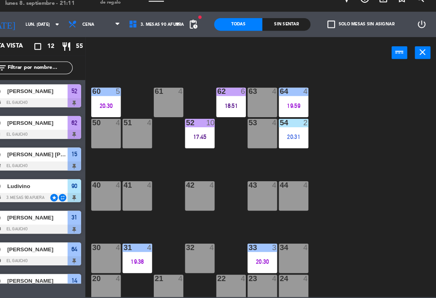
click at [290, 141] on div "20:31" at bounding box center [300, 144] width 28 height 6
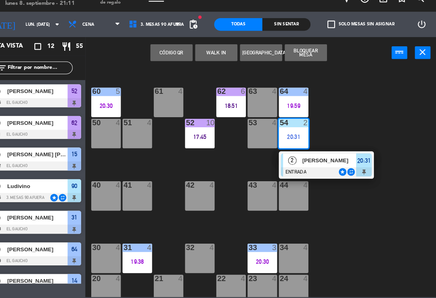
click at [307, 160] on div "[PERSON_NAME]" at bounding box center [333, 166] width 52 height 13
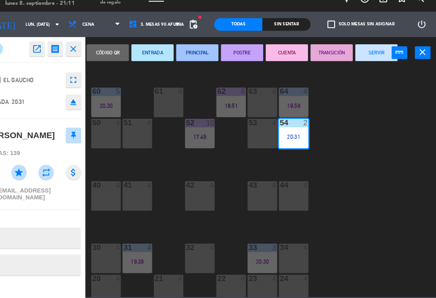
click at [188, 55] on button "PRINCIPAL" at bounding box center [208, 63] width 40 height 16
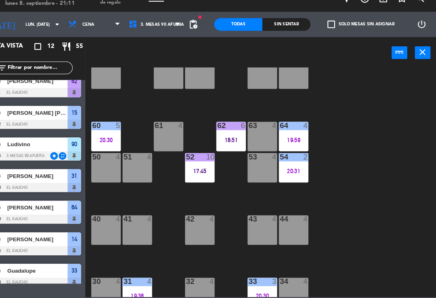
scroll to position [81, 0]
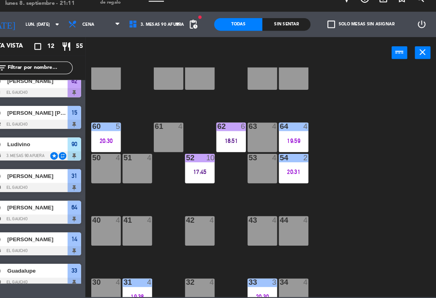
click at [294, 145] on div "19:59" at bounding box center [300, 148] width 28 height 6
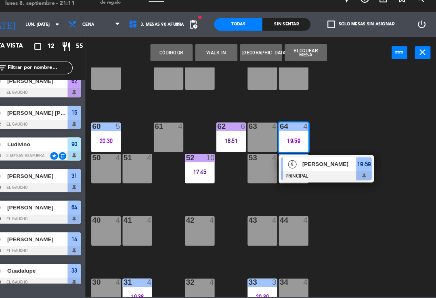
click at [323, 177] on div at bounding box center [331, 181] width 87 height 9
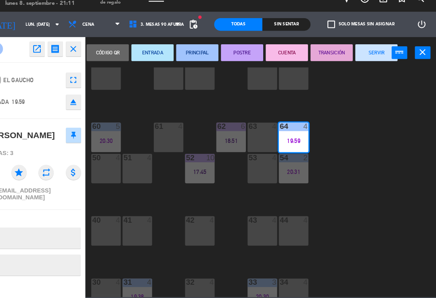
click at [320, 55] on button "TRANSICIÓN" at bounding box center [336, 63] width 40 height 16
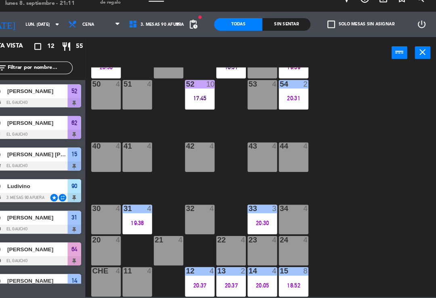
scroll to position [151, 0]
click at [42, 198] on div at bounding box center [50, 202] width 93 height 9
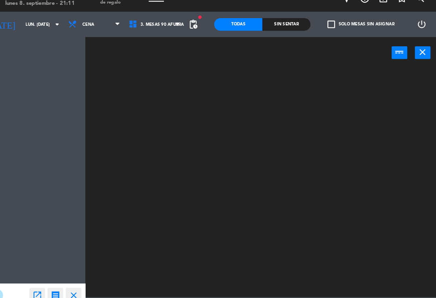
scroll to position [0, 0]
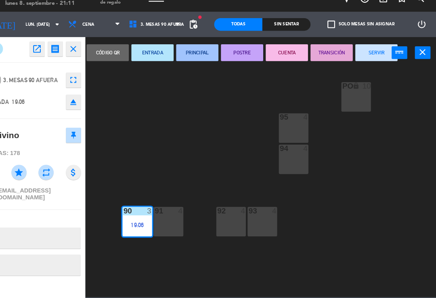
click at [359, 55] on button "SERVIR" at bounding box center [379, 63] width 40 height 16
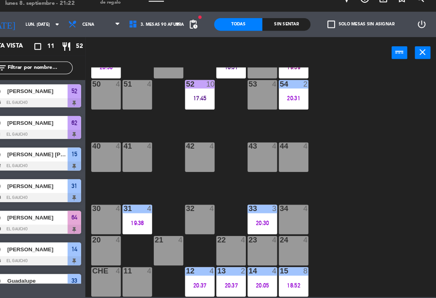
scroll to position [151, 0]
click at [226, 283] on div "20:37" at bounding box center [240, 286] width 28 height 6
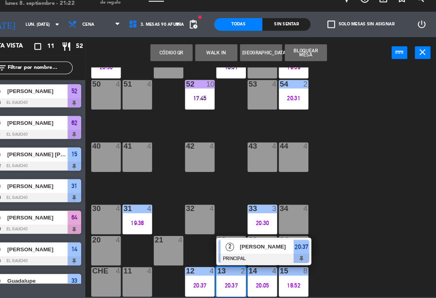
click at [248, 245] on span "[PERSON_NAME]" at bounding box center [274, 249] width 52 height 8
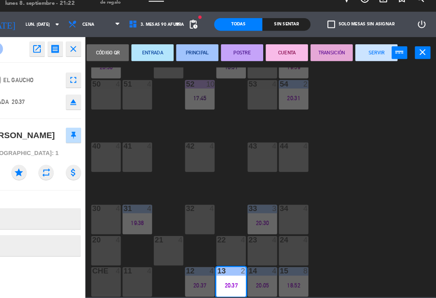
click at [363, 55] on button "SERVIR" at bounding box center [379, 63] width 40 height 16
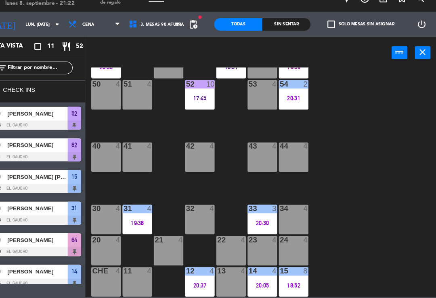
scroll to position [97, 0]
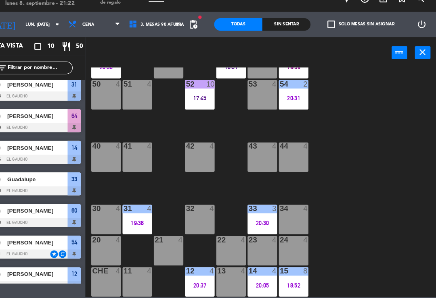
click at [136, 223] on div "19:38" at bounding box center [150, 226] width 28 height 6
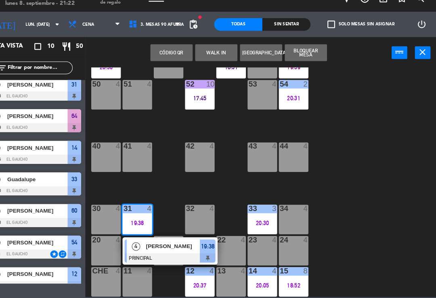
click at [163, 244] on span "[PERSON_NAME]" at bounding box center [185, 248] width 52 height 8
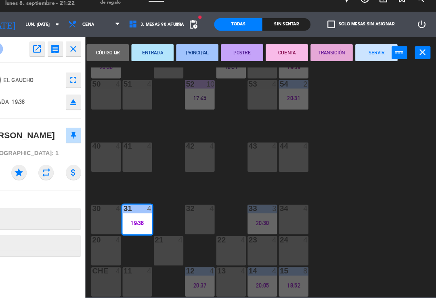
click at [359, 55] on button "SERVIR" at bounding box center [379, 63] width 40 height 16
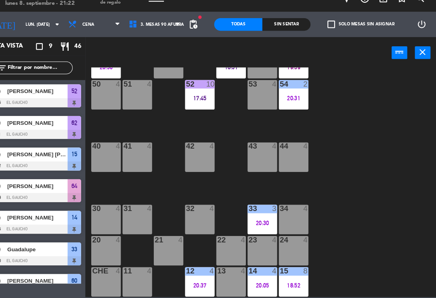
scroll to position [151, 0]
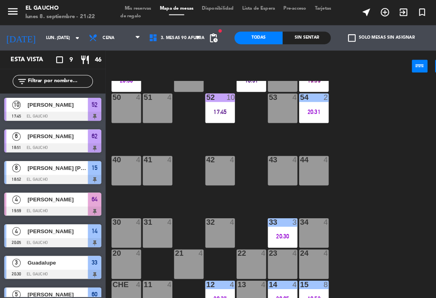
click at [205, 106] on div "17:45" at bounding box center [210, 107] width 28 height 6
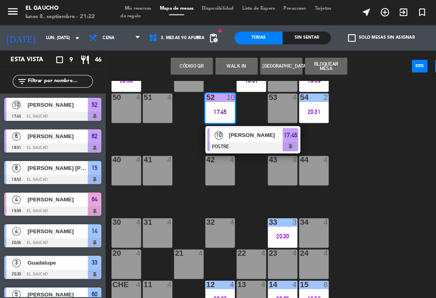
click at [238, 131] on span "[PERSON_NAME]" at bounding box center [245, 129] width 52 height 8
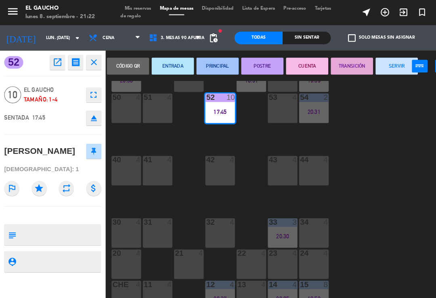
click at [372, 62] on button "SERVIR" at bounding box center [379, 63] width 40 height 16
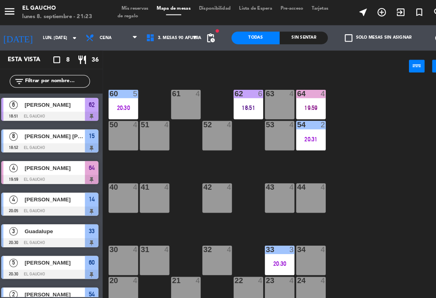
scroll to position [145, 0]
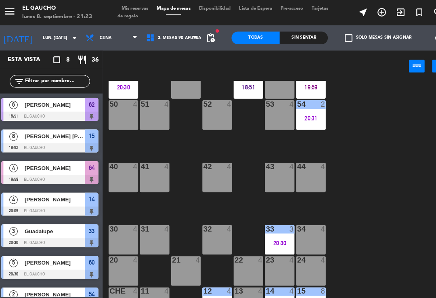
click at [269, 230] on div "20:30" at bounding box center [270, 233] width 28 height 6
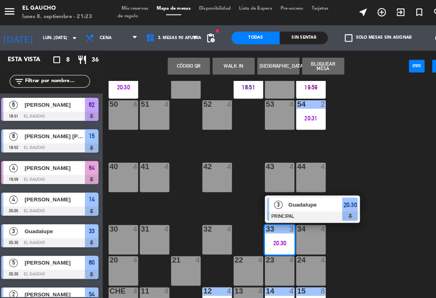
click at [294, 199] on span "Guadalupe" at bounding box center [304, 196] width 52 height 8
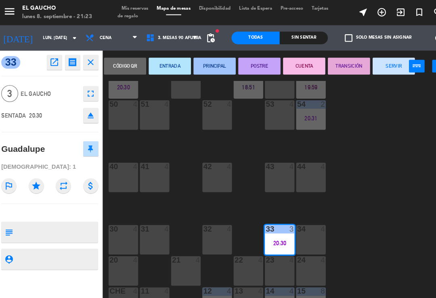
click at [376, 67] on button "SERVIR" at bounding box center [379, 63] width 40 height 16
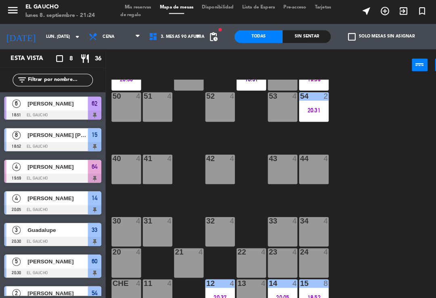
scroll to position [151, 0]
click at [298, 295] on div "15 8 18:52" at bounding box center [300, 283] width 28 height 28
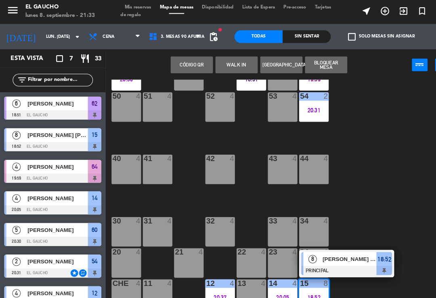
click at [336, 252] on span "[PERSON_NAME] [PERSON_NAME]" at bounding box center [334, 249] width 52 height 8
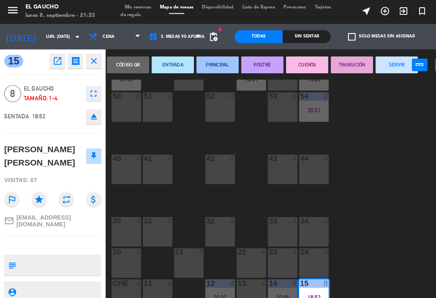
click at [372, 62] on button "SERVIR" at bounding box center [379, 63] width 40 height 16
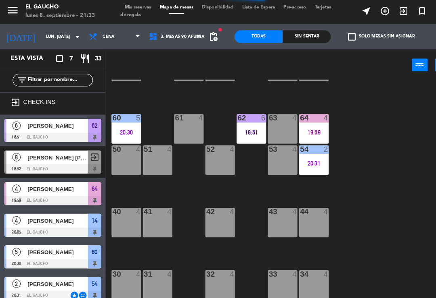
scroll to position [93, 0]
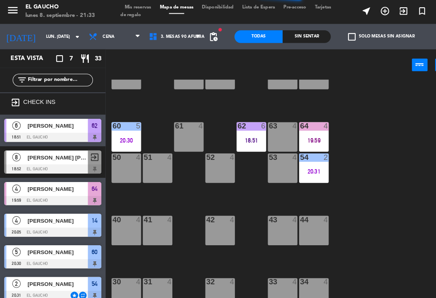
click at [240, 133] on div "18:51" at bounding box center [240, 136] width 28 height 6
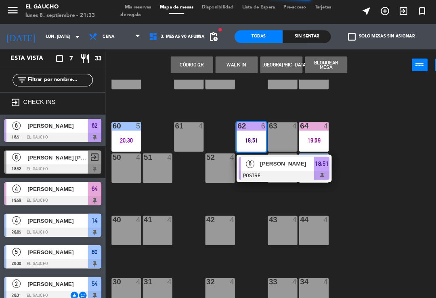
click at [252, 161] on div "[PERSON_NAME]" at bounding box center [274, 157] width 52 height 13
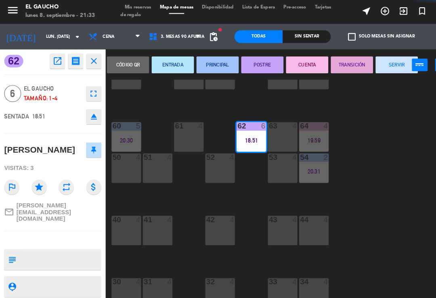
click at [367, 66] on button "SERVIR" at bounding box center [379, 63] width 40 height 16
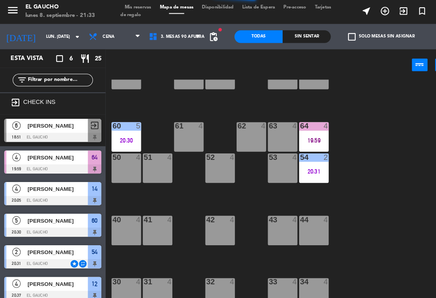
click at [117, 140] on div "60 5 20:30" at bounding box center [120, 132] width 28 height 28
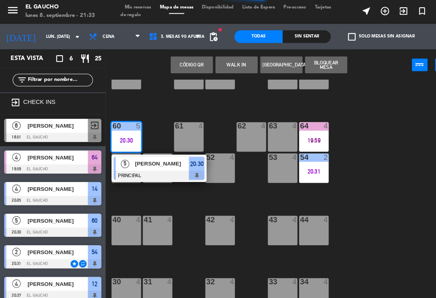
click at [142, 165] on div at bounding box center [151, 169] width 87 height 9
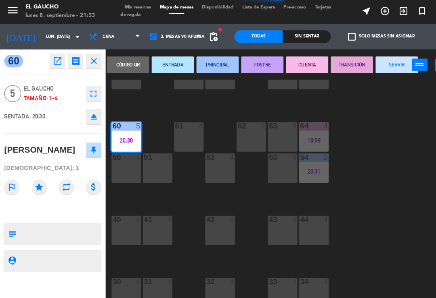
click at [376, 68] on button "SERVIR" at bounding box center [379, 63] width 40 height 16
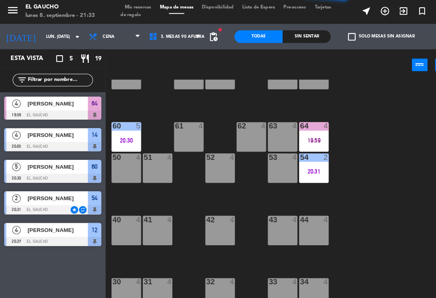
click at [238, 129] on div "62 4" at bounding box center [240, 132] width 28 height 28
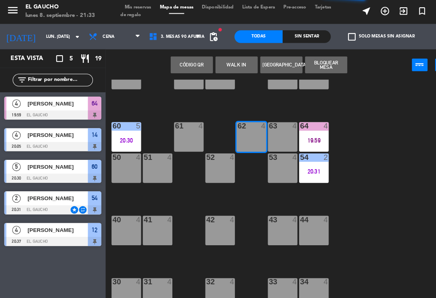
click at [229, 60] on button "WALK IN" at bounding box center [226, 63] width 40 height 16
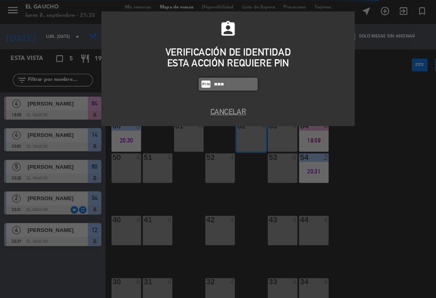
type input "3124"
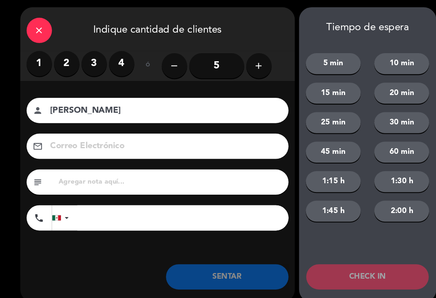
type input "[PERSON_NAME]"
click at [71, 63] on label "2" at bounding box center [64, 62] width 24 height 24
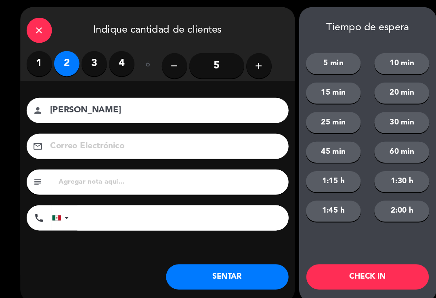
click at [211, 261] on button "SENTAR" at bounding box center [216, 266] width 117 height 24
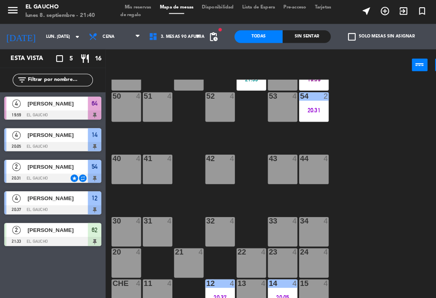
scroll to position [151, 0]
click at [213, 289] on div "12 4 20:37" at bounding box center [210, 283] width 28 height 28
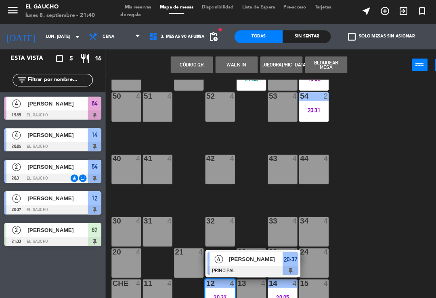
click at [235, 253] on div "[PERSON_NAME]" at bounding box center [244, 248] width 52 height 13
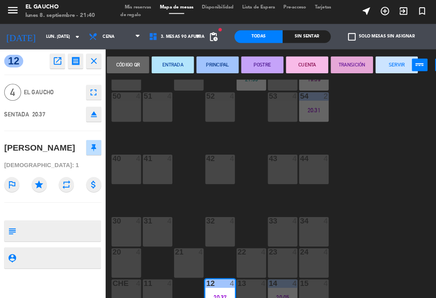
click at [375, 65] on button "SERVIR" at bounding box center [379, 63] width 40 height 16
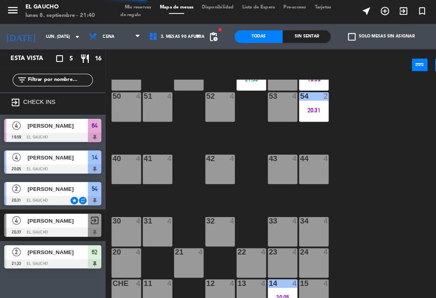
click at [267, 283] on div "20:05" at bounding box center [270, 286] width 28 height 6
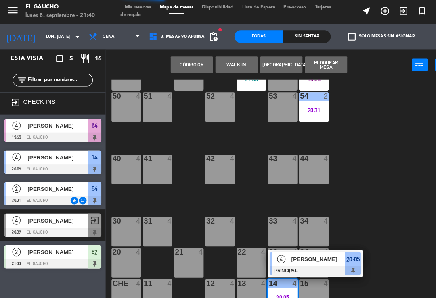
click at [299, 252] on div "[PERSON_NAME]" at bounding box center [303, 248] width 52 height 13
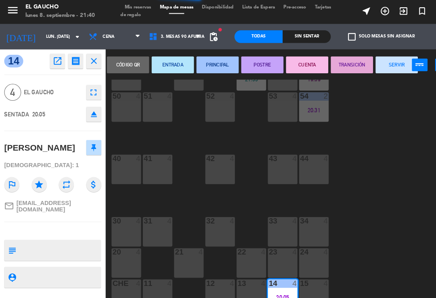
click at [382, 64] on button "SERVIR" at bounding box center [379, 63] width 40 height 16
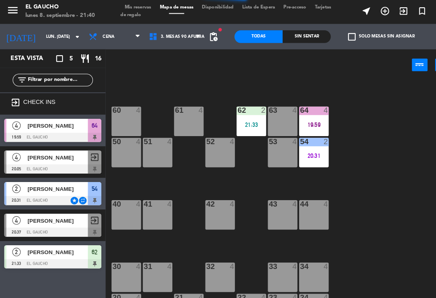
scroll to position [58, 0]
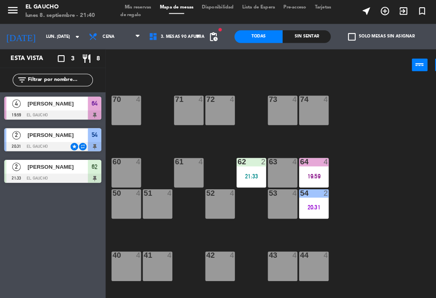
click at [242, 170] on div "21:33" at bounding box center [240, 170] width 28 height 6
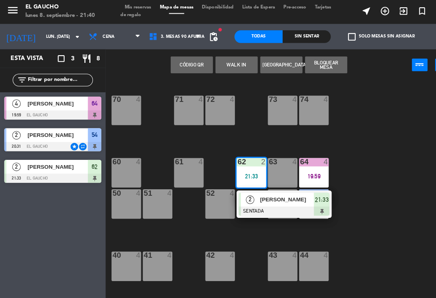
click at [250, 199] on div at bounding box center [271, 203] width 87 height 9
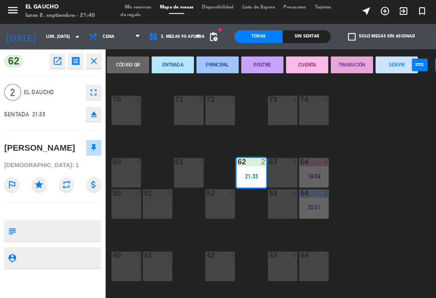
click at [205, 62] on button "PRINCIPAL" at bounding box center [208, 63] width 40 height 16
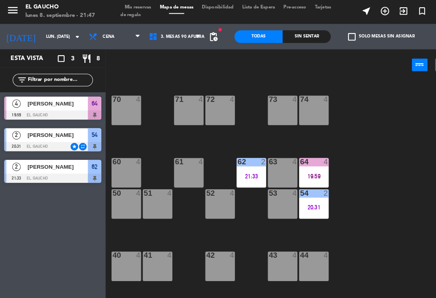
click at [302, 197] on div "20:31" at bounding box center [300, 200] width 28 height 6
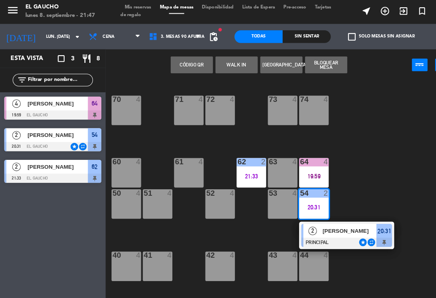
click at [339, 224] on span "[PERSON_NAME]" at bounding box center [334, 222] width 52 height 8
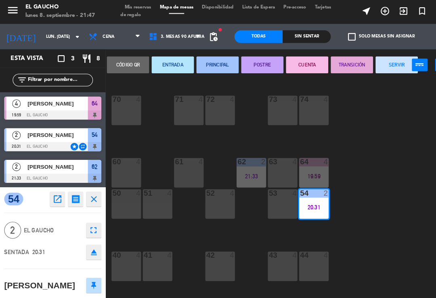
click at [369, 64] on button "SERVIR" at bounding box center [379, 63] width 40 height 16
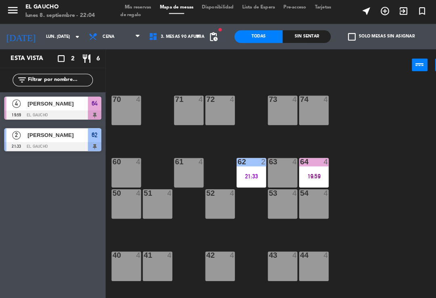
click at [309, 167] on div "19:59" at bounding box center [300, 170] width 28 height 6
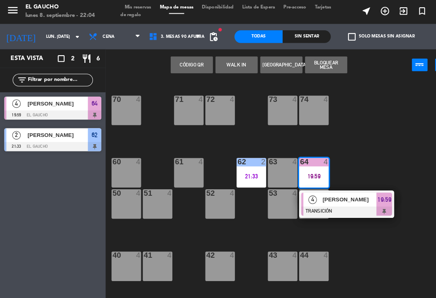
click at [344, 192] on span "[PERSON_NAME]" at bounding box center [334, 192] width 52 height 8
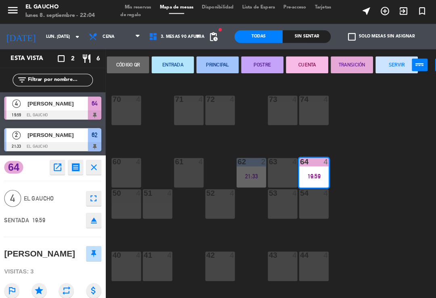
click at [368, 63] on button "SERVIR" at bounding box center [379, 63] width 40 height 16
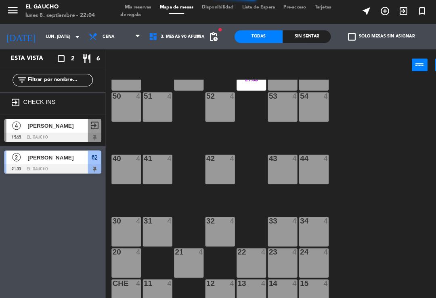
scroll to position [151, 0]
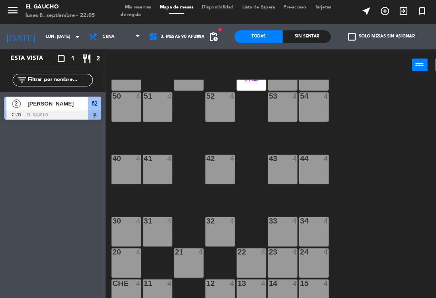
click at [269, 282] on div "14 4" at bounding box center [270, 283] width 28 height 28
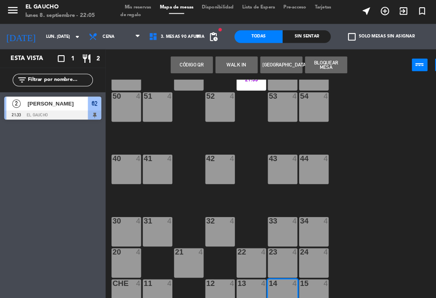
click at [219, 60] on button "WALK IN" at bounding box center [226, 63] width 40 height 16
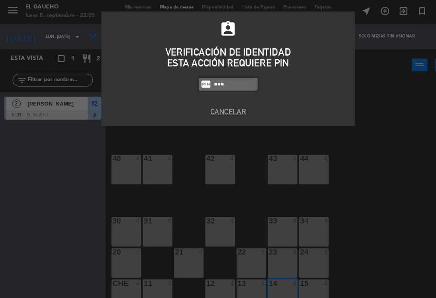
type input "3124"
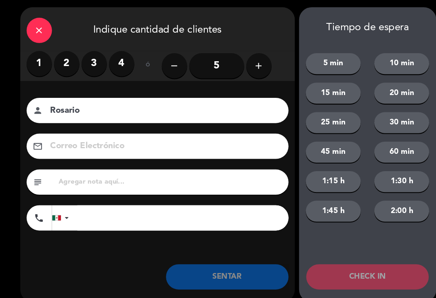
type input "Rosario"
click at [72, 62] on label "2" at bounding box center [64, 62] width 24 height 24
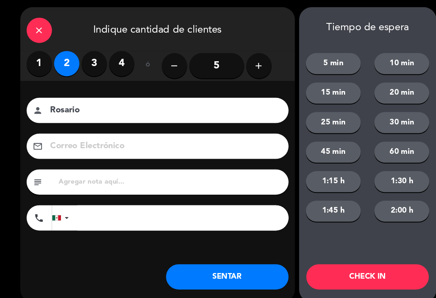
click at [217, 268] on button "SENTAR" at bounding box center [216, 266] width 117 height 24
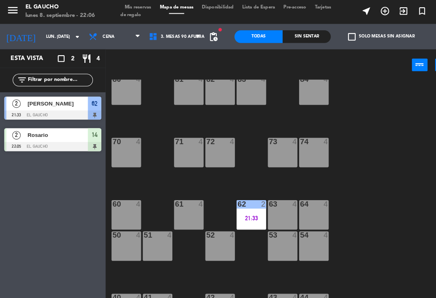
scroll to position [19, 0]
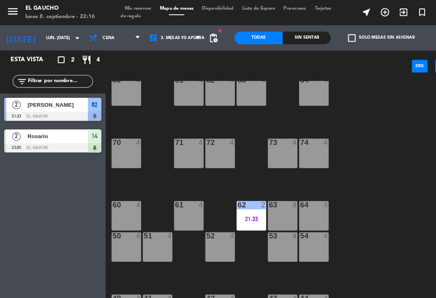
click at [71, 102] on span "[PERSON_NAME]" at bounding box center [55, 100] width 58 height 8
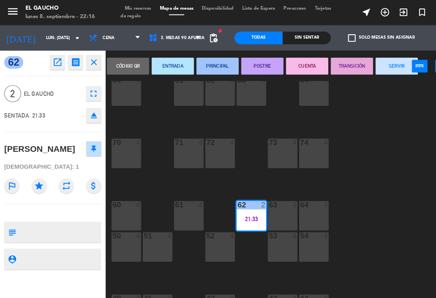
click at [366, 62] on button "SERVIR" at bounding box center [379, 63] width 40 height 16
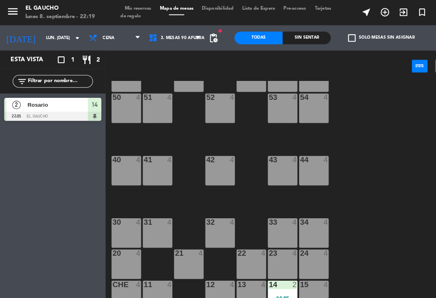
scroll to position [151, 0]
click at [269, 281] on div "14 2 22:05" at bounding box center [270, 283] width 28 height 28
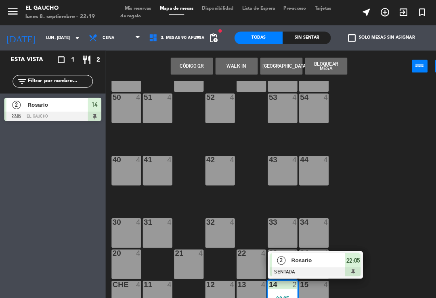
click at [290, 250] on span "Rosario" at bounding box center [304, 249] width 52 height 8
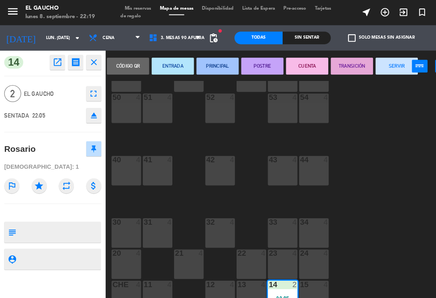
click at [163, 61] on button "ENTRADA" at bounding box center [165, 63] width 40 height 16
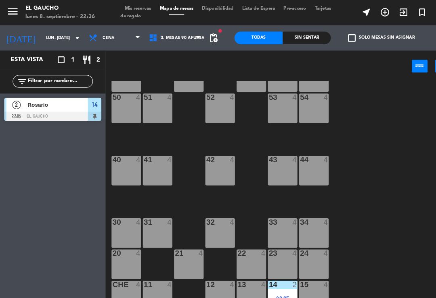
click at [147, 167] on div "41 4" at bounding box center [150, 163] width 28 height 28
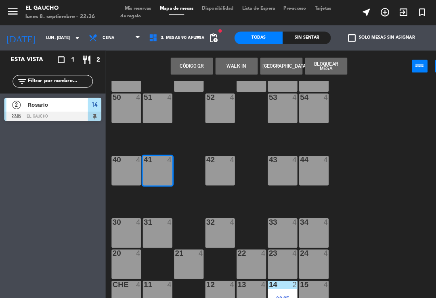
click at [225, 63] on button "WALK IN" at bounding box center [226, 63] width 40 height 16
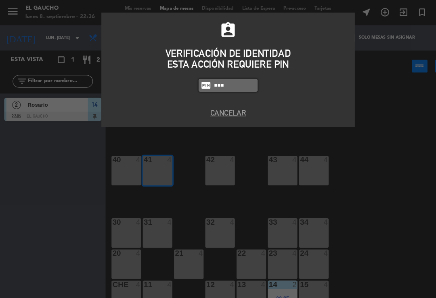
type input "3124"
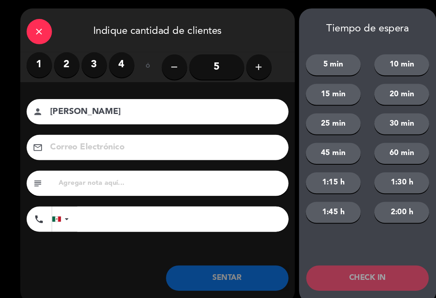
type input "[PERSON_NAME]"
click at [73, 60] on label "2" at bounding box center [64, 62] width 24 height 24
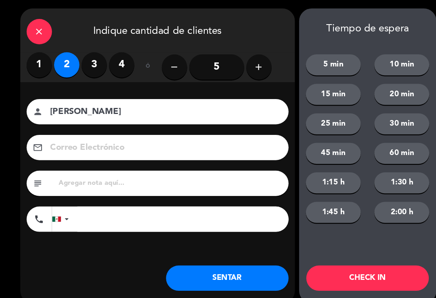
click at [194, 267] on button "SENTAR" at bounding box center [216, 266] width 117 height 24
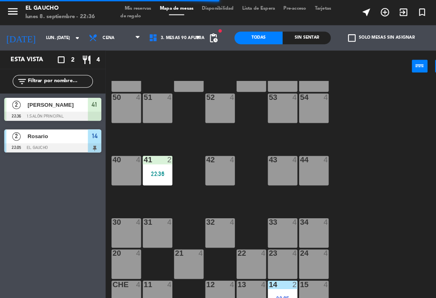
click at [282, 277] on div "14 2 22:05" at bounding box center [270, 283] width 28 height 28
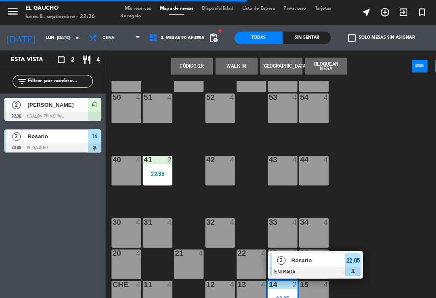
click at [286, 250] on span "Rosario" at bounding box center [304, 249] width 52 height 8
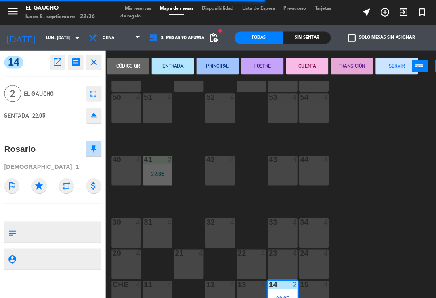
click at [200, 68] on button "PRINCIPAL" at bounding box center [208, 63] width 40 height 16
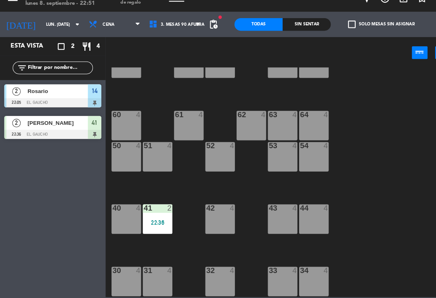
scroll to position [31, 0]
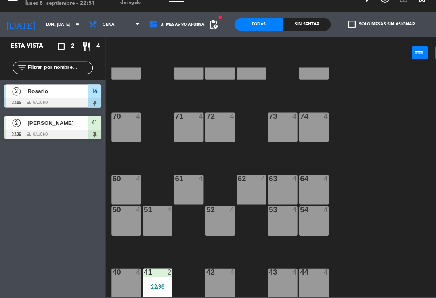
click at [274, 181] on div "63 4" at bounding box center [270, 194] width 28 height 28
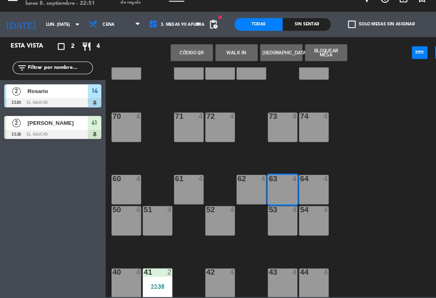
click at [226, 55] on button "WALK IN" at bounding box center [226, 63] width 40 height 16
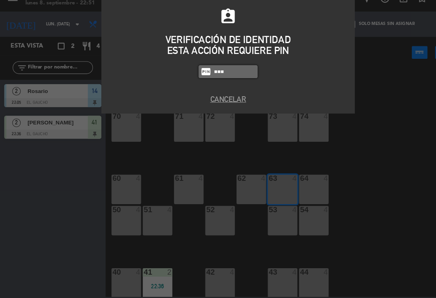
type input "3124"
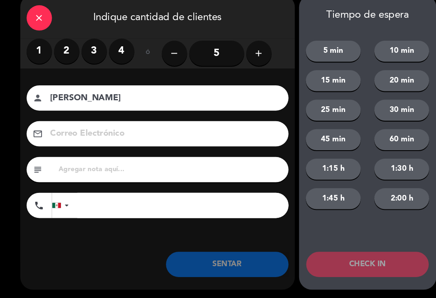
click at [39, 50] on label "1" at bounding box center [37, 62] width 24 height 24
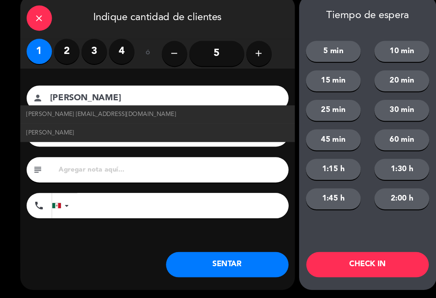
click at [115, 118] on span "[PERSON_NAME] [EMAIL_ADDRESS][DOMAIN_NAME]" at bounding box center [96, 122] width 143 height 9
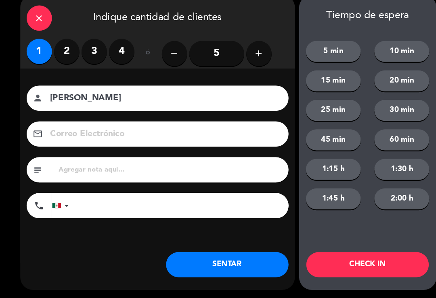
type input "[PERSON_NAME]"
type input "[EMAIL_ADDRESS][DOMAIN_NAME]"
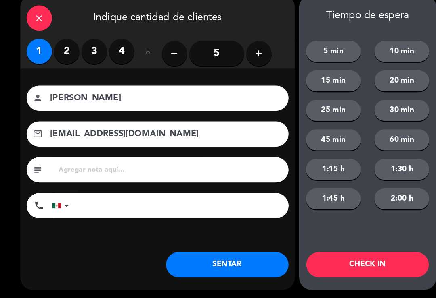
click at [219, 254] on button "SENTAR" at bounding box center [216, 266] width 117 height 24
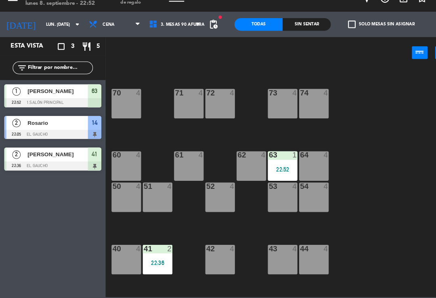
scroll to position [98, 0]
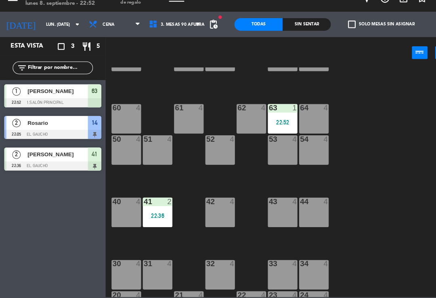
click at [172, 231] on div "84 4 80 4 83 4 82 4 81 4 70 4 71 4 72 4 73 4 74 4 63 1 22:52 62 4 61 4 60 4 64 …" at bounding box center [270, 187] width 330 height 220
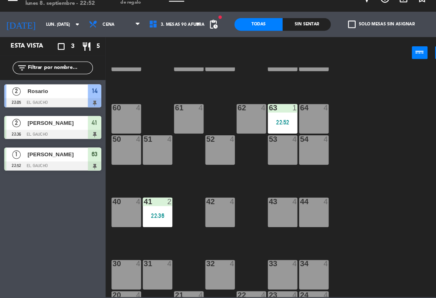
click at [169, 225] on div "84 4 80 4 83 4 82 4 81 4 70 4 71 4 72 4 73 4 74 4 63 1 22:52 62 4 61 4 60 4 64 …" at bounding box center [270, 187] width 330 height 220
click at [152, 217] on div "22:36" at bounding box center [150, 220] width 28 height 6
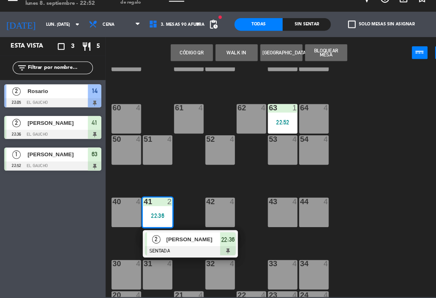
click at [165, 238] on span "[PERSON_NAME]" at bounding box center [185, 242] width 52 height 8
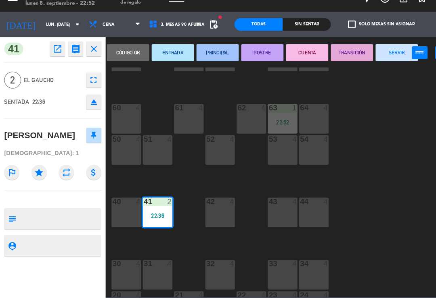
click at [213, 55] on button "PRINCIPAL" at bounding box center [208, 63] width 40 height 16
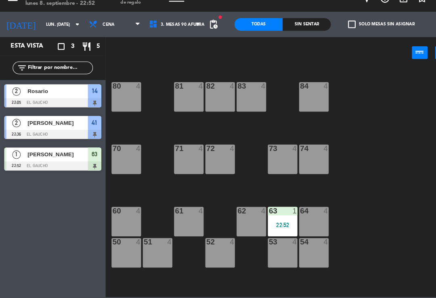
scroll to position [0, 0]
click at [69, 107] on div at bounding box center [50, 111] width 93 height 9
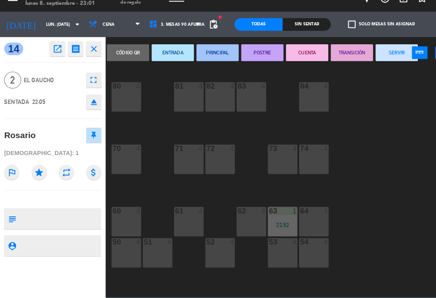
click at [373, 56] on button "SERVIR" at bounding box center [379, 63] width 40 height 16
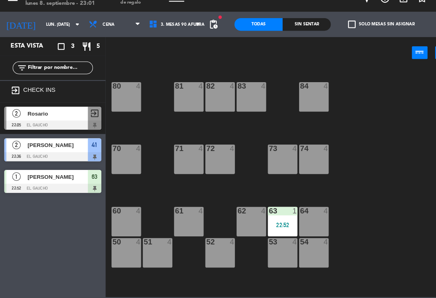
click at [74, 158] on div at bounding box center [50, 162] width 93 height 9
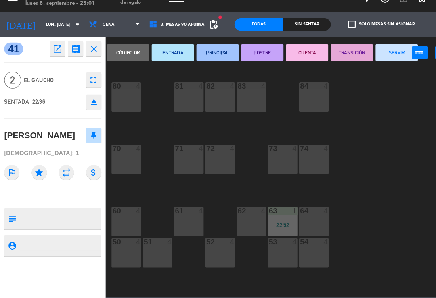
click at [369, 58] on button "SERVIR" at bounding box center [379, 63] width 40 height 16
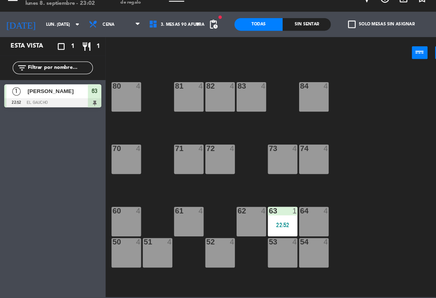
click at [76, 96] on span "[PERSON_NAME]" at bounding box center [55, 100] width 58 height 8
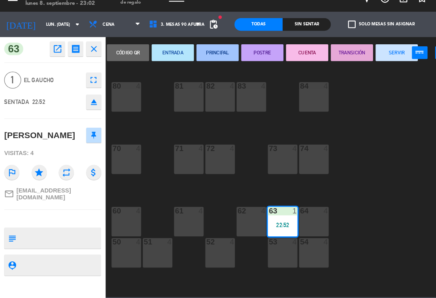
click at [206, 55] on button "PRINCIPAL" at bounding box center [208, 63] width 40 height 16
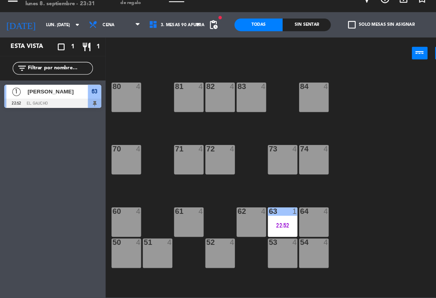
click at [68, 96] on span "[PERSON_NAME]" at bounding box center [55, 100] width 58 height 8
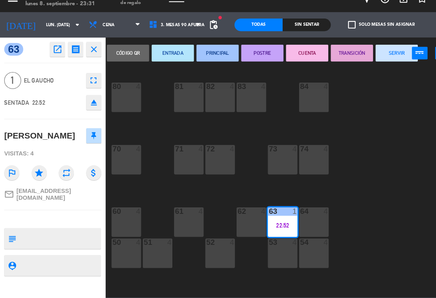
click at [373, 55] on button "SERVIR" at bounding box center [379, 63] width 40 height 16
